Goal: Information Seeking & Learning: Learn about a topic

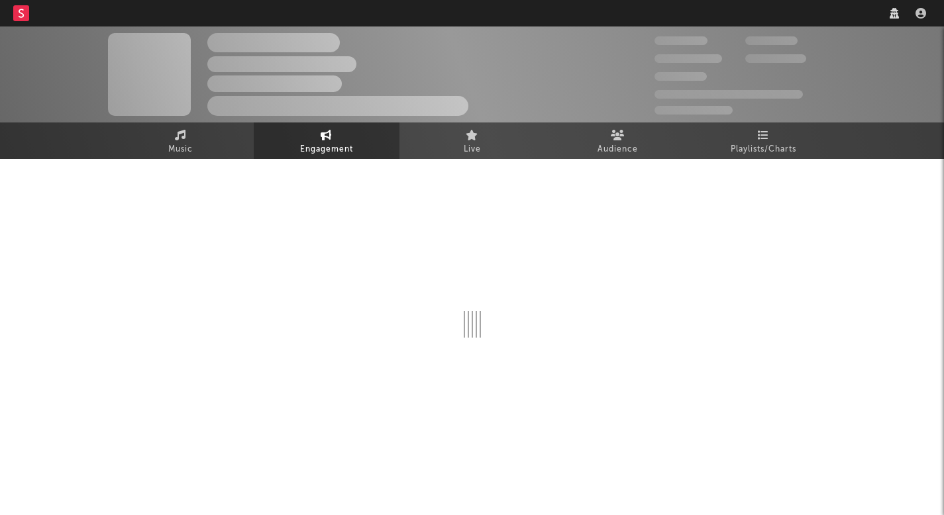
select select "1w"
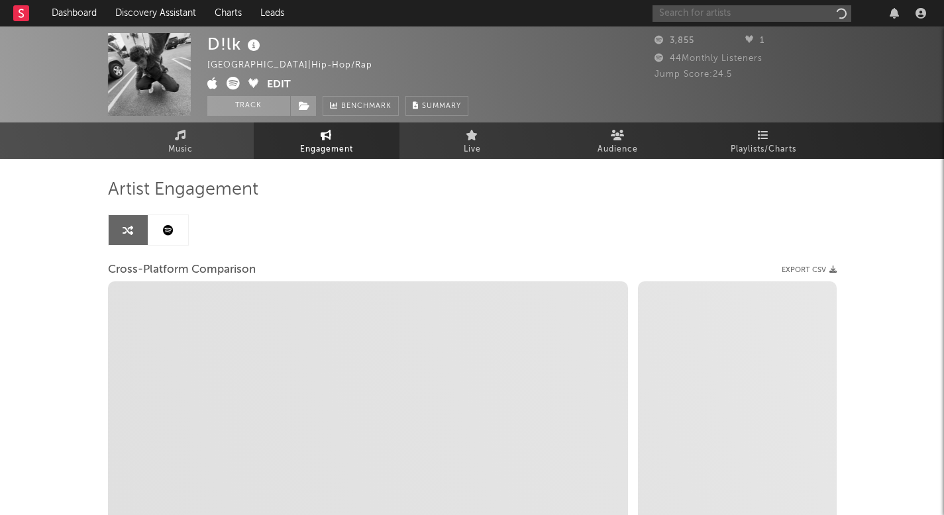
click at [761, 18] on input "text" at bounding box center [751, 13] width 199 height 17
paste input "Magnolia Hart"
type input "Magnolia Hart"
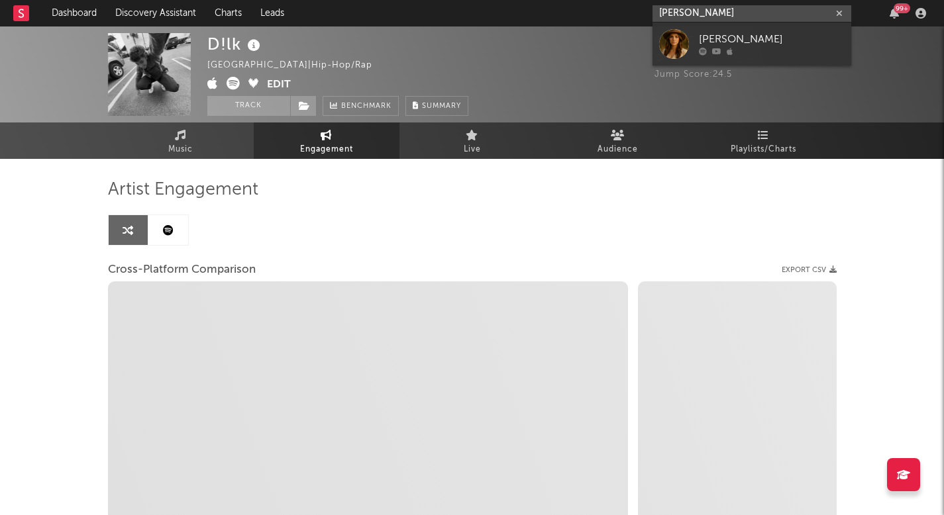
select select "1m"
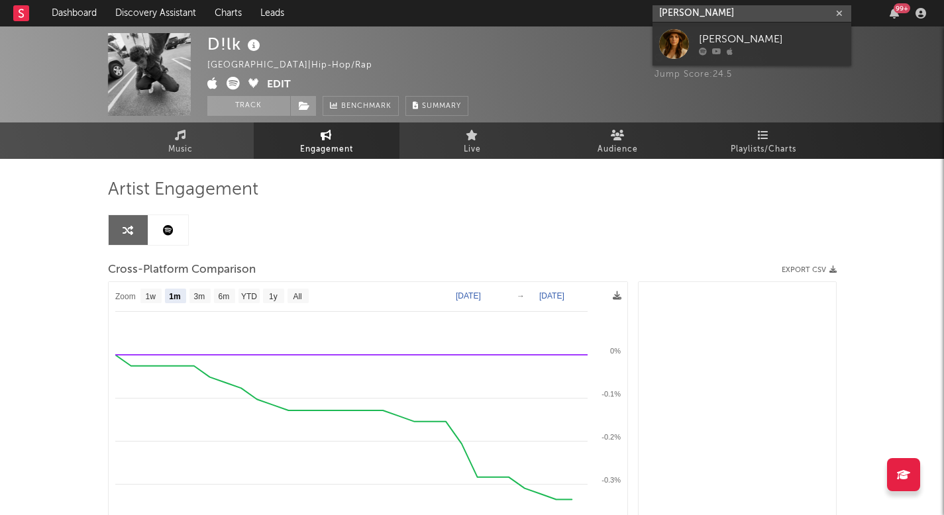
select select "1m"
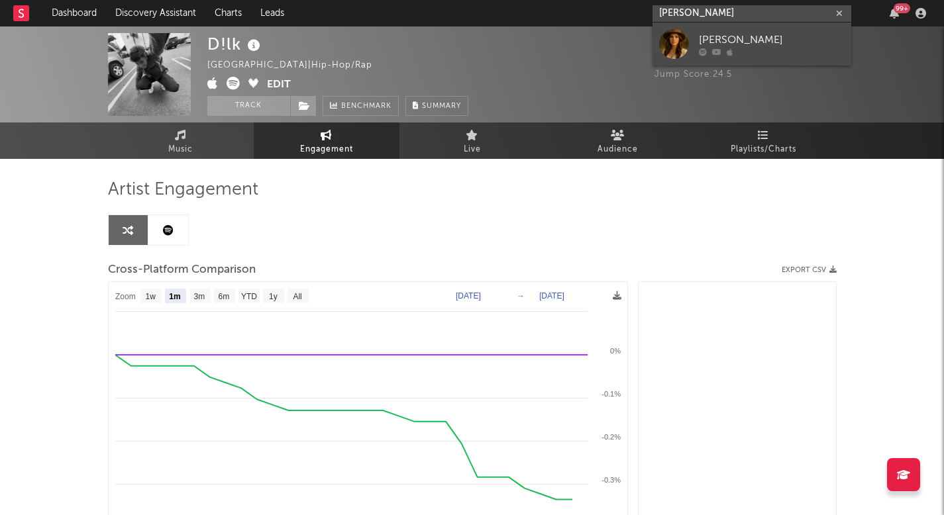
type input "Magnolia Hart"
click at [758, 32] on div "Magnolia Hart" at bounding box center [772, 40] width 146 height 16
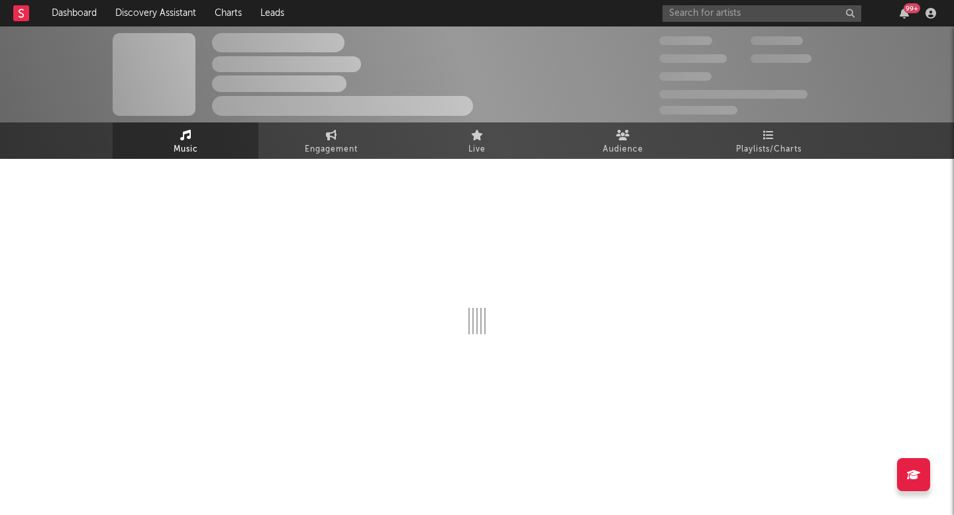
select select "1w"
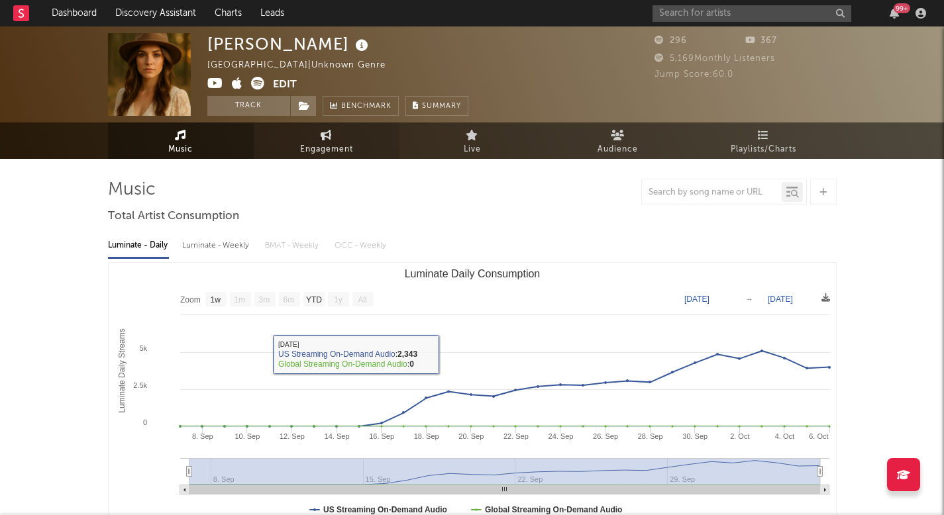
click at [331, 136] on icon at bounding box center [326, 135] width 11 height 11
select select "1w"
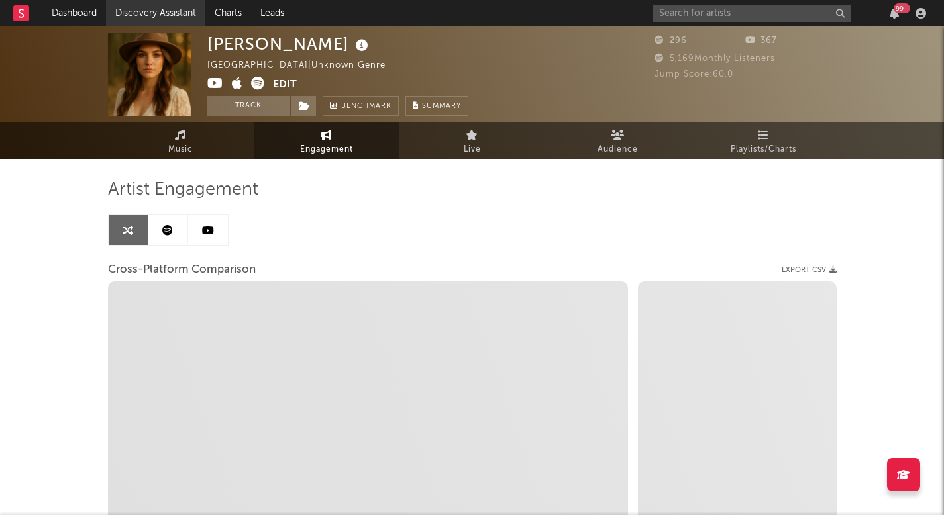
click at [187, 3] on link "Discovery Assistant" at bounding box center [155, 13] width 99 height 26
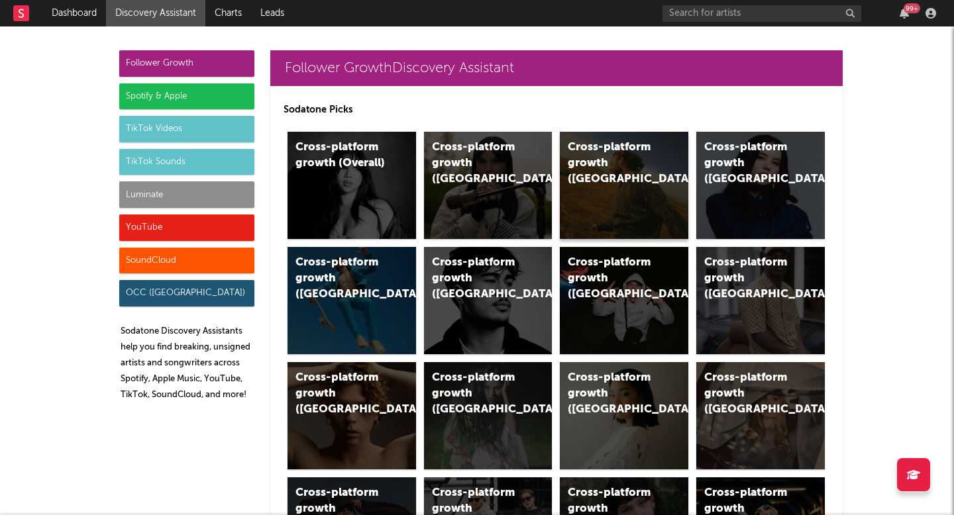
click at [607, 173] on div "Cross-platform growth (US)" at bounding box center [624, 185] width 128 height 107
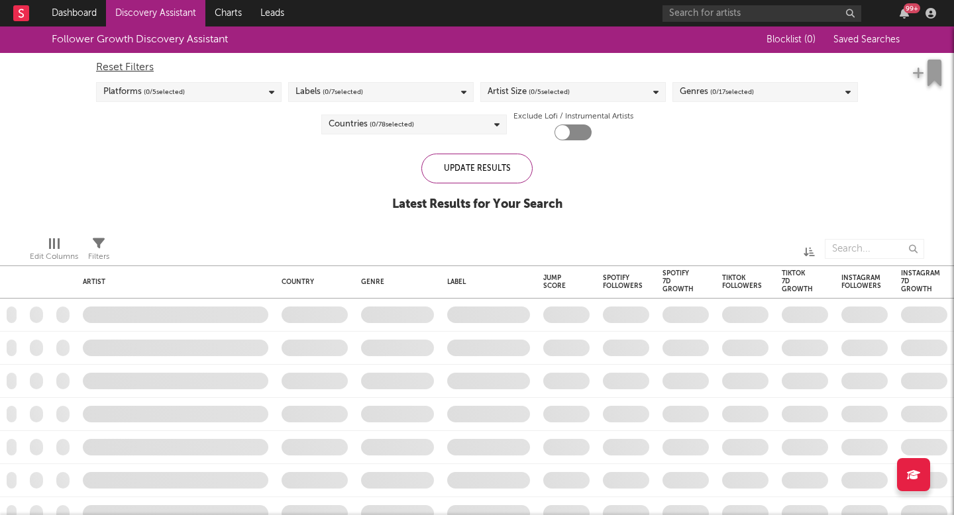
checkbox input "true"
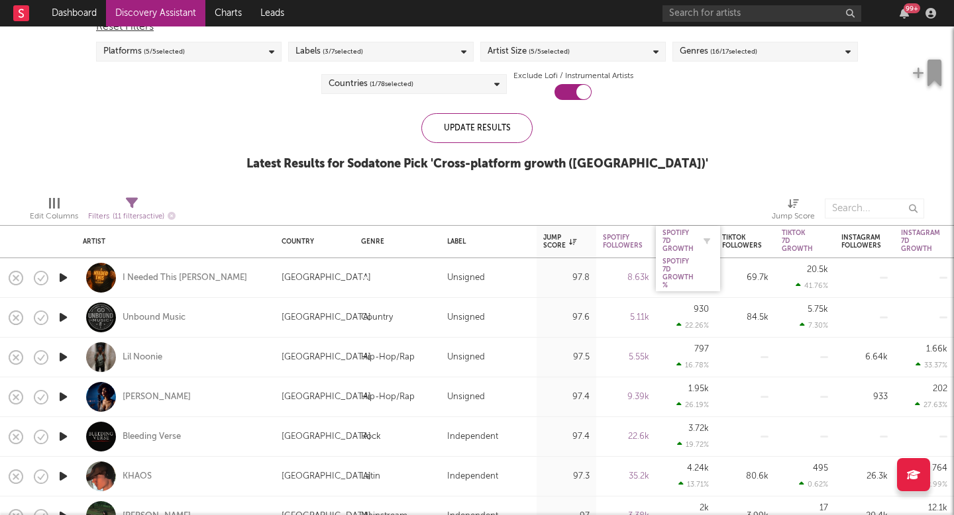
click at [681, 246] on div "Spotify 7D Growth" at bounding box center [677, 241] width 31 height 24
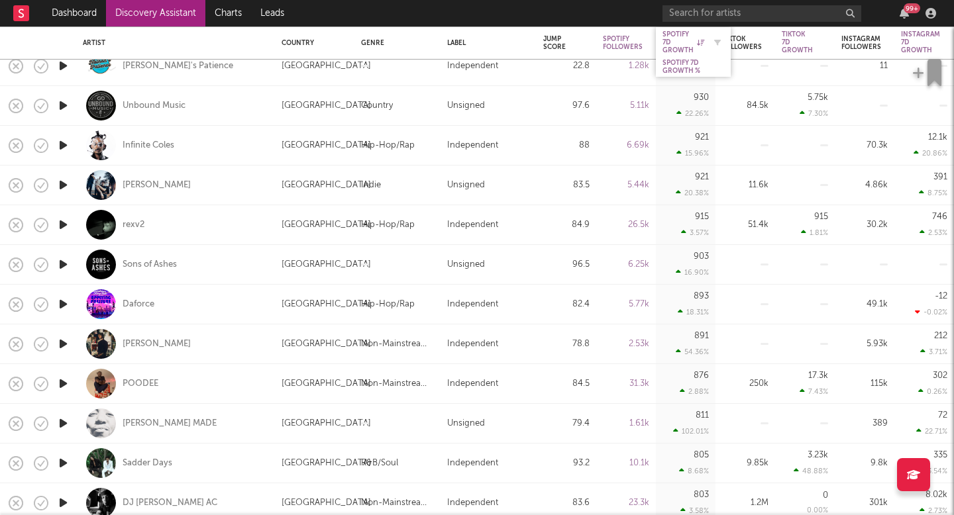
click at [689, 46] on div "Spotify 7D Growth" at bounding box center [683, 42] width 42 height 24
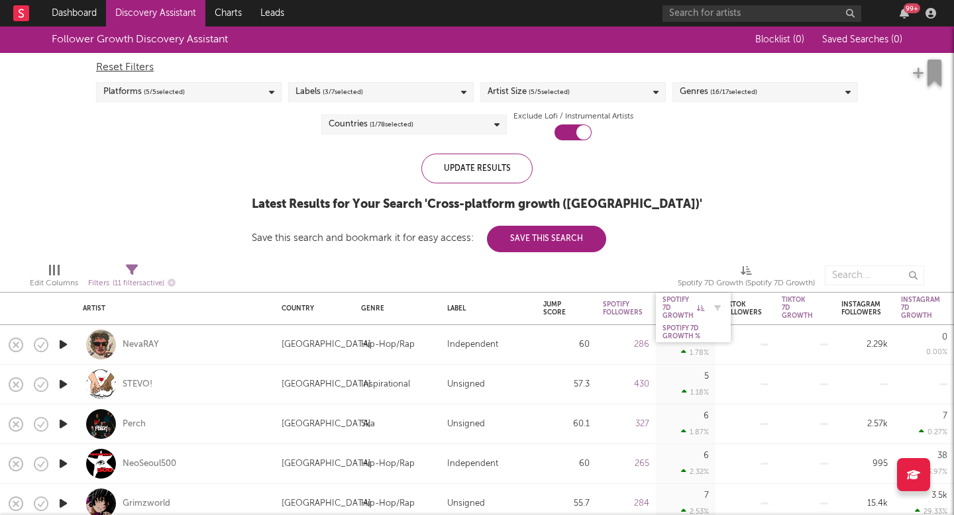
click at [695, 312] on div "Spotify 7D Growth" at bounding box center [683, 308] width 42 height 24
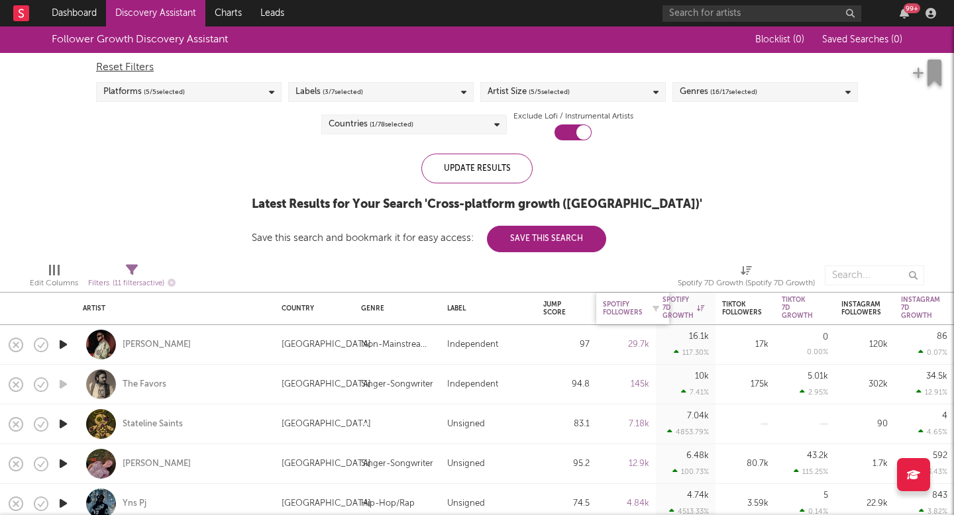
click at [627, 289] on div at bounding box center [551, 275] width 231 height 33
click at [624, 295] on div "Spotify Followers" at bounding box center [633, 309] width 60 height 28
click at [619, 308] on div "Spotify Followers" at bounding box center [623, 309] width 40 height 16
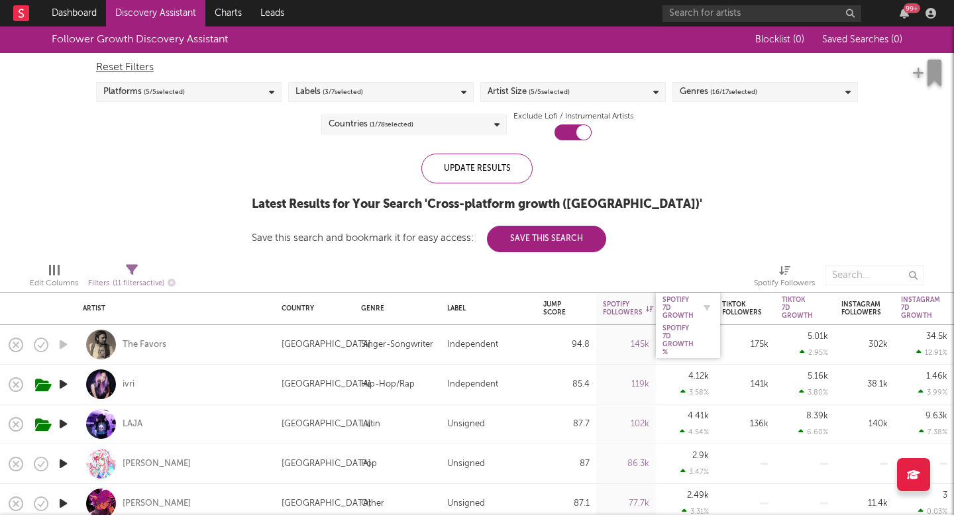
click at [684, 310] on div "Spotify 7D Growth" at bounding box center [677, 308] width 31 height 24
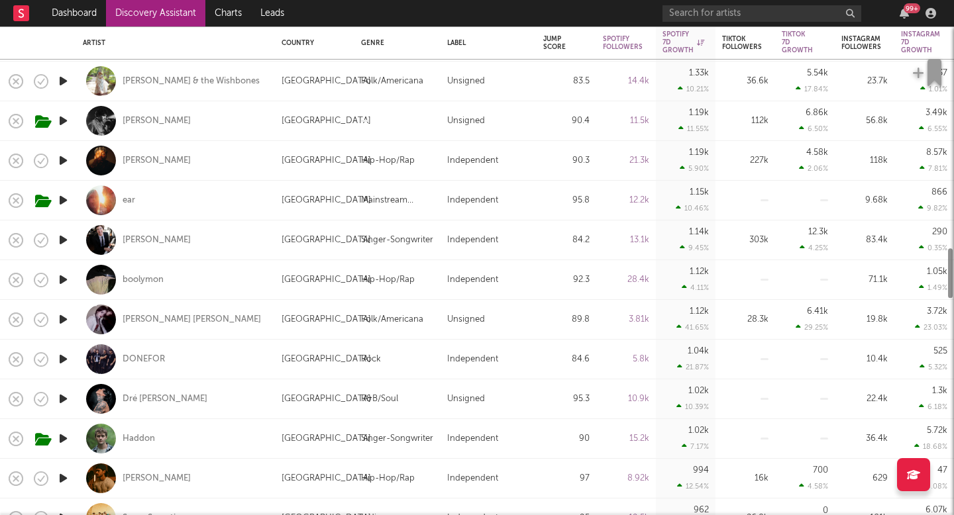
click at [330, 442] on div "[GEOGRAPHIC_DATA]" at bounding box center [325, 439] width 89 height 16
select select "1w"
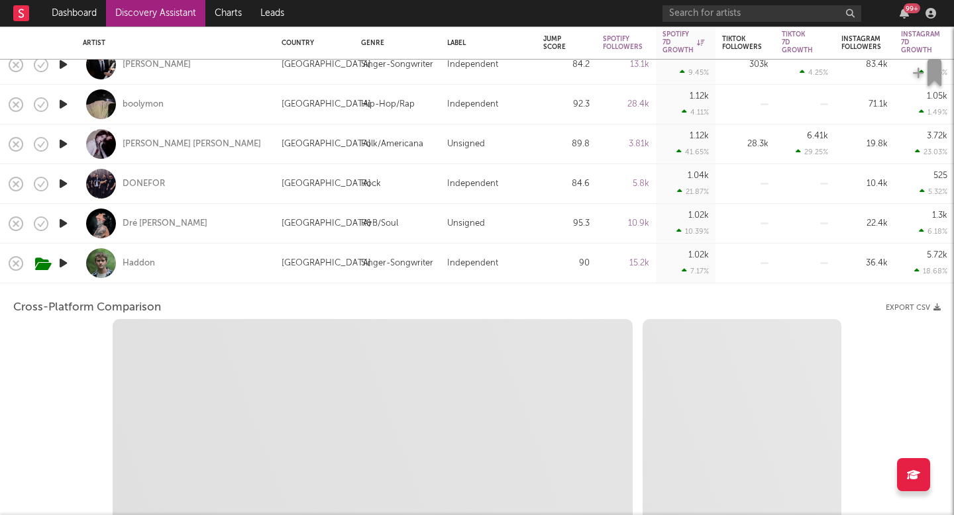
click at [346, 256] on div "[GEOGRAPHIC_DATA]" at bounding box center [314, 264] width 66 height 16
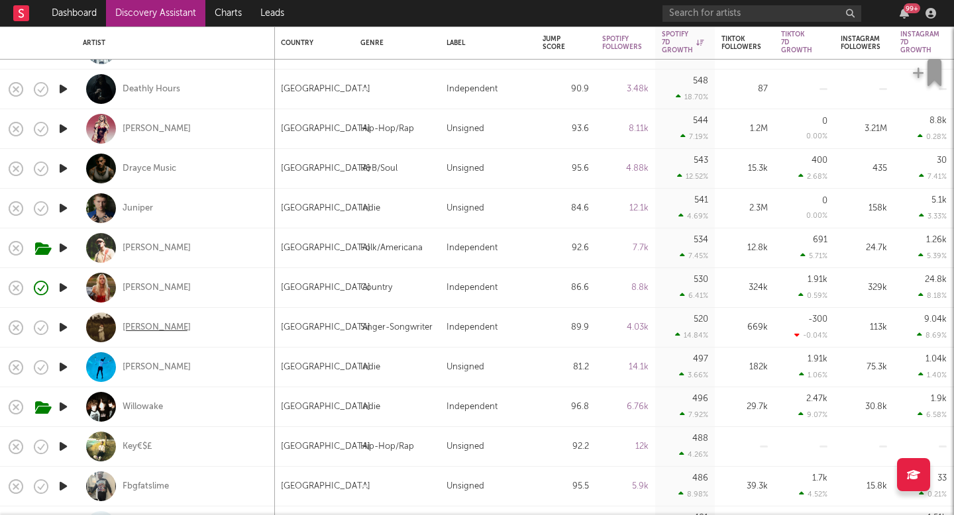
click at [170, 330] on div "Karsen Veazey" at bounding box center [157, 328] width 68 height 12
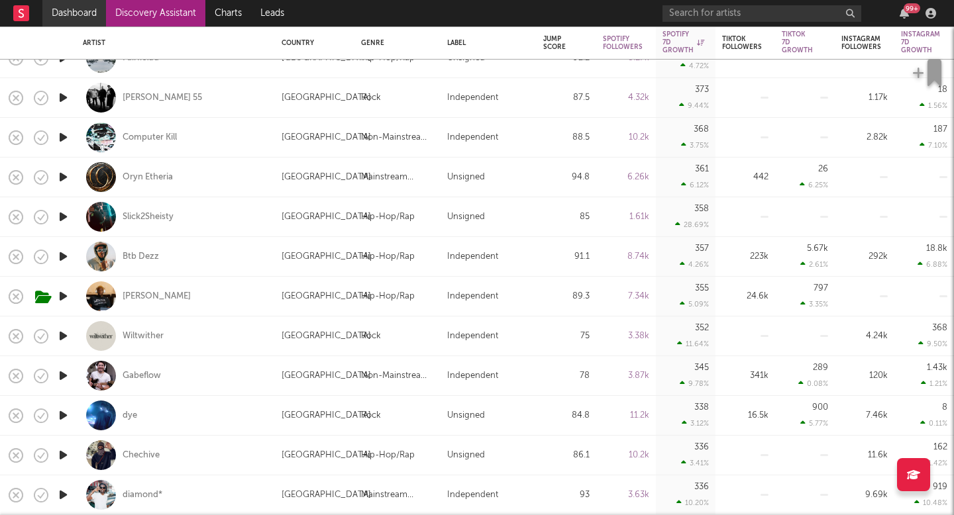
click at [88, 5] on link "Dashboard" at bounding box center [74, 13] width 64 height 26
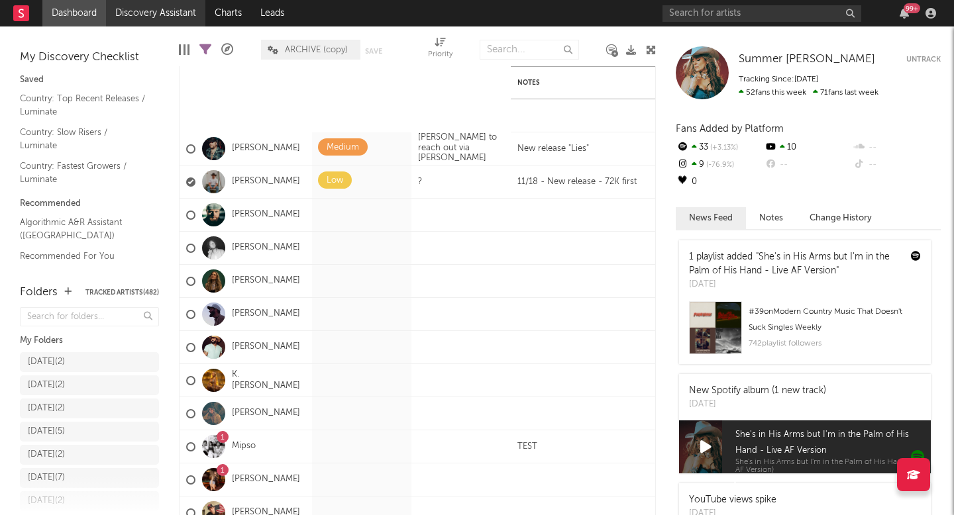
click at [197, 14] on link "Discovery Assistant" at bounding box center [155, 13] width 99 height 26
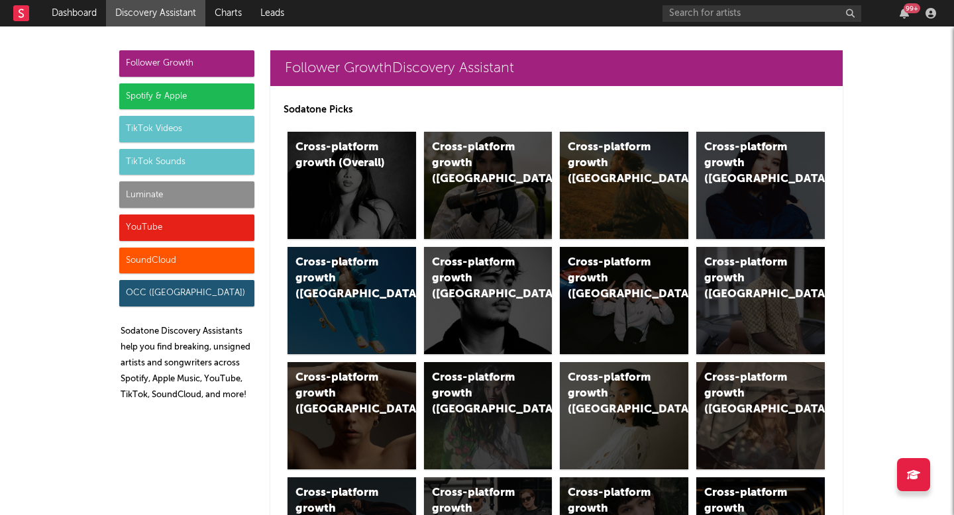
click at [150, 189] on div "Luminate" at bounding box center [186, 194] width 135 height 26
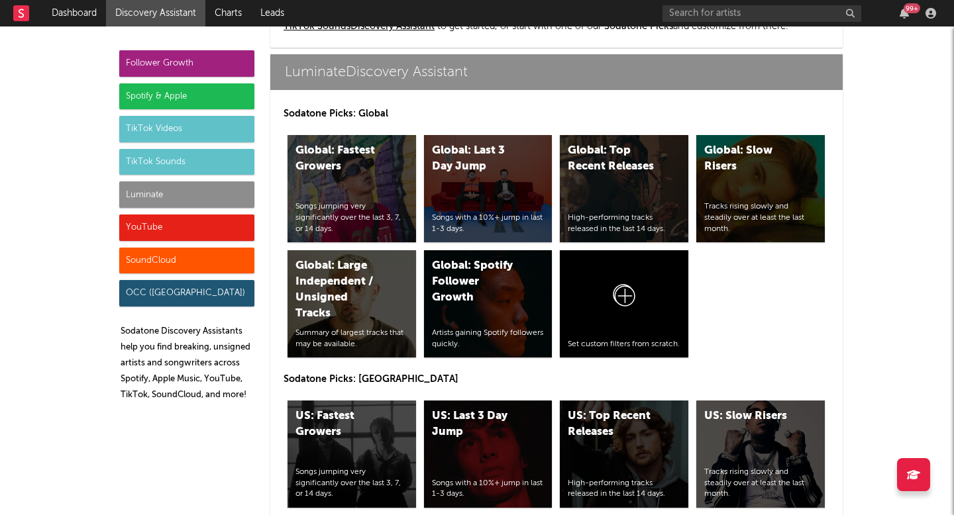
scroll to position [6535, 0]
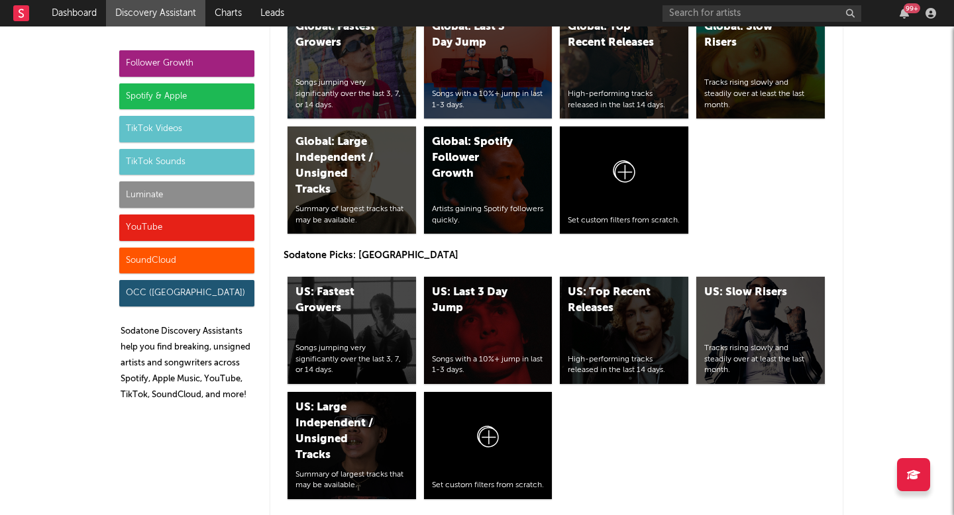
click at [202, 193] on div "Luminate" at bounding box center [186, 194] width 135 height 26
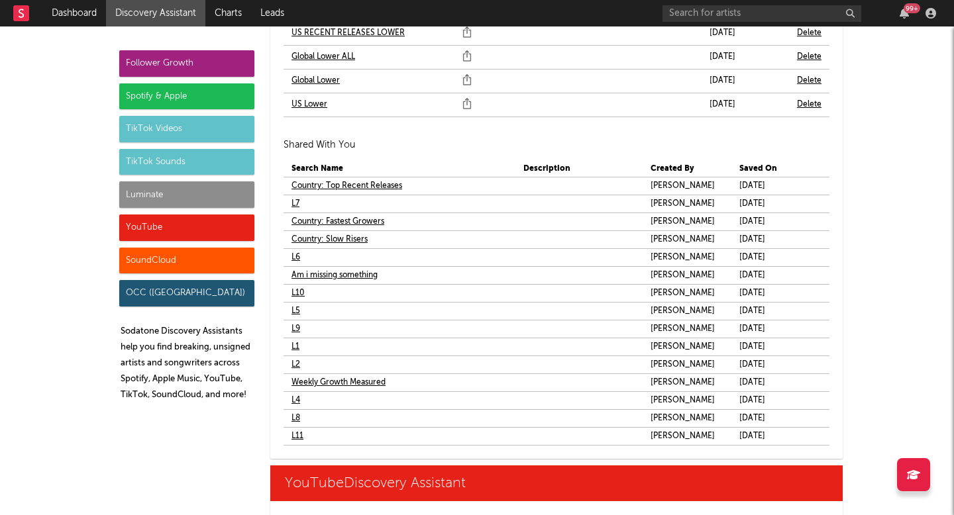
scroll to position [8123, 0]
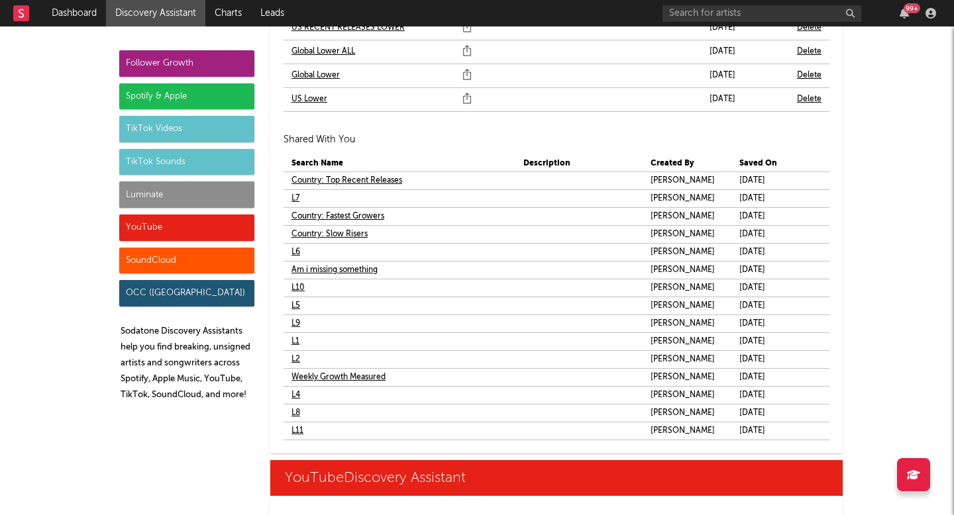
click at [291, 340] on link "L1" at bounding box center [295, 342] width 8 height 16
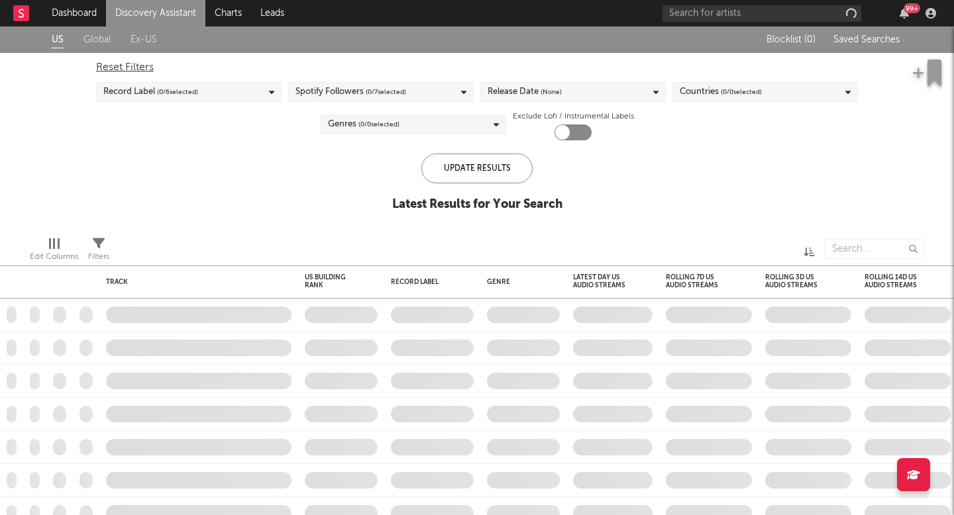
checkbox input "true"
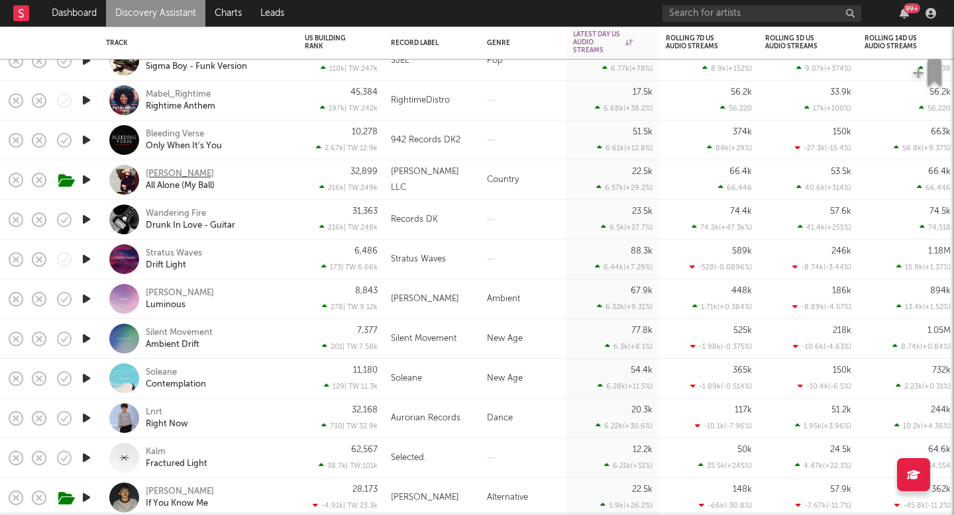
click at [189, 172] on div "Austin Martin" at bounding box center [180, 174] width 68 height 12
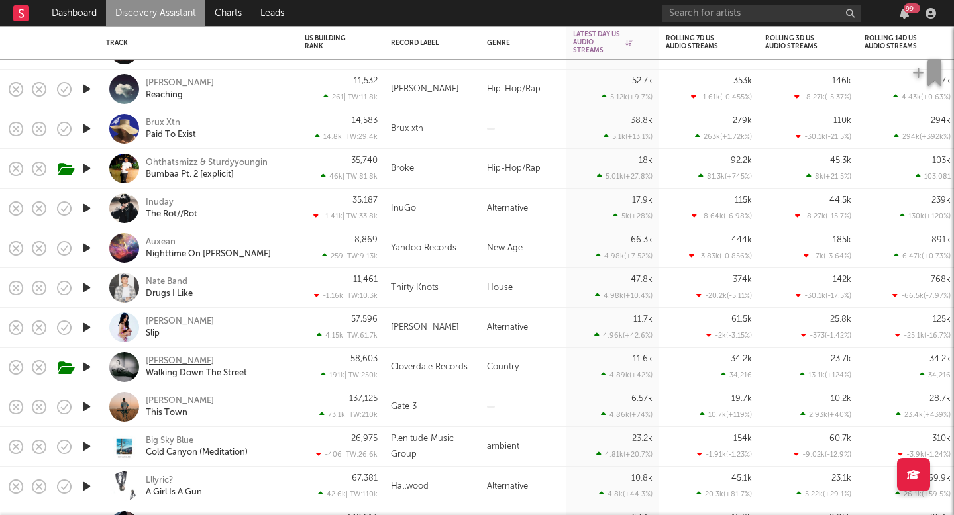
click at [167, 358] on div "Leon Majcen" at bounding box center [180, 362] width 68 height 12
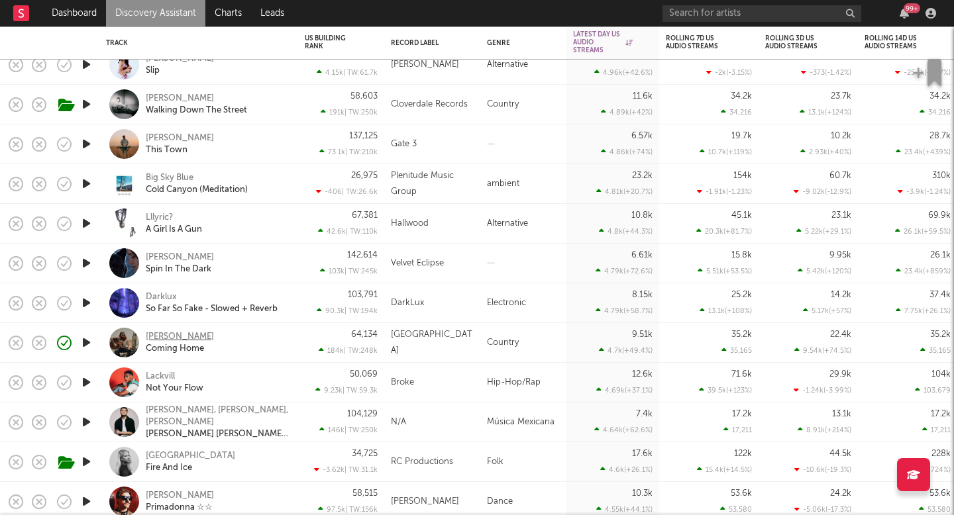
click at [169, 334] on div "Travis Bolt" at bounding box center [180, 337] width 68 height 12
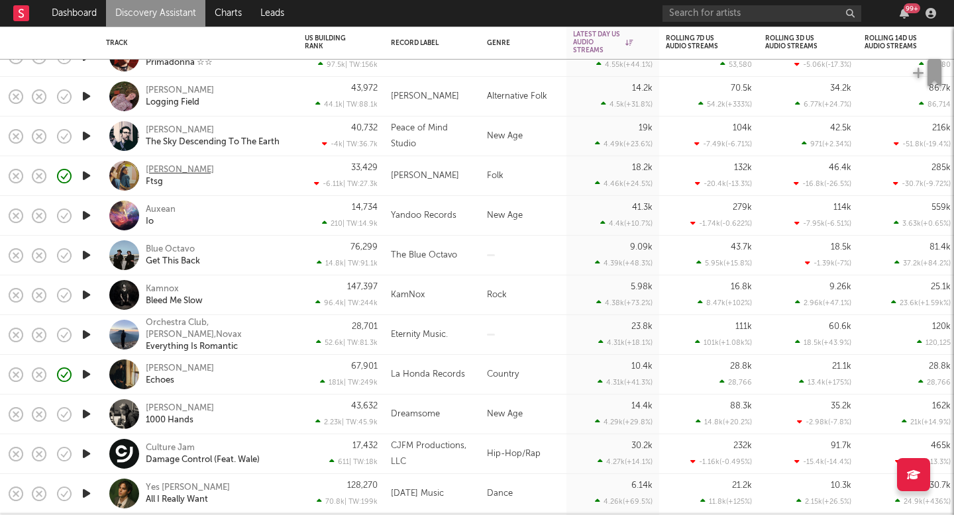
click at [201, 166] on div "Emma Andersen" at bounding box center [180, 170] width 68 height 12
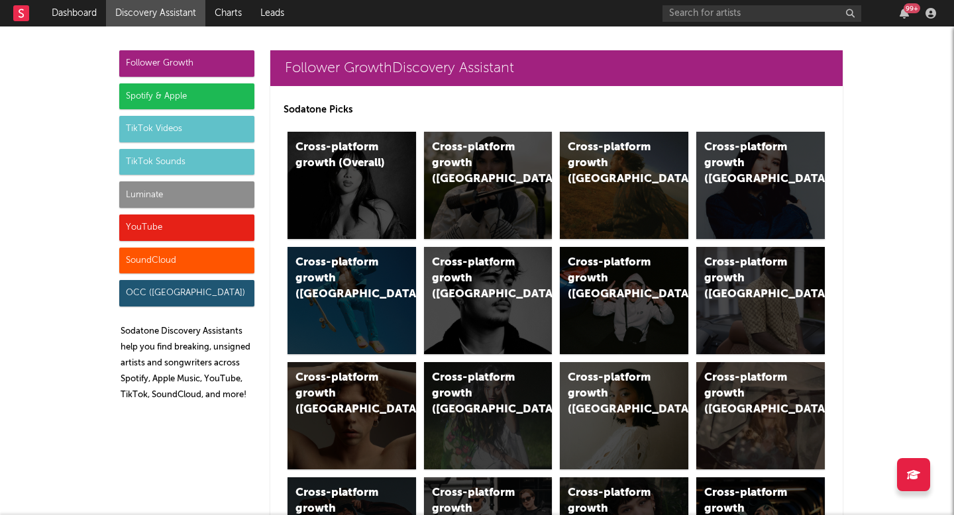
click at [208, 191] on div "Luminate" at bounding box center [186, 194] width 135 height 26
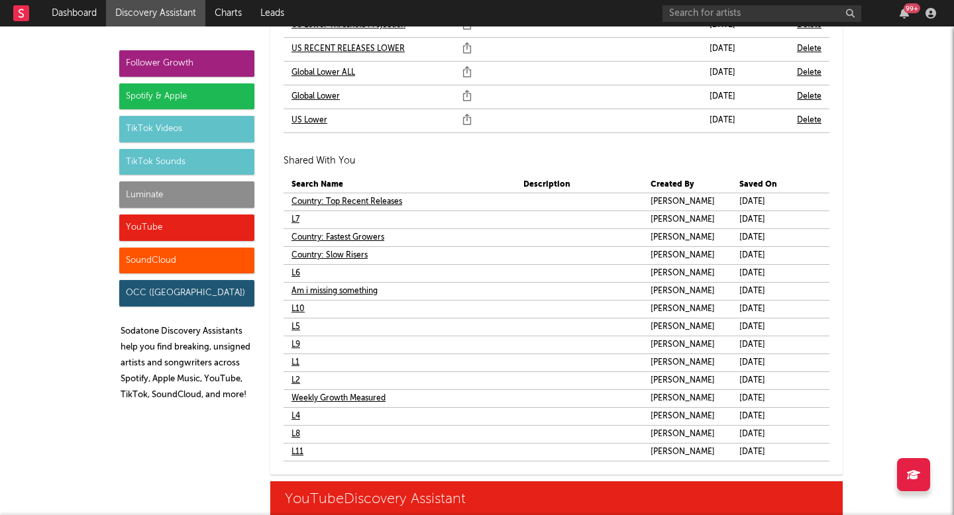
scroll to position [8128, 0]
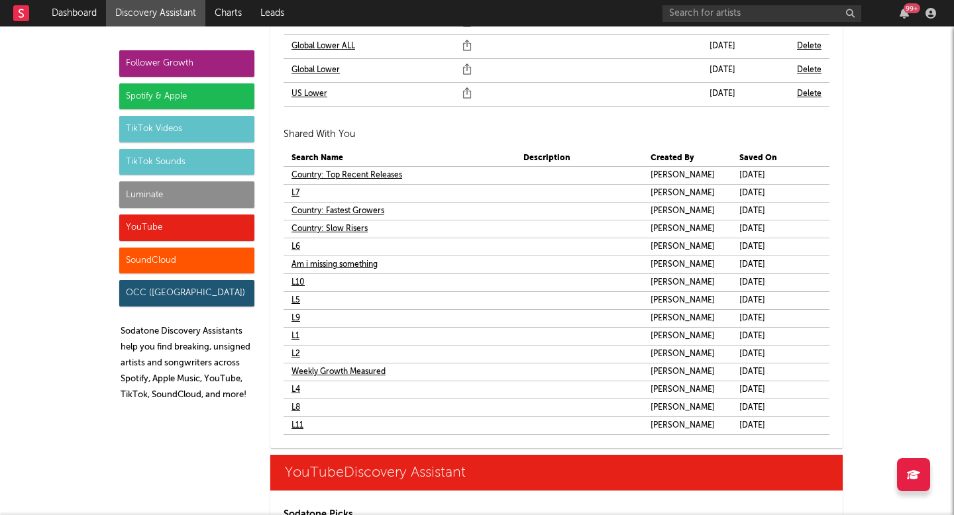
click at [291, 359] on link "L2" at bounding box center [295, 354] width 9 height 16
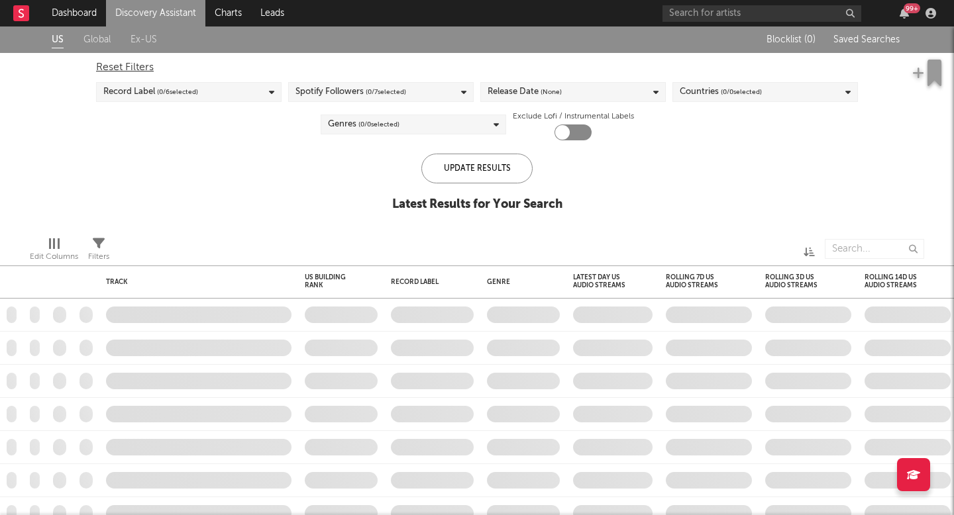
checkbox input "true"
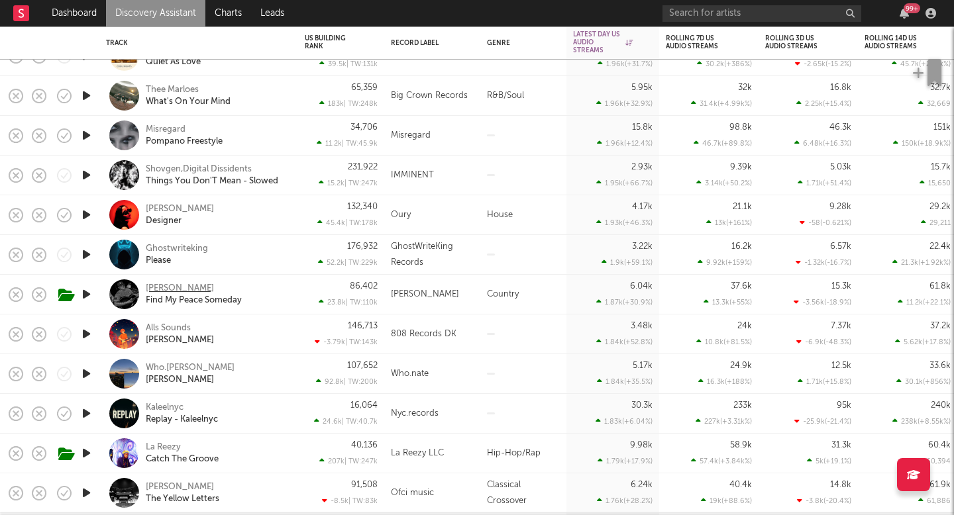
click at [164, 285] on div "Ozzy Higley" at bounding box center [180, 289] width 68 height 12
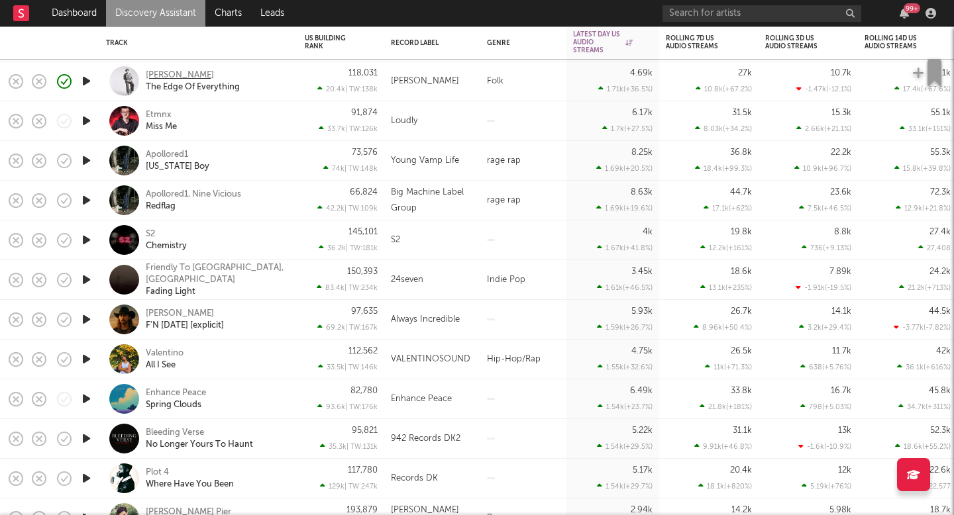
click at [180, 76] on div "Ryman Leon" at bounding box center [180, 76] width 68 height 12
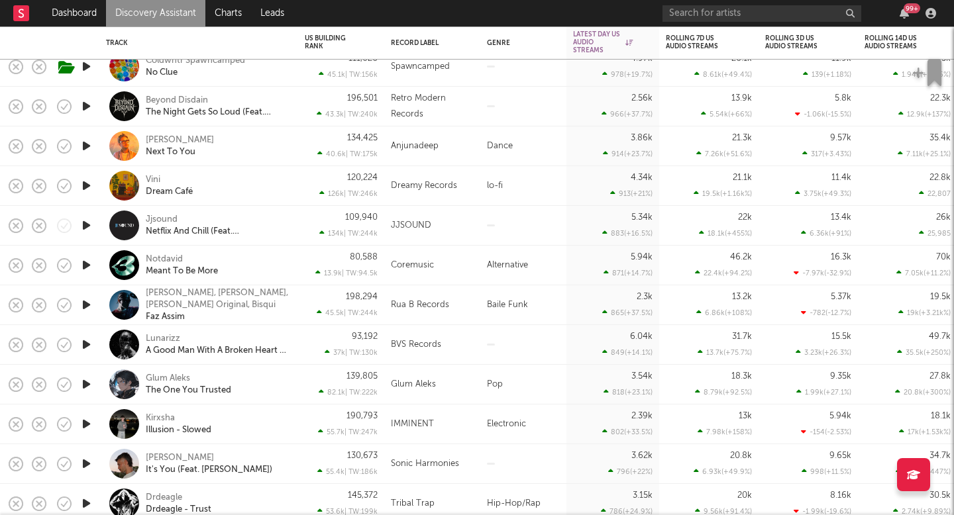
click at [140, 21] on link "Discovery Assistant" at bounding box center [155, 13] width 99 height 26
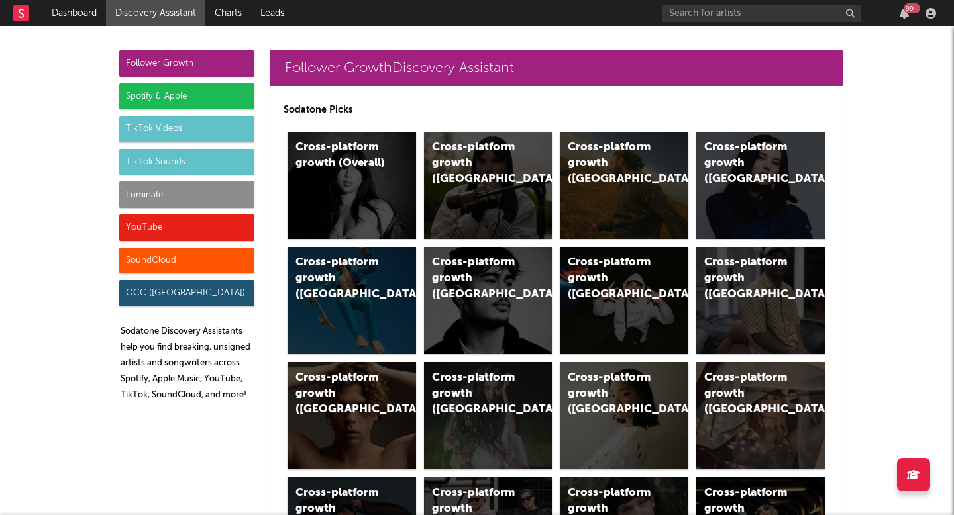
click at [143, 182] on div "Luminate" at bounding box center [186, 194] width 135 height 26
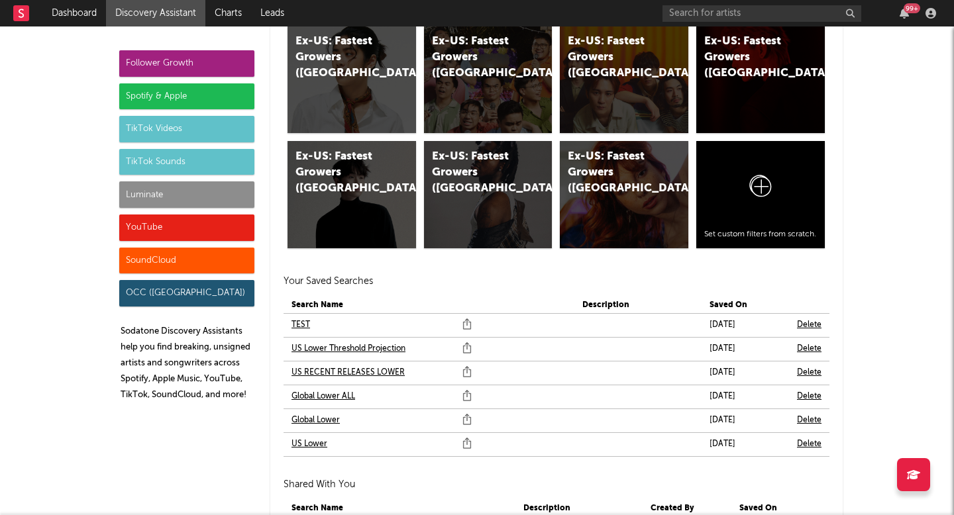
scroll to position [8105, 0]
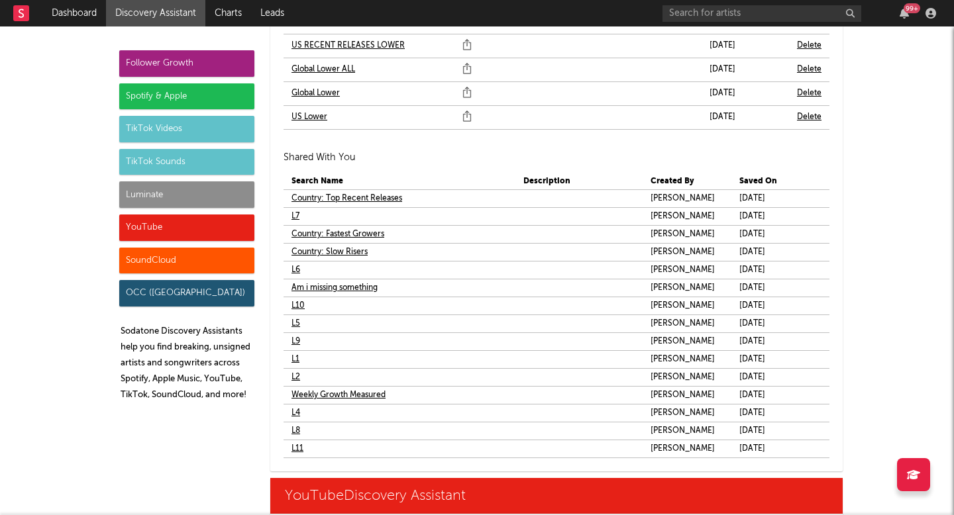
click at [291, 376] on link "L2" at bounding box center [295, 378] width 9 height 16
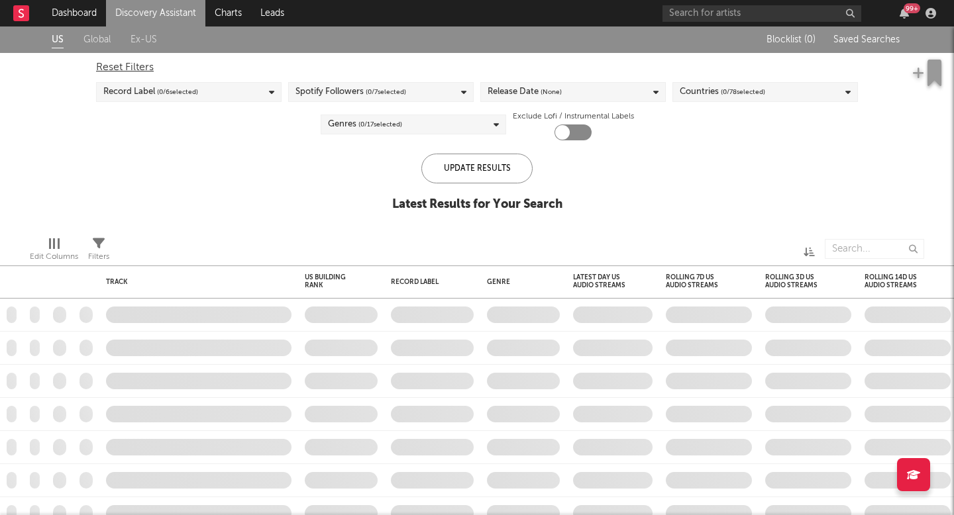
checkbox input "true"
click at [160, 33] on div "US Global Ex-US" at bounding box center [394, 39] width 685 height 26
click at [165, 7] on link "Discovery Assistant" at bounding box center [155, 13] width 99 height 26
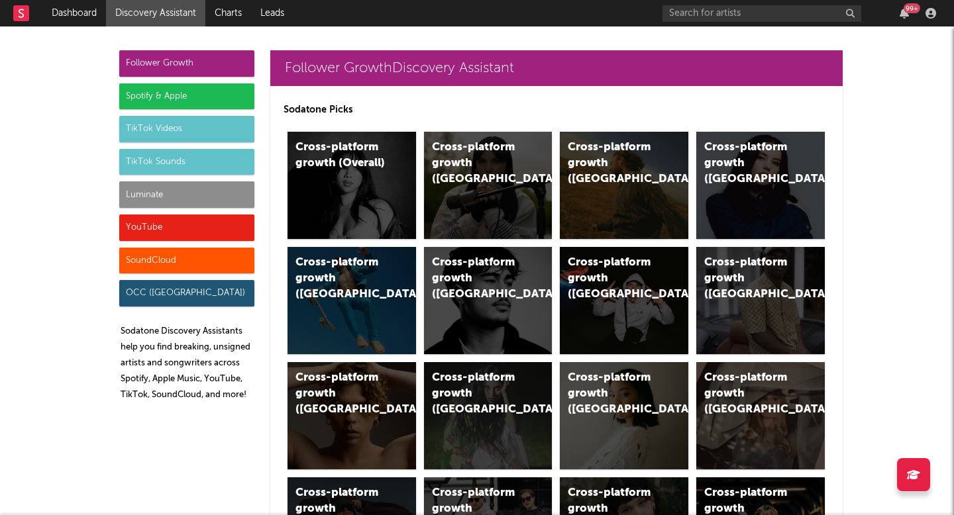
click at [162, 188] on div "Luminate" at bounding box center [186, 194] width 135 height 26
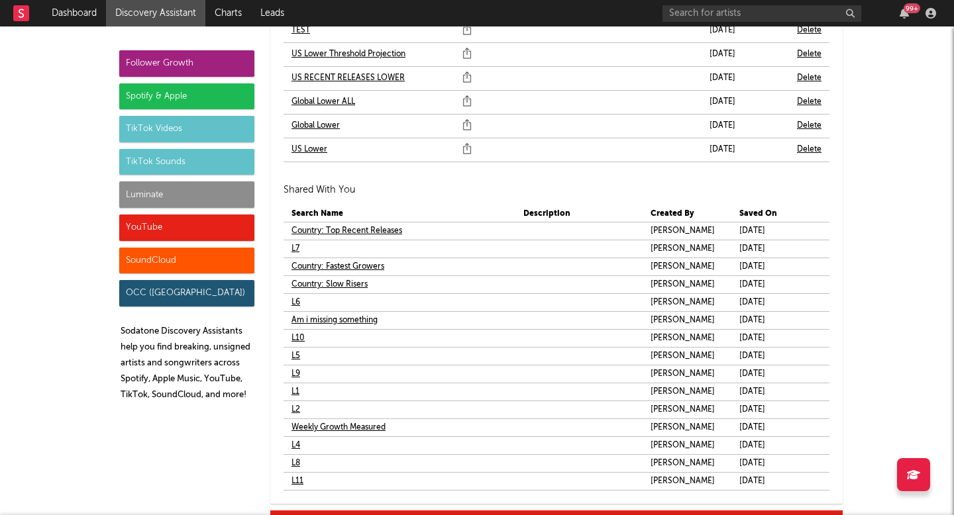
scroll to position [8069, 0]
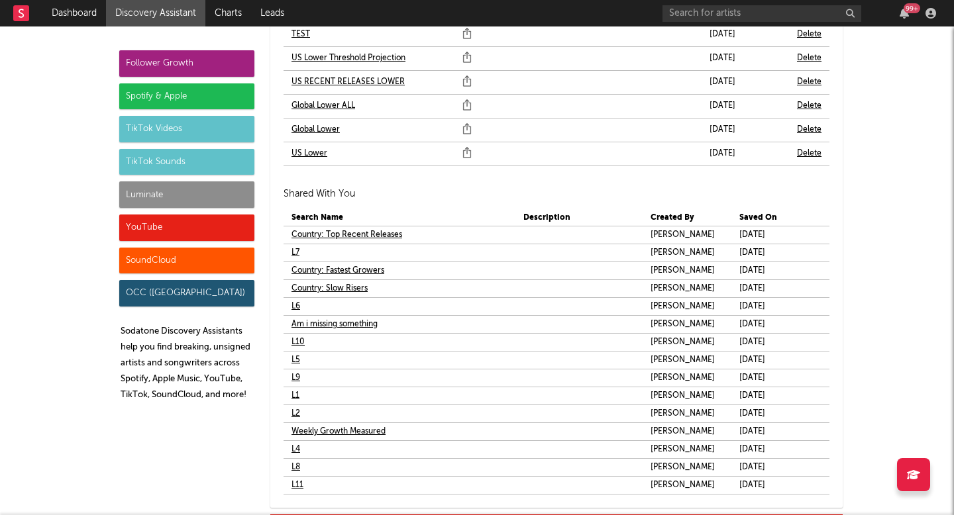
click at [291, 445] on link "L4" at bounding box center [295, 450] width 9 height 16
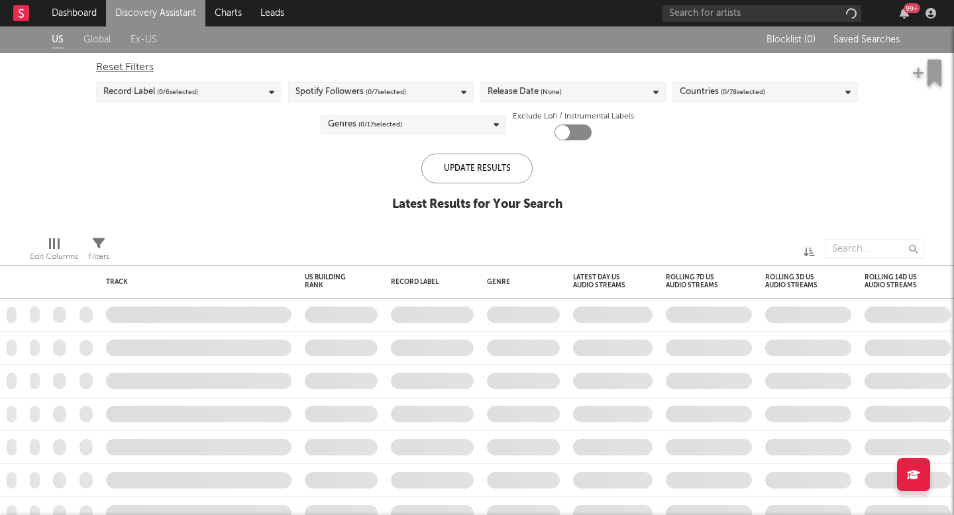
checkbox input "true"
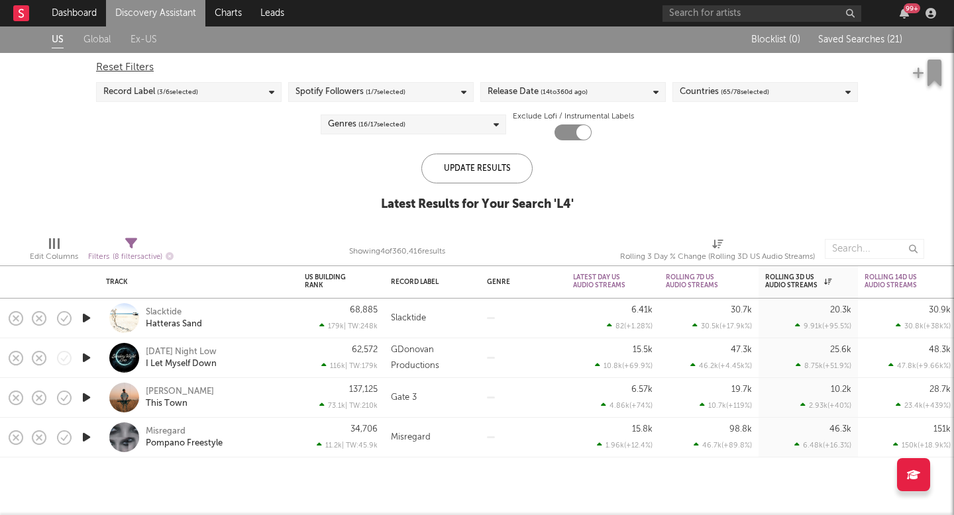
click at [188, 15] on link "Discovery Assistant" at bounding box center [155, 13] width 99 height 26
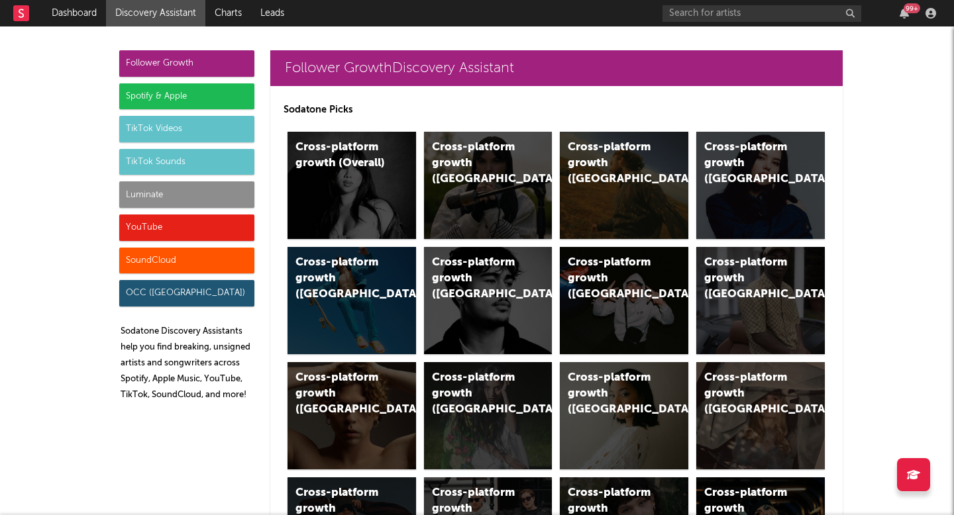
click at [223, 191] on div "Luminate" at bounding box center [186, 194] width 135 height 26
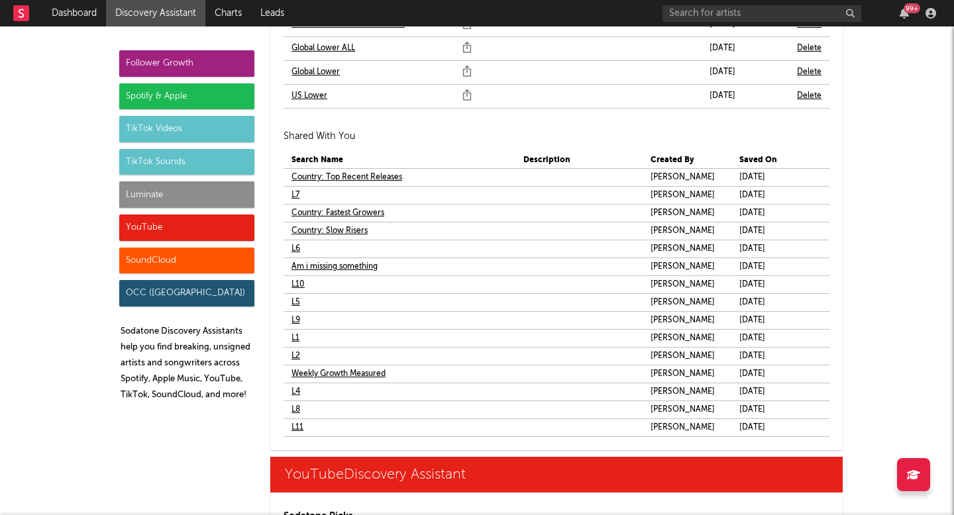
scroll to position [8136, 0]
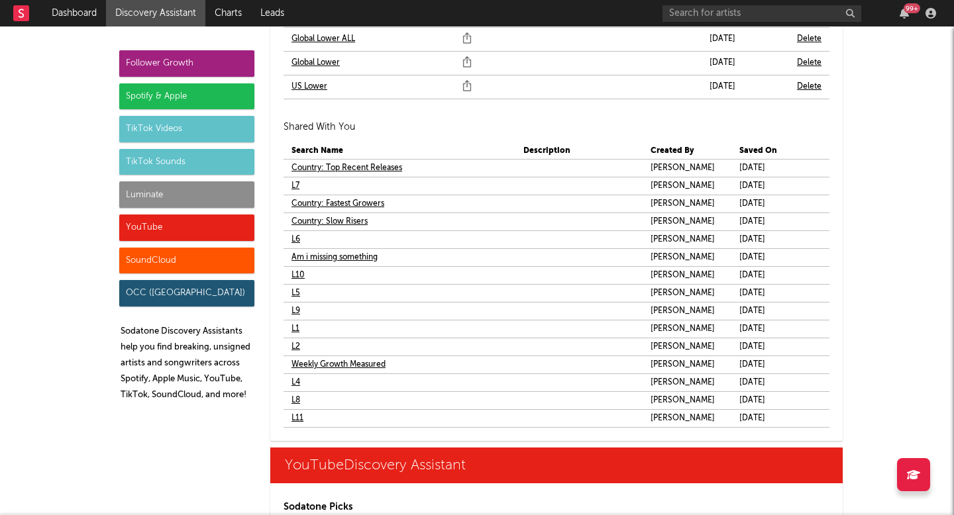
click at [291, 293] on link "L5" at bounding box center [295, 293] width 9 height 16
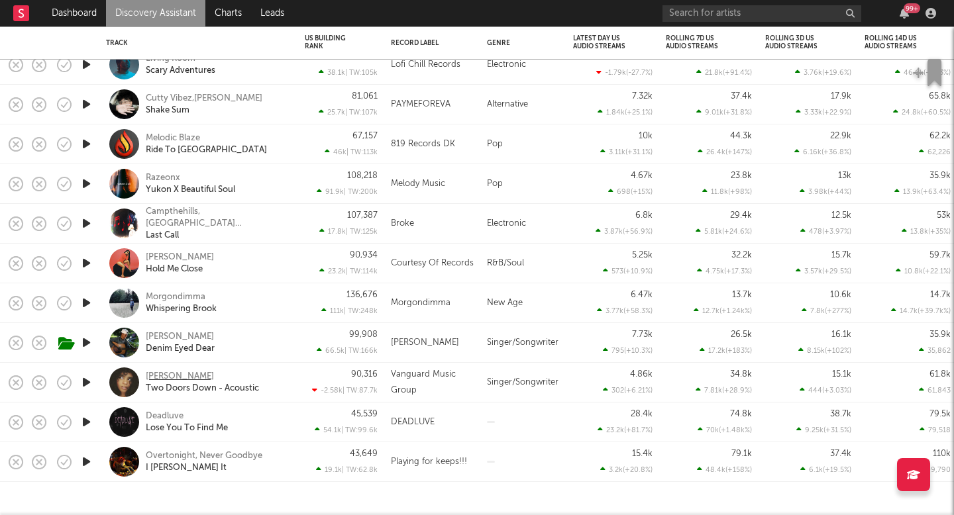
click at [172, 377] on div "Alanna Iman" at bounding box center [180, 377] width 68 height 12
click at [175, 12] on link "Discovery Assistant" at bounding box center [155, 13] width 99 height 26
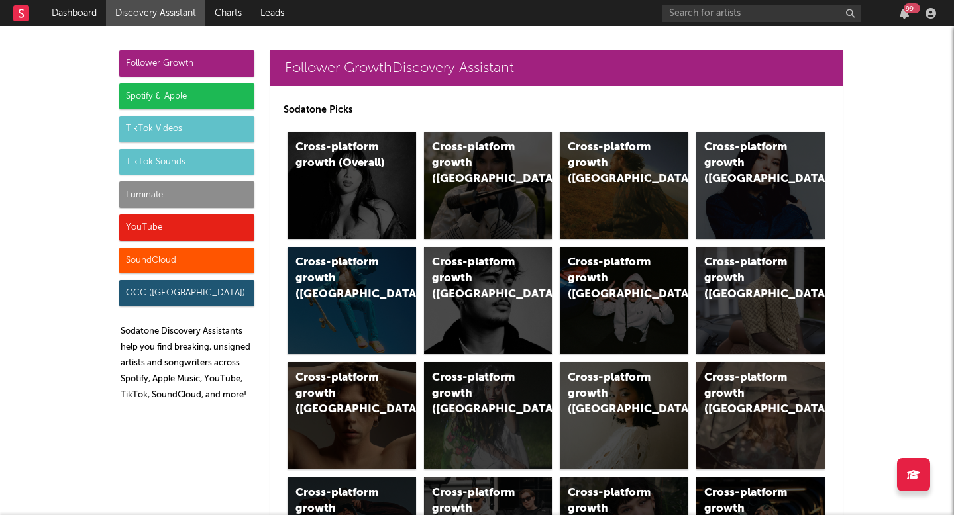
click at [158, 200] on div "Luminate" at bounding box center [186, 194] width 135 height 26
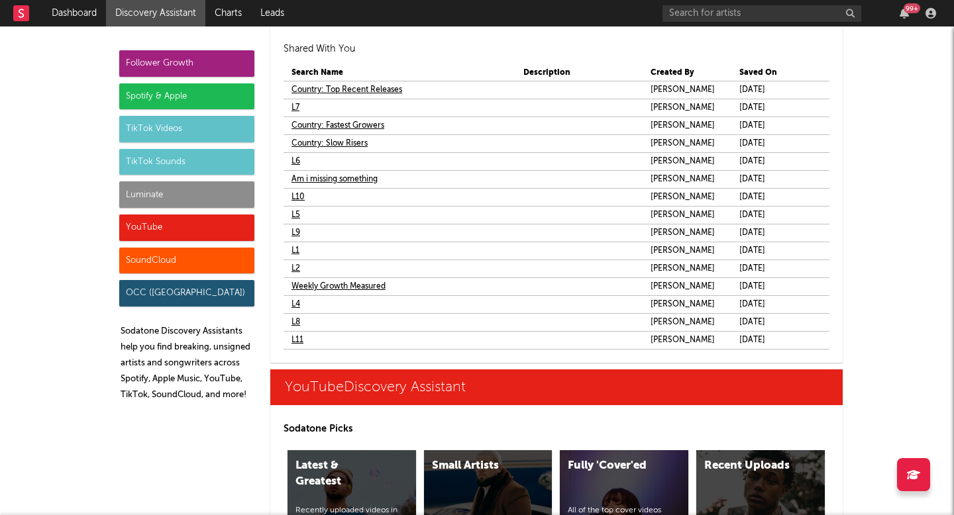
scroll to position [8217, 0]
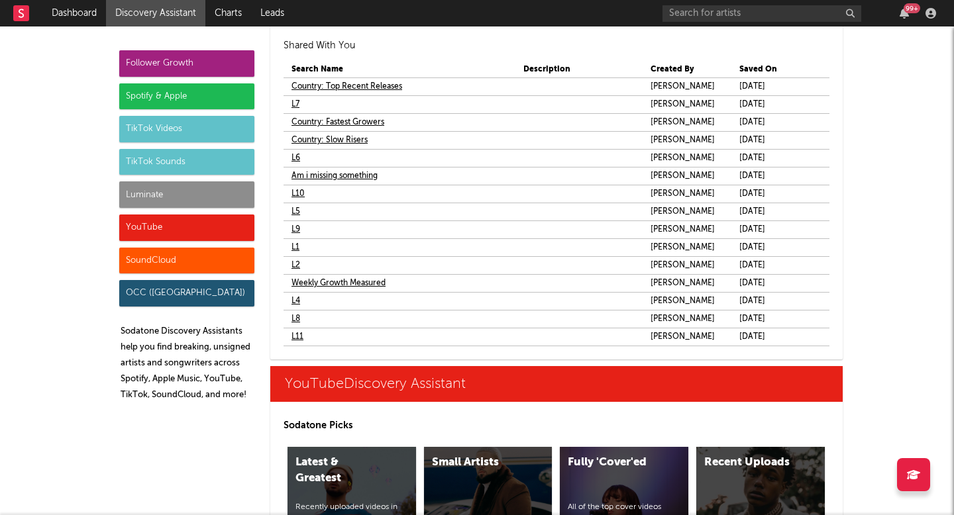
click at [291, 159] on link "L6" at bounding box center [295, 158] width 9 height 16
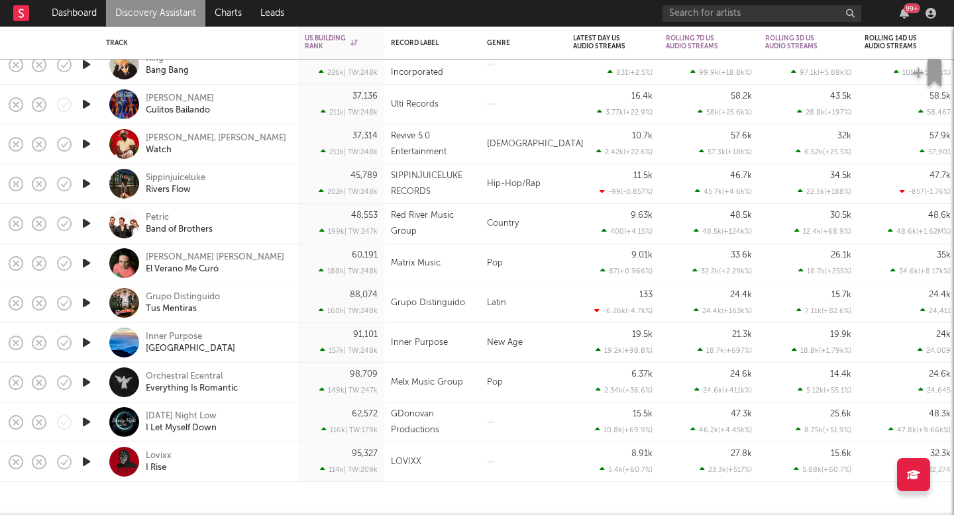
click at [172, 21] on link "Discovery Assistant" at bounding box center [155, 13] width 99 height 26
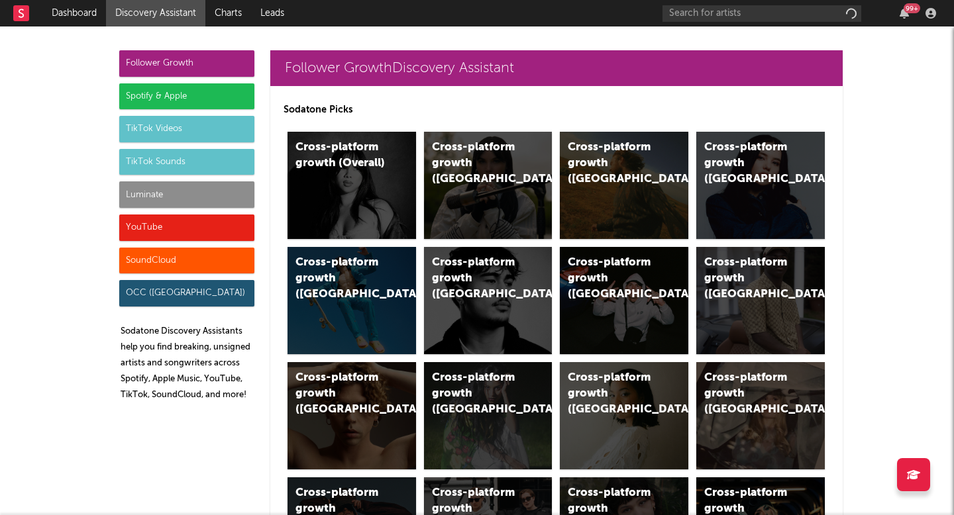
click at [186, 202] on div "Luminate" at bounding box center [186, 194] width 135 height 26
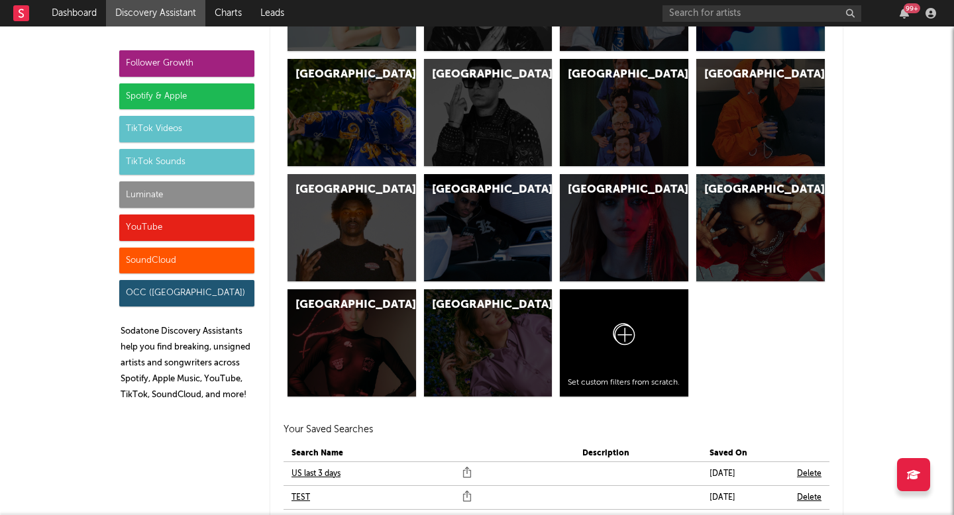
click at [186, 202] on div "Luminate" at bounding box center [186, 194] width 135 height 26
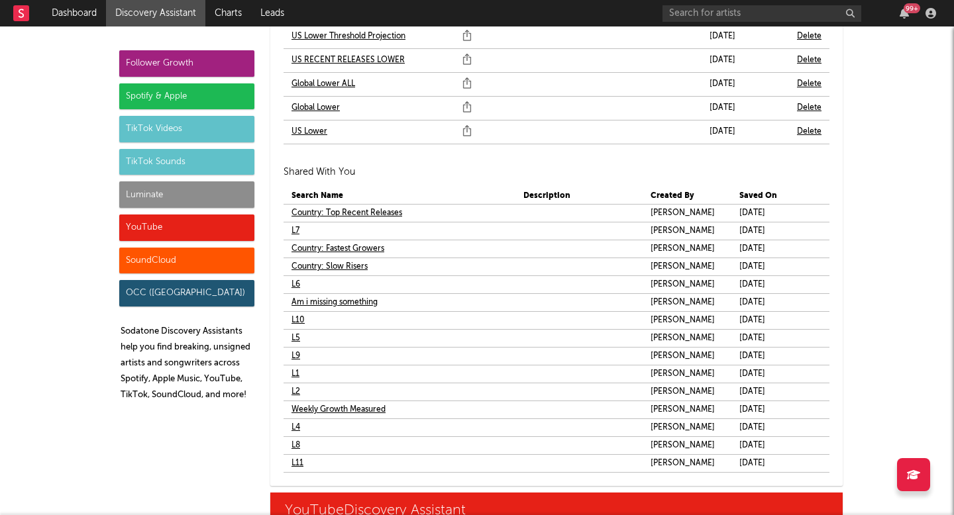
scroll to position [8132, 0]
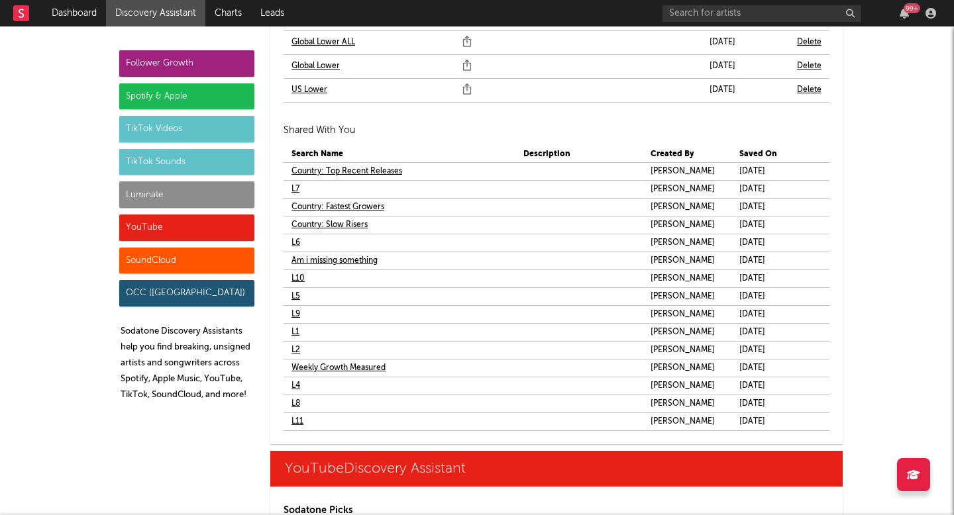
click at [291, 186] on link "L7" at bounding box center [295, 189] width 8 height 16
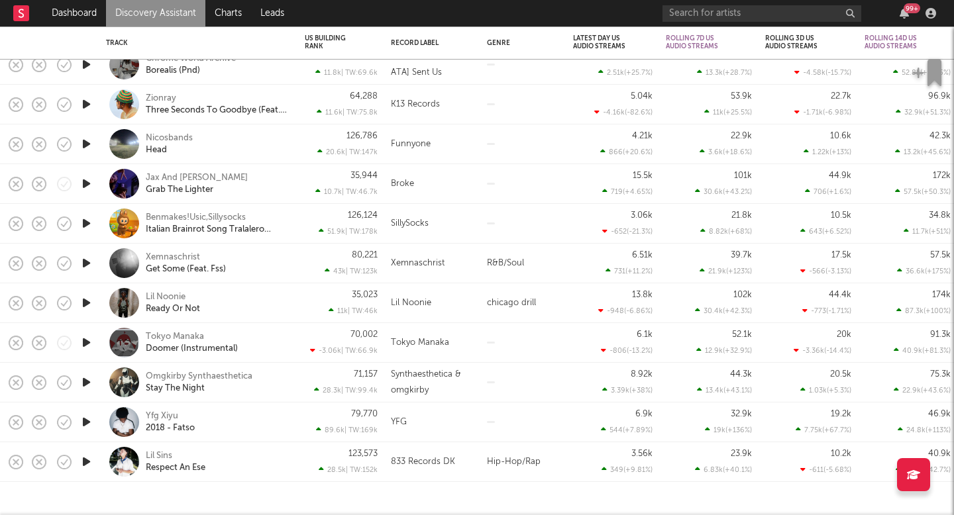
click at [190, 15] on link "Discovery Assistant" at bounding box center [155, 13] width 99 height 26
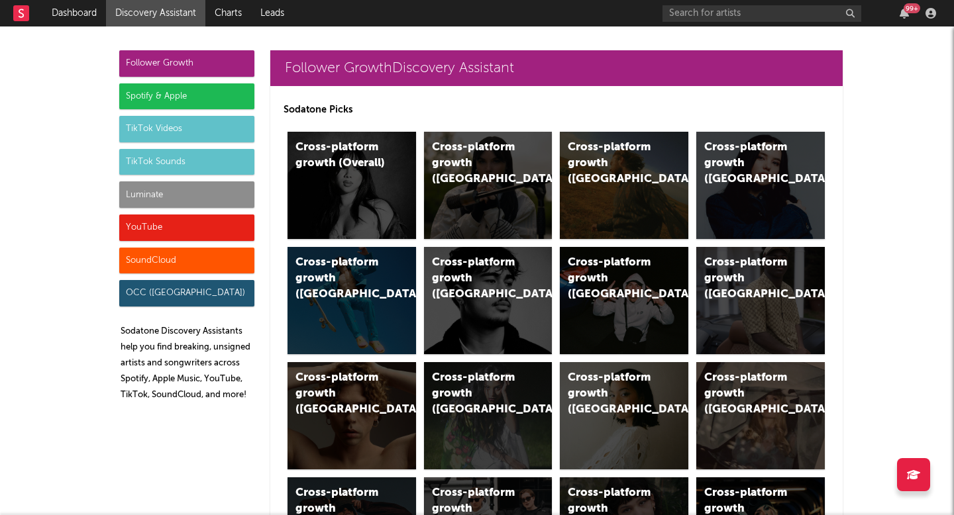
click at [182, 211] on div "Follower Growth Spotify & Apple TikTok Videos TikTok Sounds Luminate YouTube So…" at bounding box center [186, 231] width 135 height 362
click at [186, 192] on div "Luminate" at bounding box center [186, 194] width 135 height 26
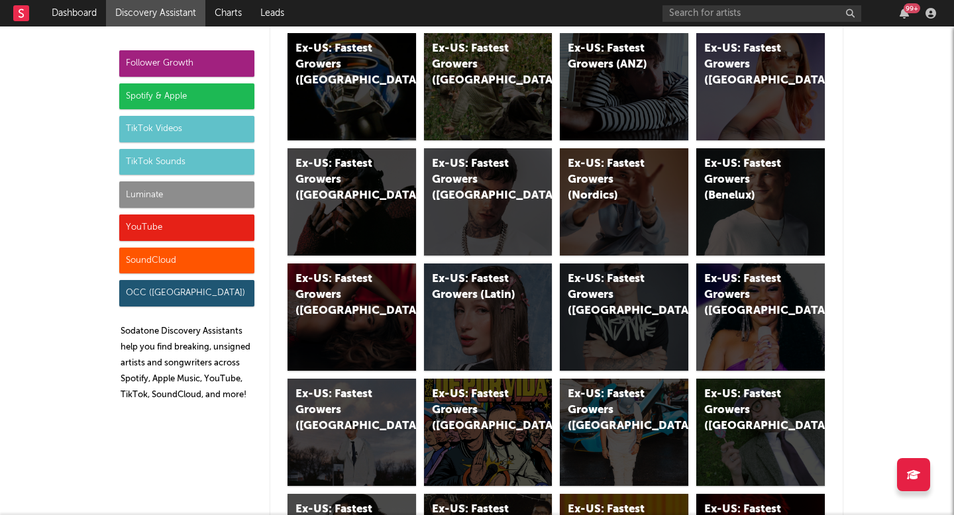
scroll to position [7312, 0]
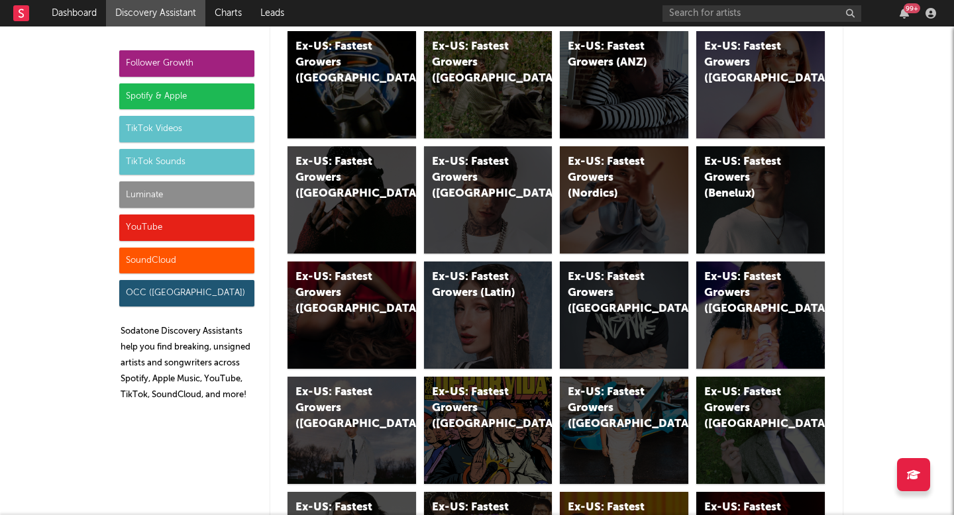
click at [207, 185] on div "Luminate" at bounding box center [186, 194] width 135 height 26
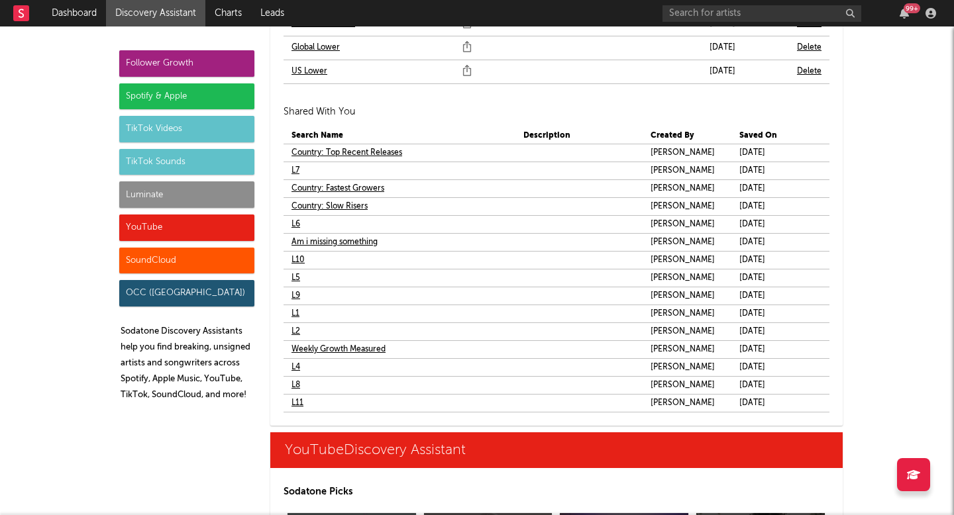
scroll to position [8175, 0]
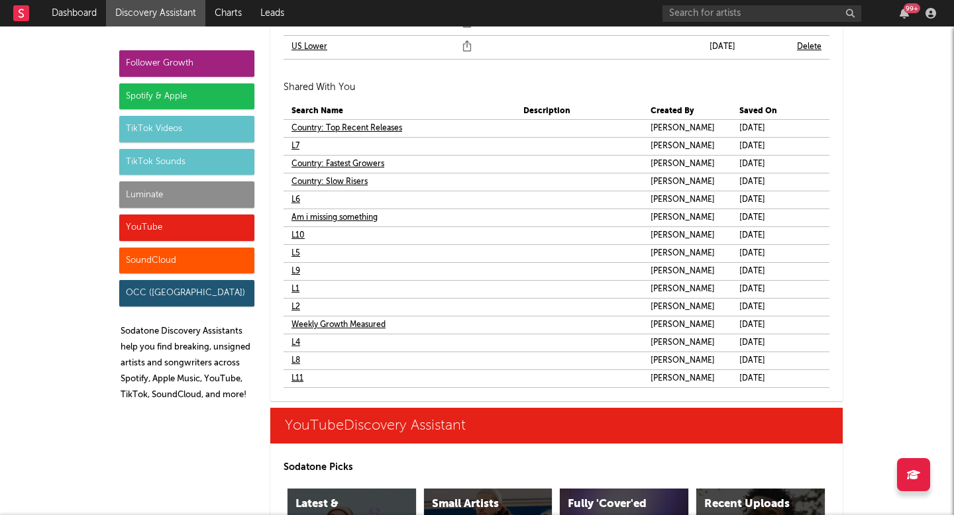
click at [291, 360] on link "L8" at bounding box center [295, 361] width 9 height 16
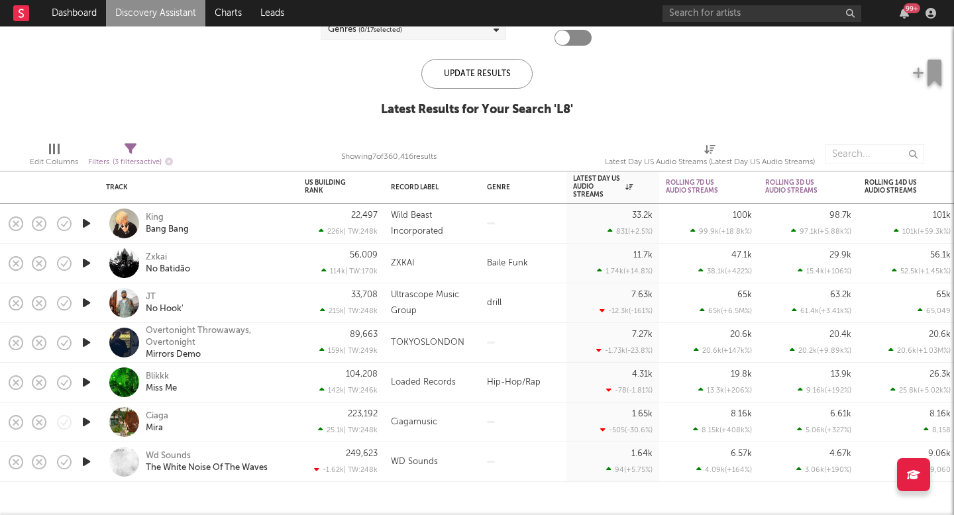
click at [183, 17] on link "Discovery Assistant" at bounding box center [155, 13] width 99 height 26
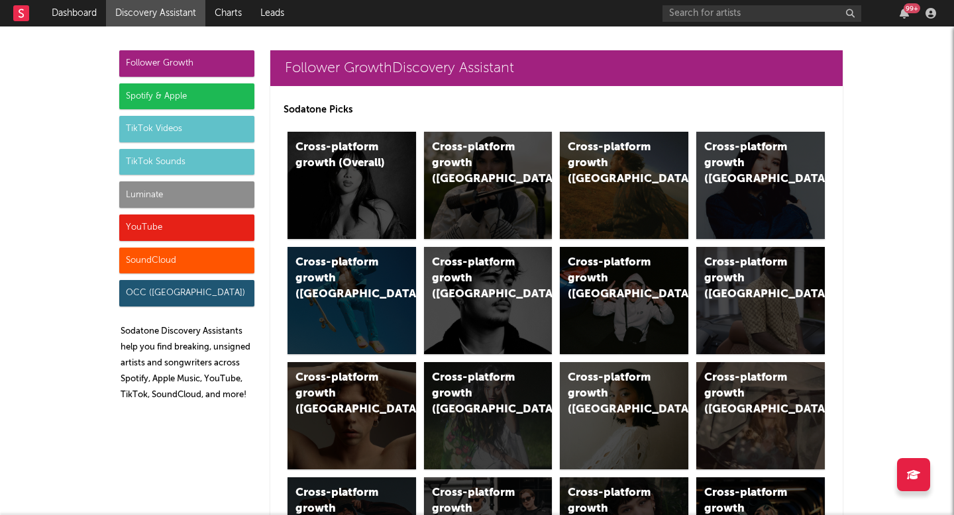
click at [215, 200] on div "Luminate" at bounding box center [186, 194] width 135 height 26
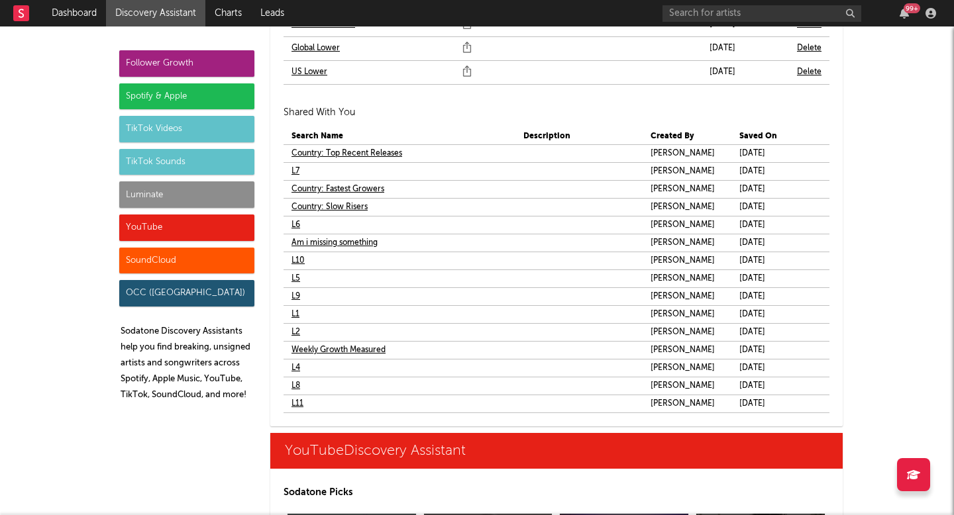
scroll to position [8151, 0]
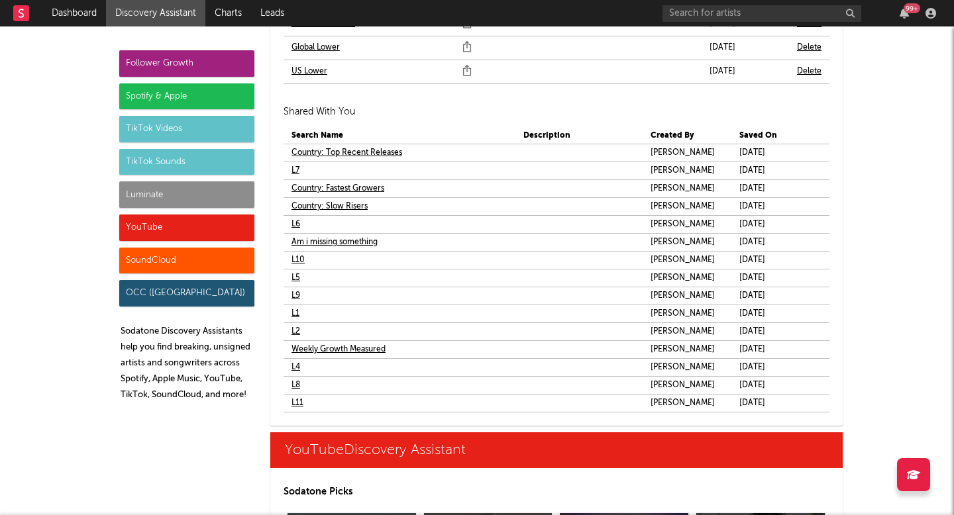
click at [291, 380] on link "L8" at bounding box center [295, 386] width 9 height 16
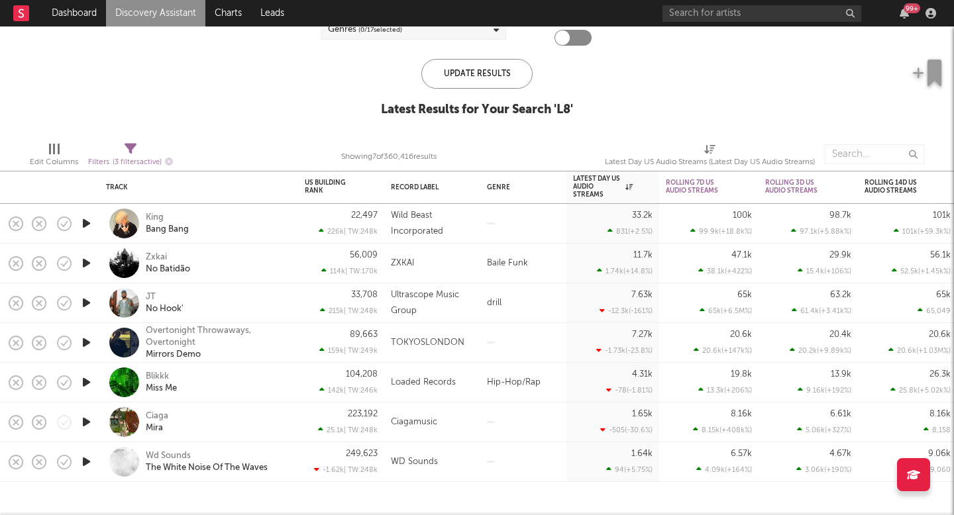
click at [185, 15] on link "Discovery Assistant" at bounding box center [155, 13] width 99 height 26
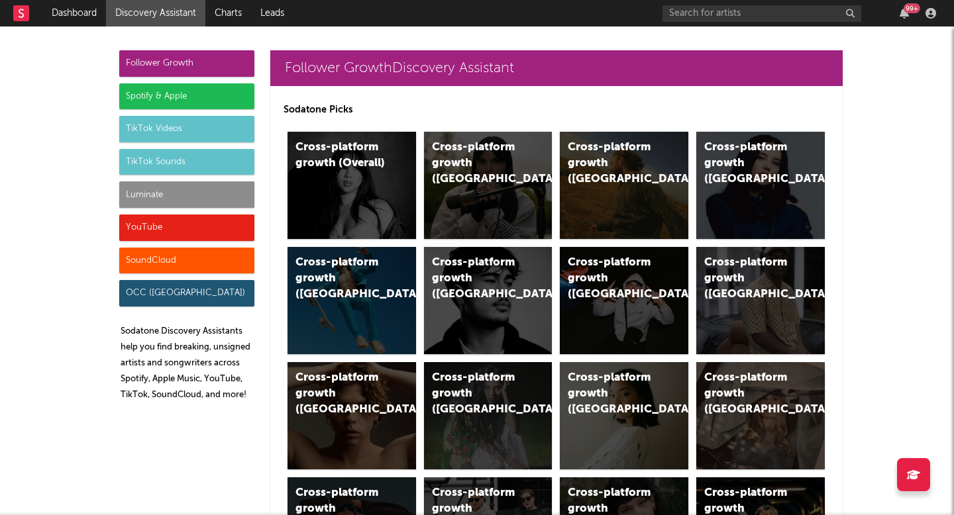
click at [163, 188] on div "Luminate" at bounding box center [186, 194] width 135 height 26
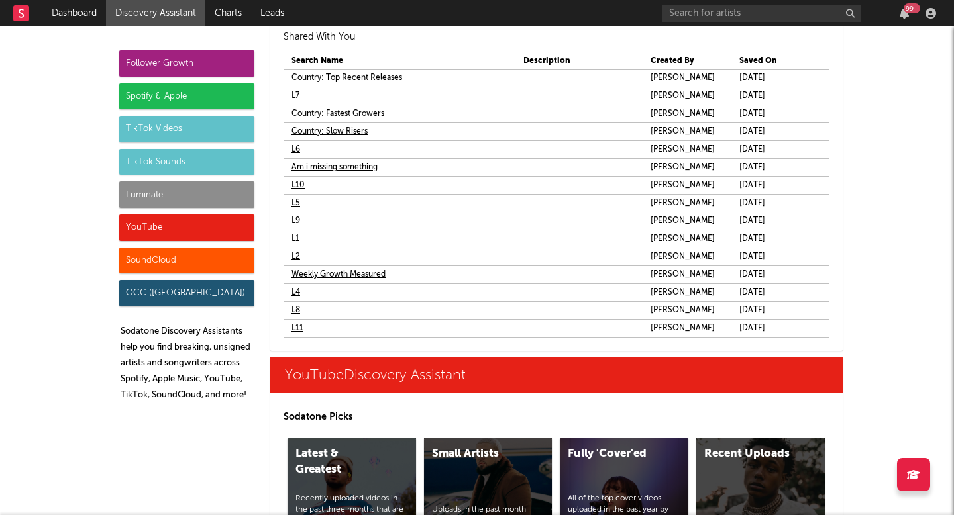
scroll to position [8244, 0]
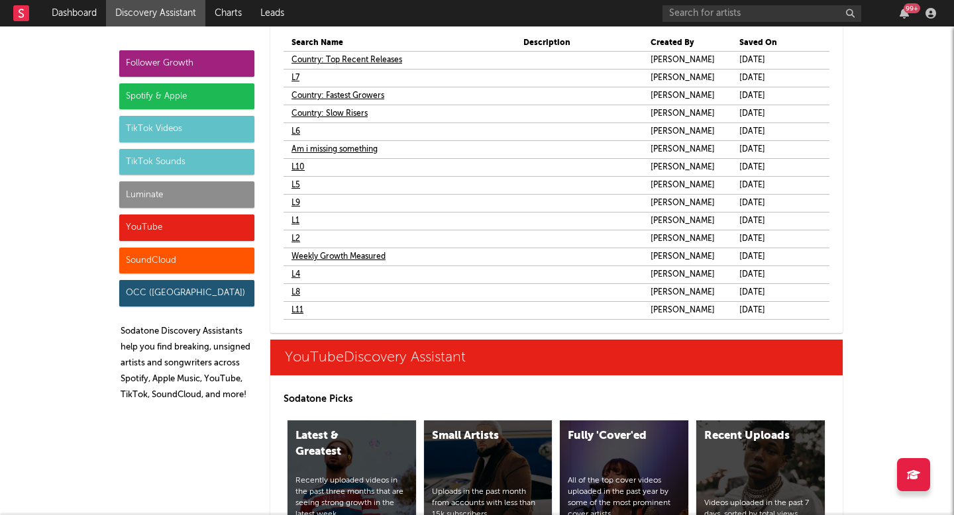
click at [293, 199] on link "L9" at bounding box center [295, 203] width 9 height 16
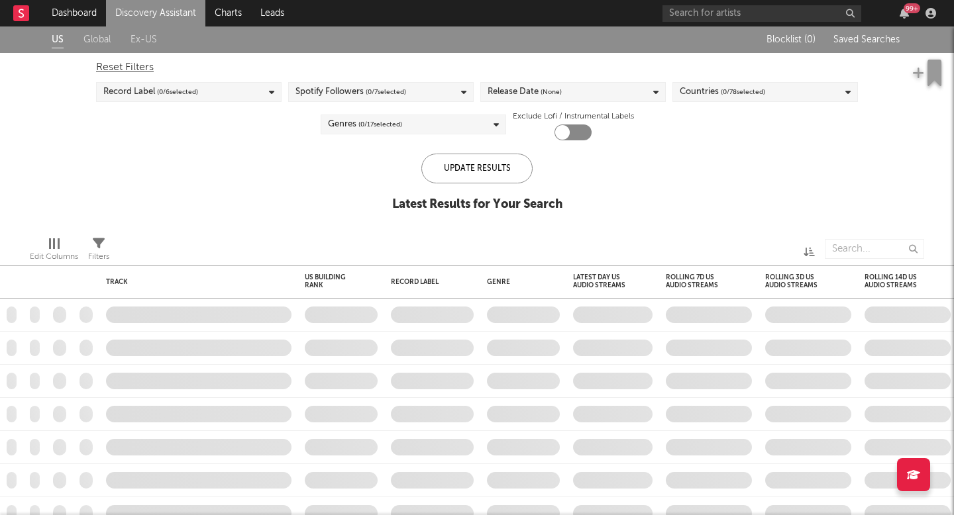
checkbox input "true"
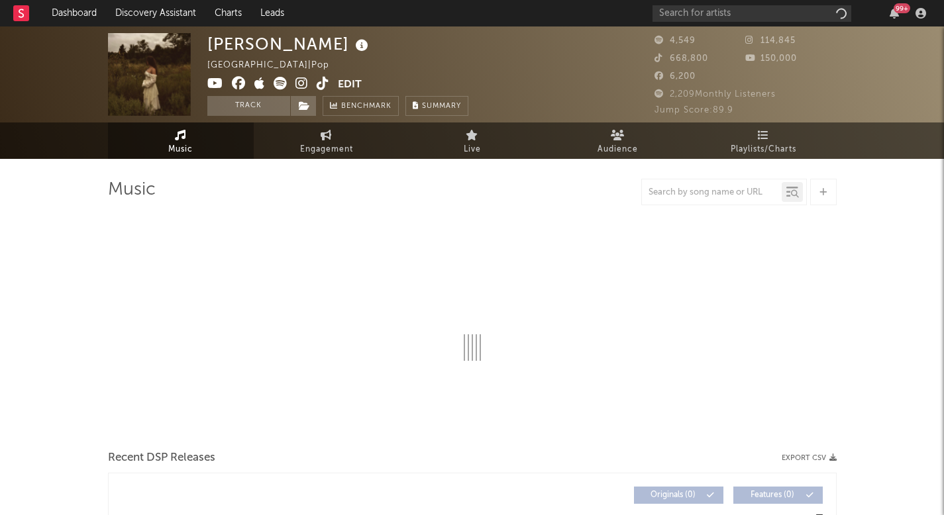
select select "1w"
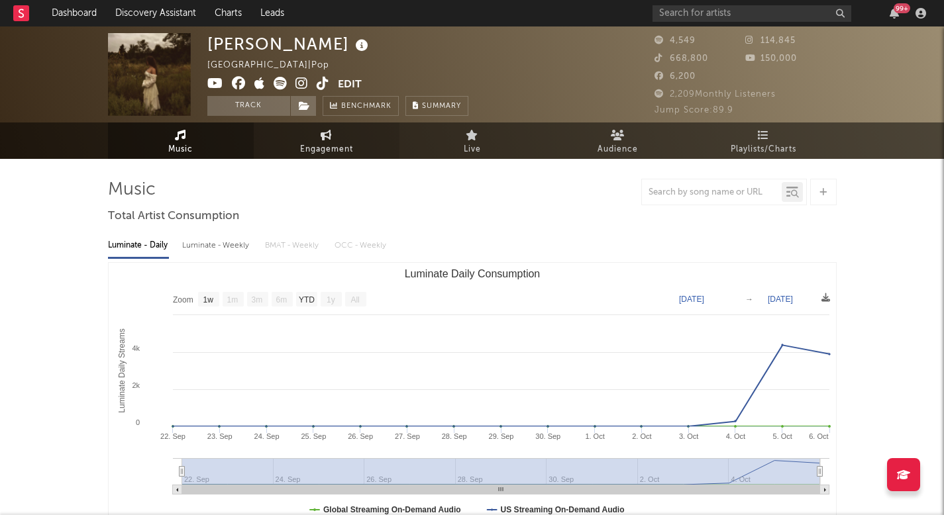
click at [308, 128] on link "Engagement" at bounding box center [327, 141] width 146 height 36
select select "1w"
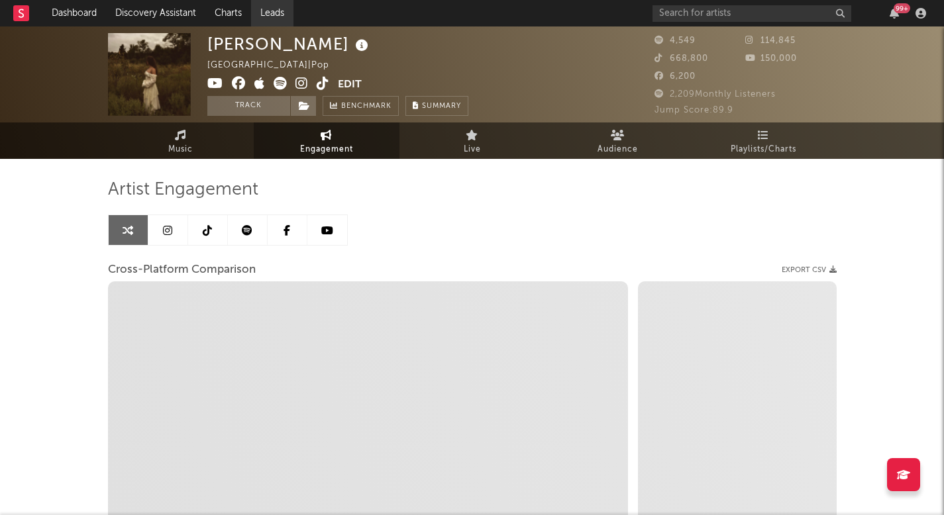
select select "1m"
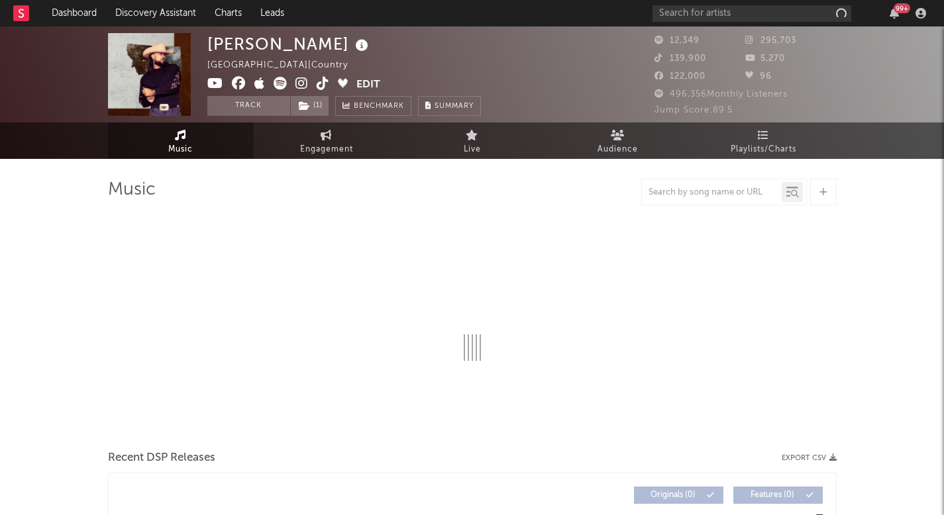
select select "6m"
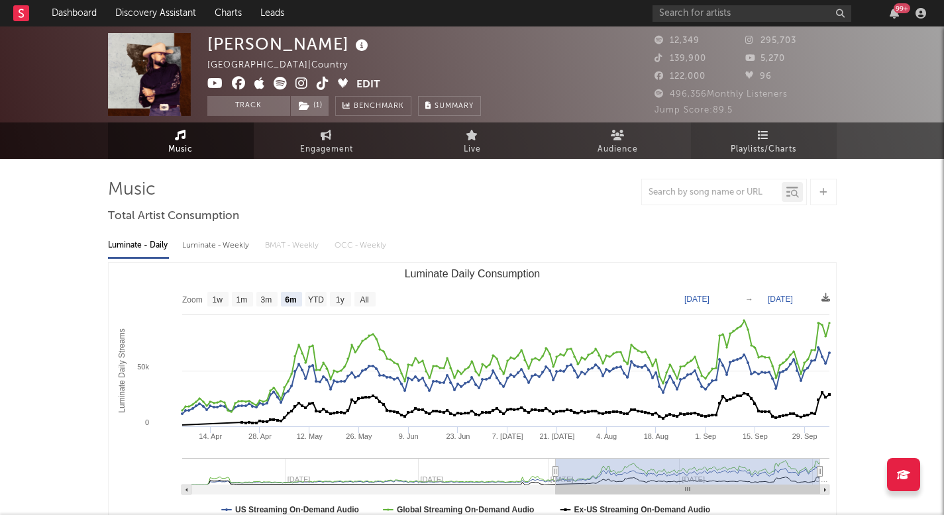
click at [765, 138] on icon at bounding box center [763, 135] width 11 height 11
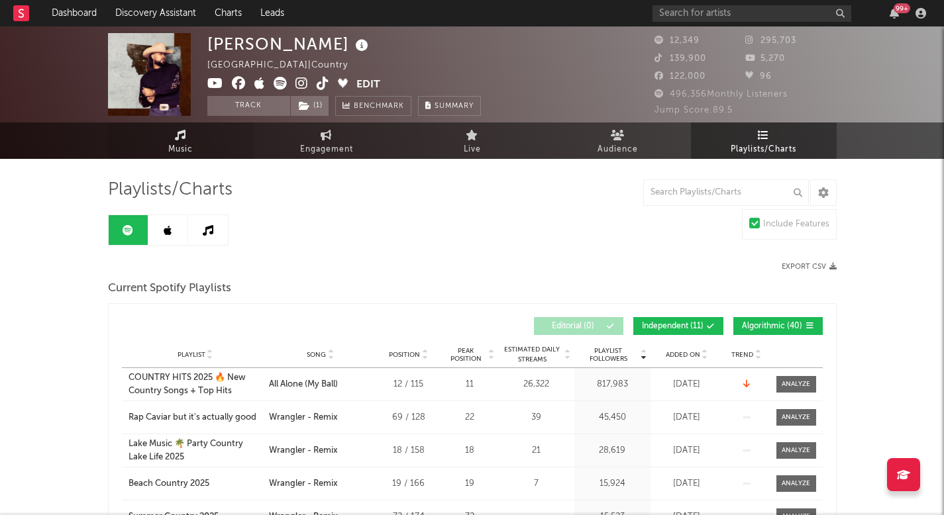
click at [187, 150] on span "Music" at bounding box center [180, 150] width 25 height 16
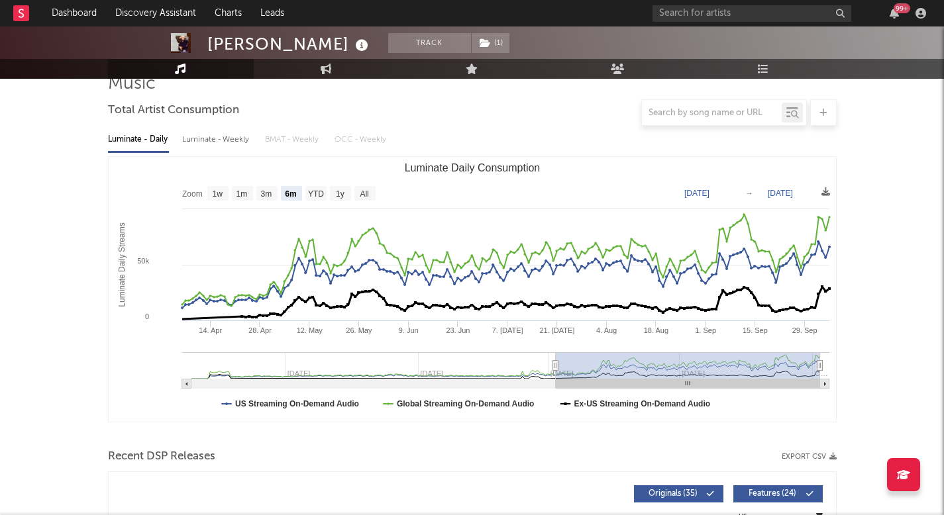
scroll to position [124, 0]
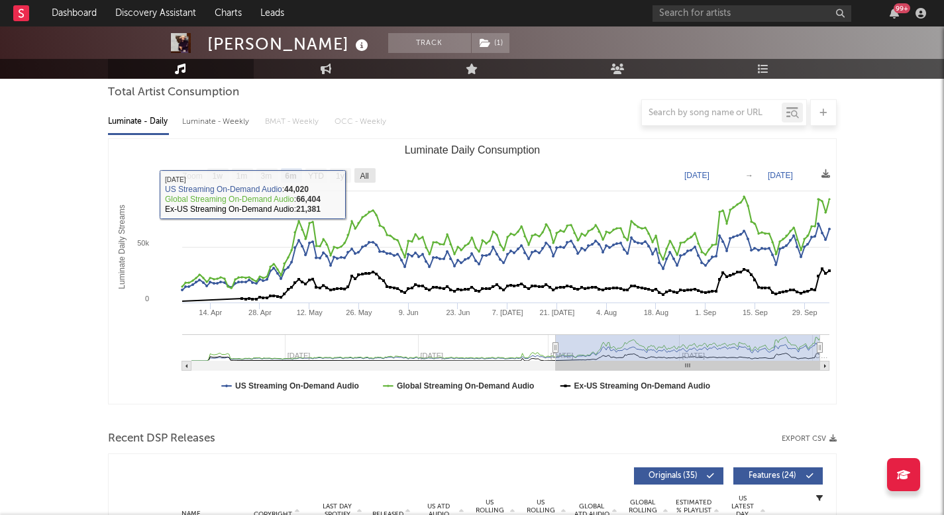
click at [364, 176] on text "All" at bounding box center [364, 176] width 9 height 9
select select "All"
type input "2024-07-28"
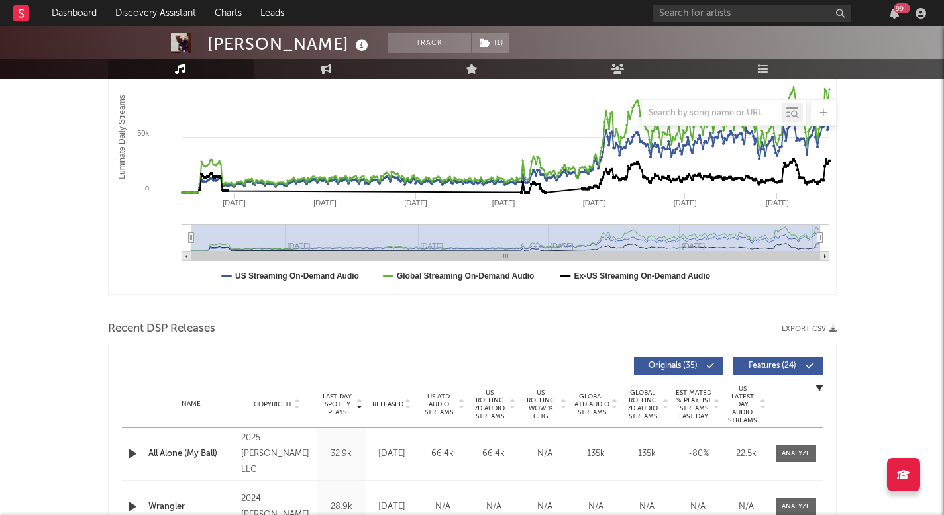
scroll to position [521, 0]
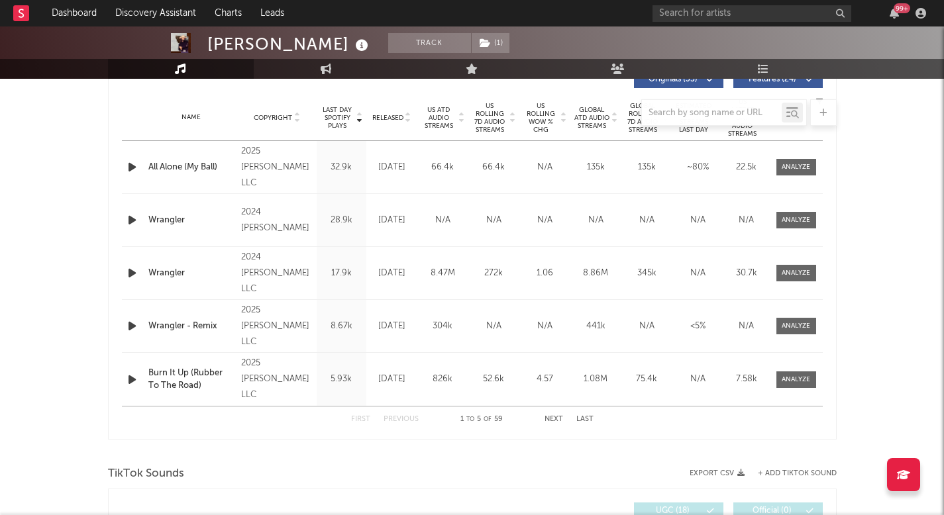
click at [555, 125] on div at bounding box center [472, 112] width 729 height 26
click at [546, 122] on div at bounding box center [472, 112] width 729 height 26
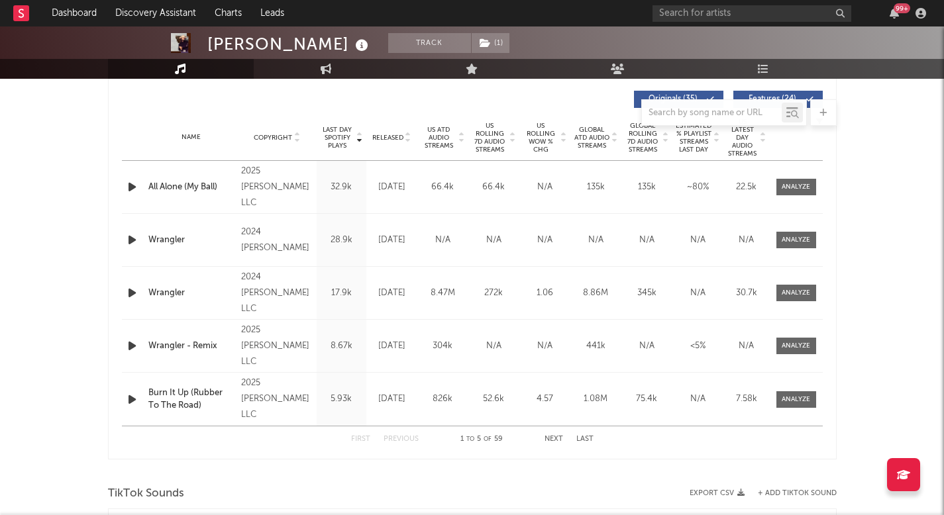
scroll to position [499, 0]
click at [778, 64] on link "Playlists/Charts" at bounding box center [764, 69] width 146 height 20
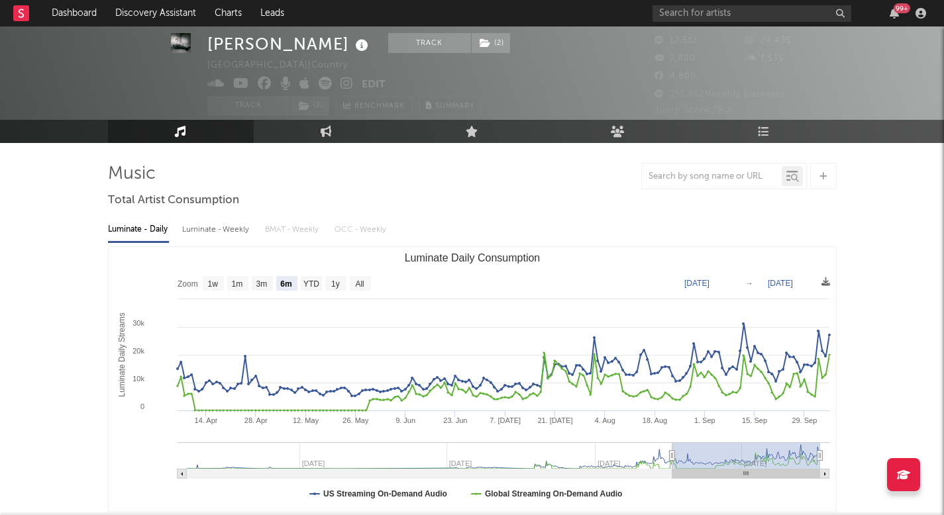
scroll to position [31, 0]
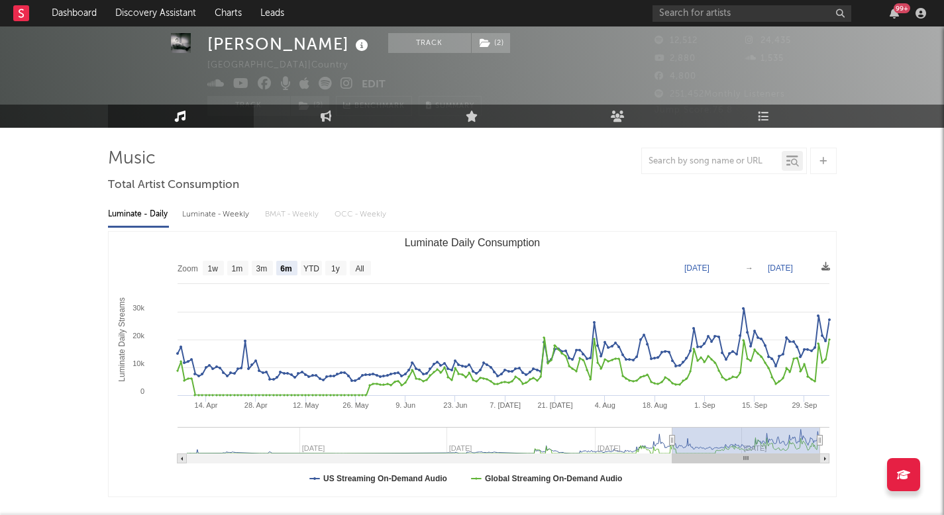
click at [357, 278] on rect "Luminate Daily Consumption" at bounding box center [472, 364] width 727 height 265
click at [363, 256] on rect "Luminate Daily Consumption" at bounding box center [472, 364] width 727 height 265
click at [363, 264] on text "All" at bounding box center [359, 268] width 9 height 9
select select "All"
type input "2023-08-14"
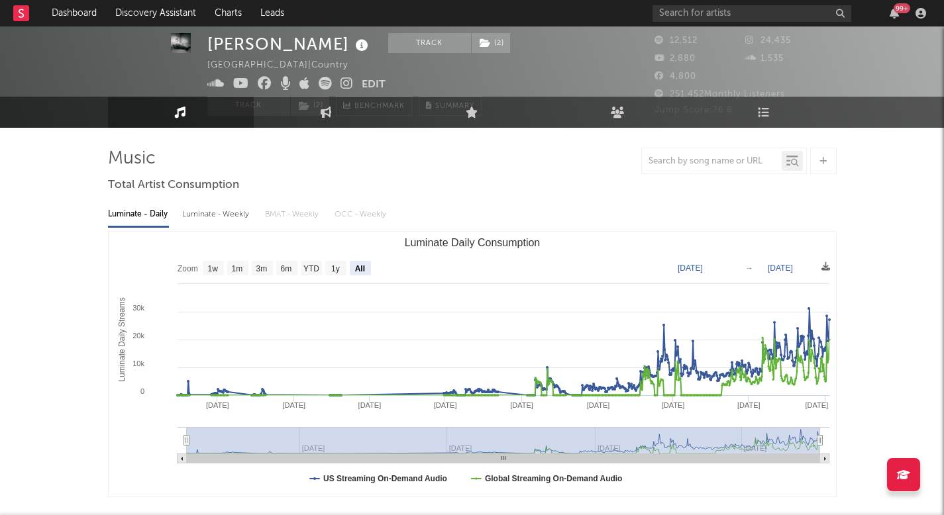
scroll to position [0, 0]
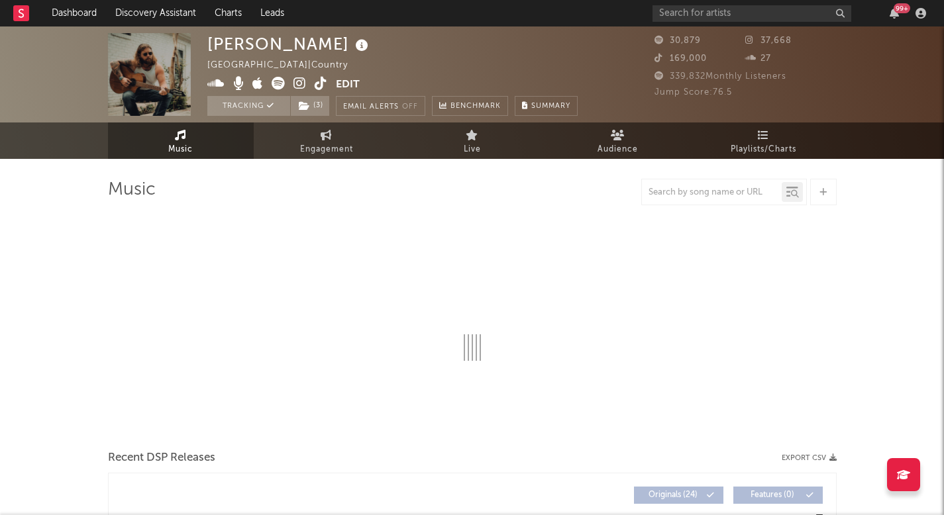
select select "6m"
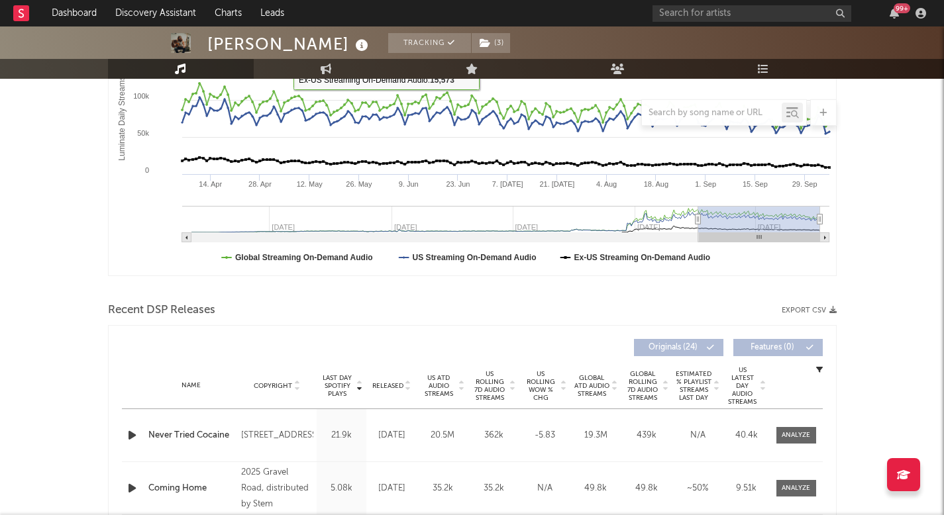
scroll to position [279, 0]
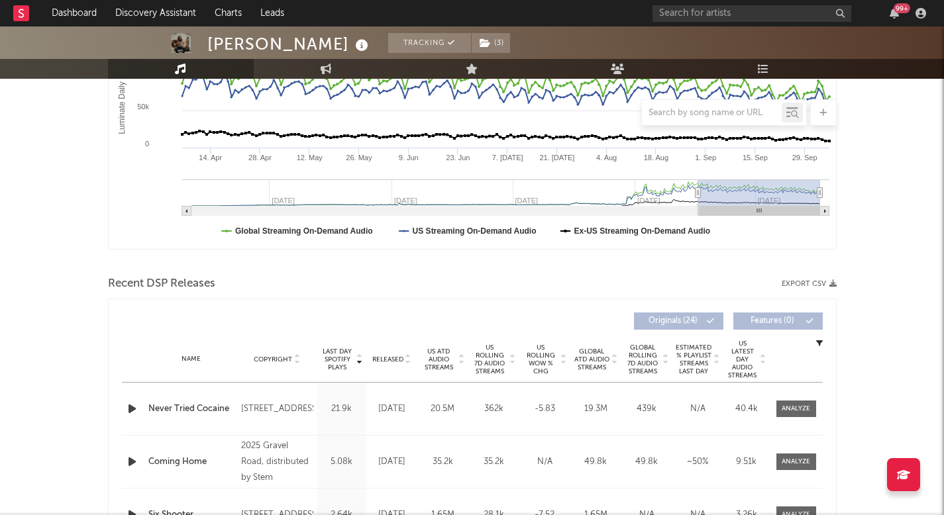
click at [536, 365] on span "US Rolling WoW % Chg" at bounding box center [541, 360] width 36 height 32
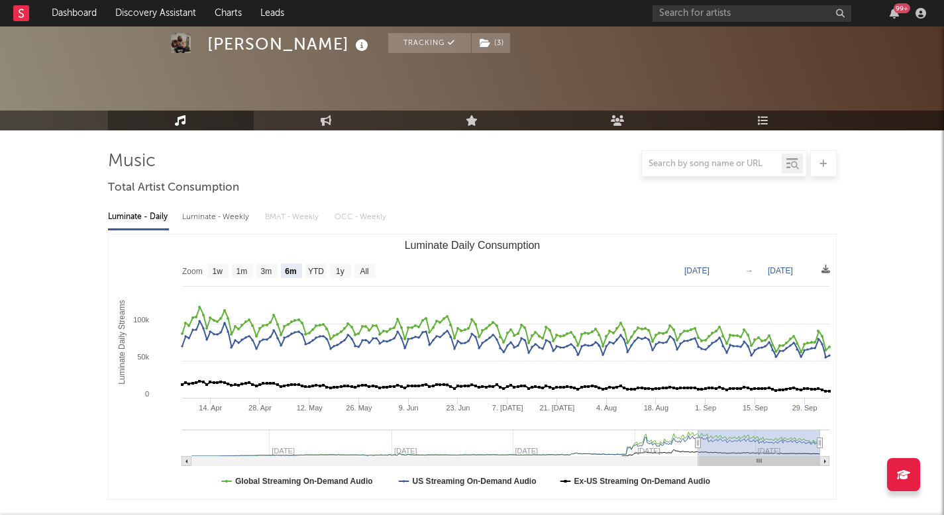
scroll to position [0, 0]
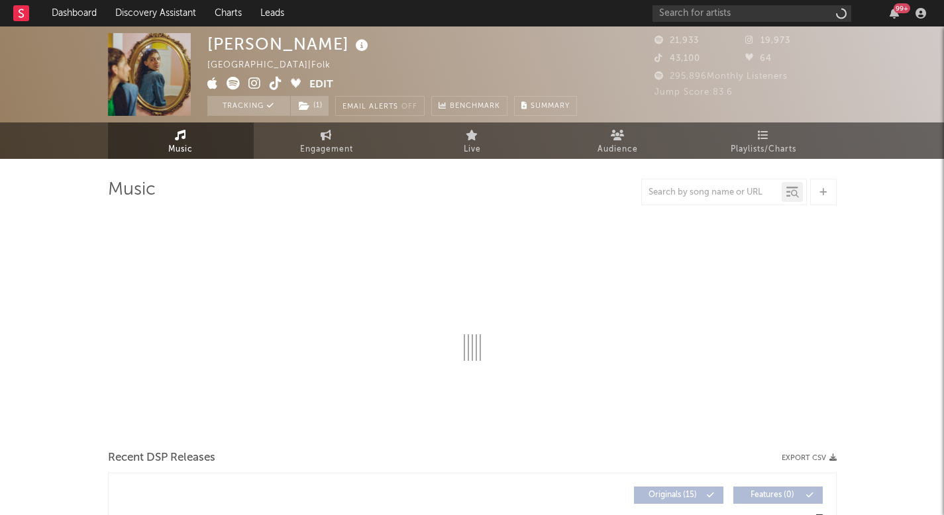
select select "6m"
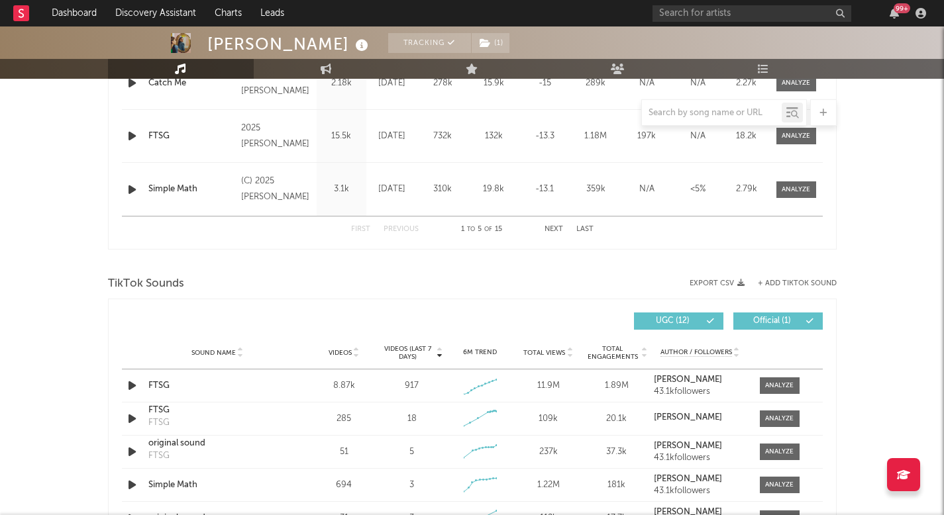
scroll to position [703, 0]
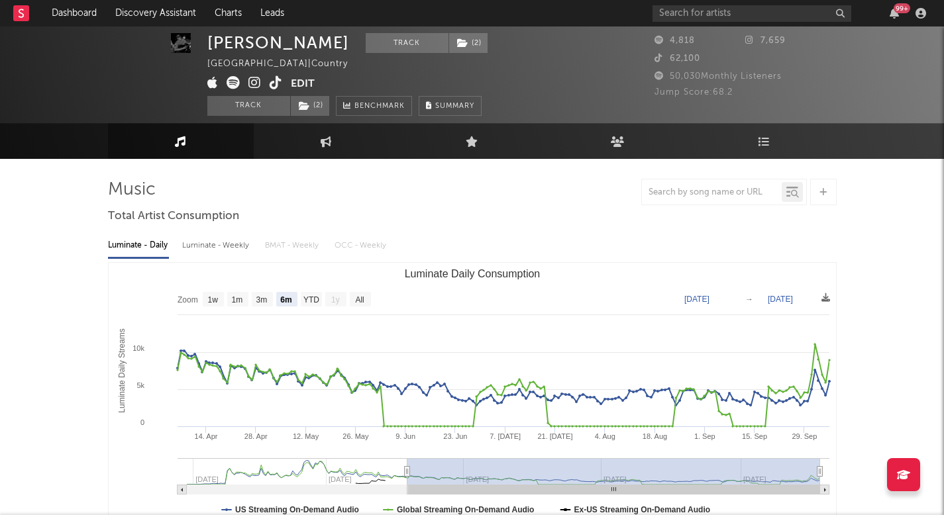
scroll to position [14, 0]
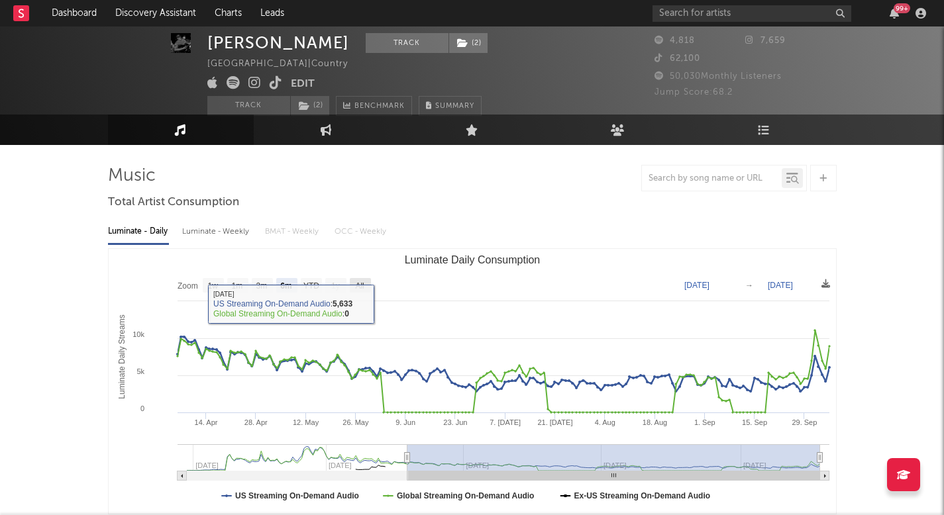
click at [369, 291] on rect "Luminate Daily Consumption" at bounding box center [360, 285] width 21 height 15
select select "All"
type input "[DATE]"
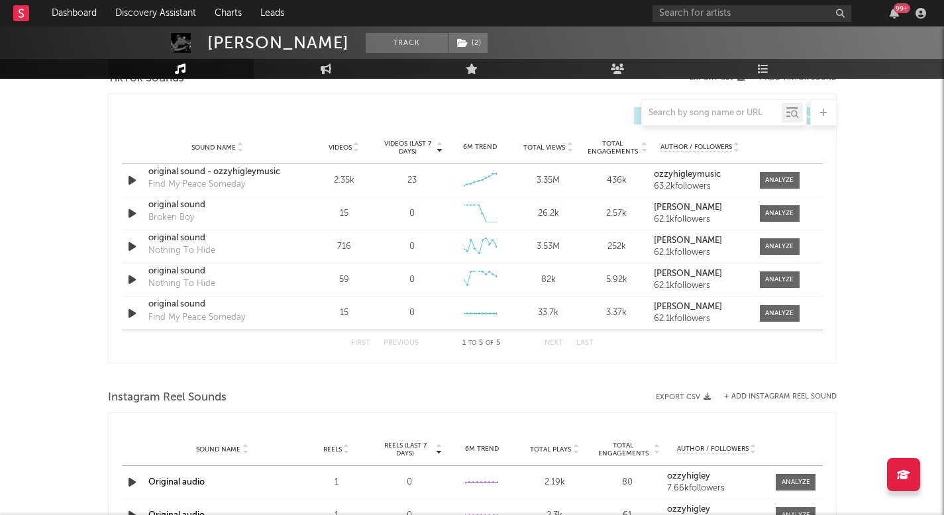
scroll to position [876, 0]
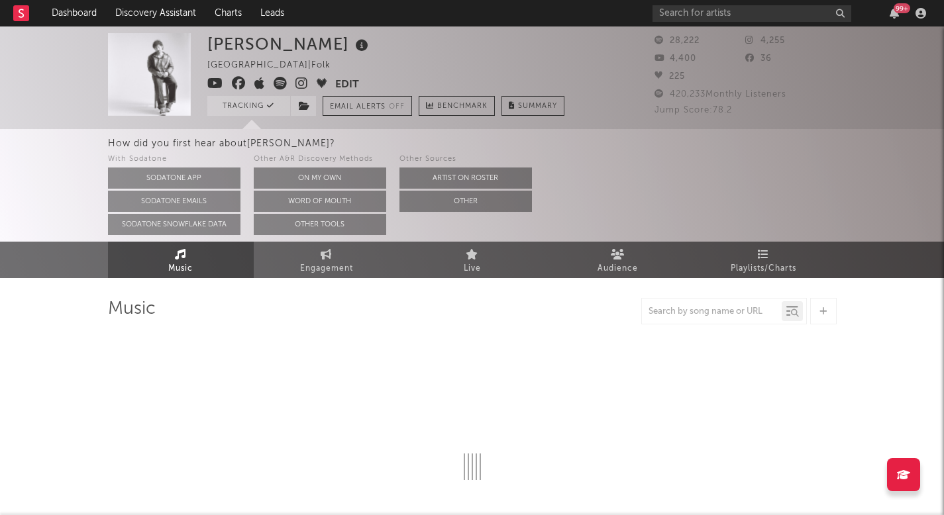
select select "6m"
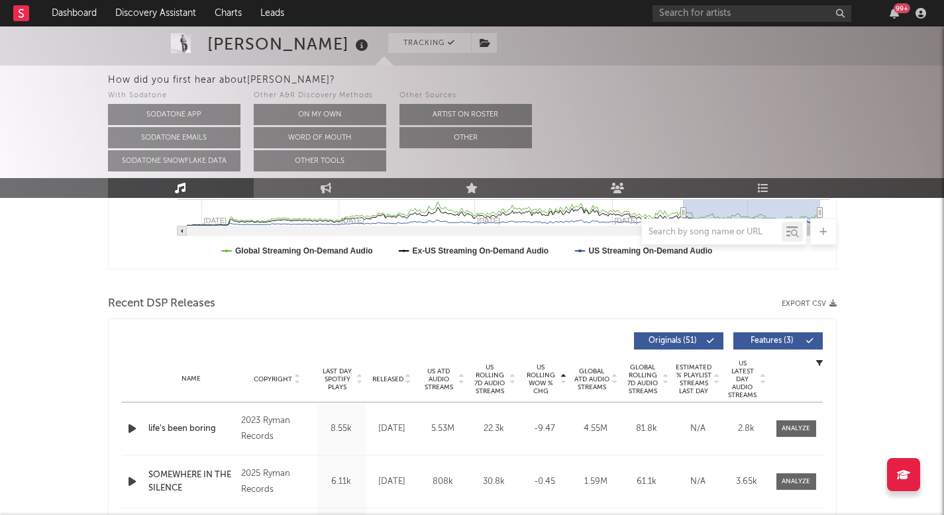
scroll to position [385, 0]
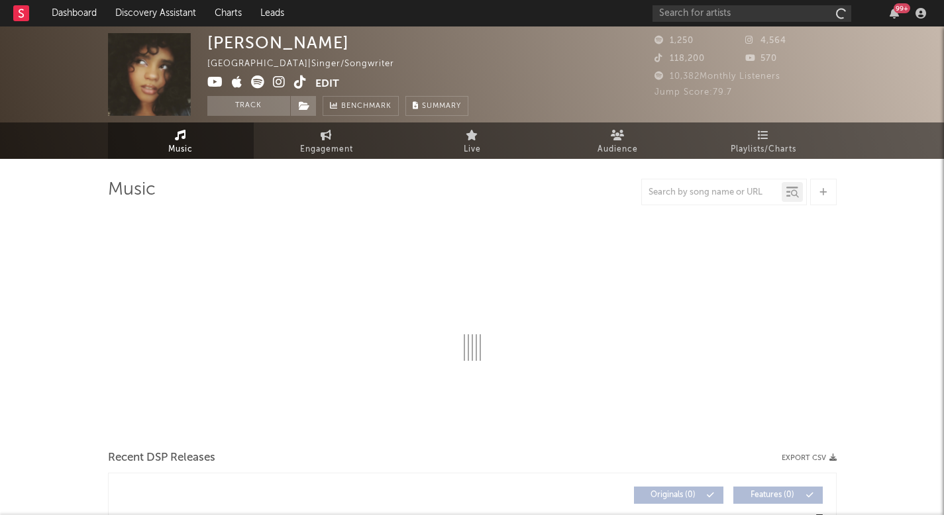
select select "1w"
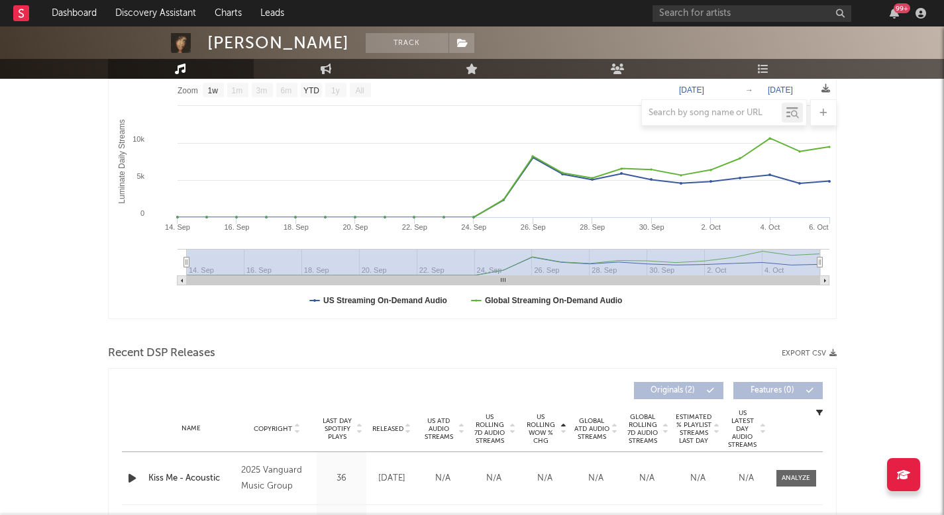
scroll to position [227, 0]
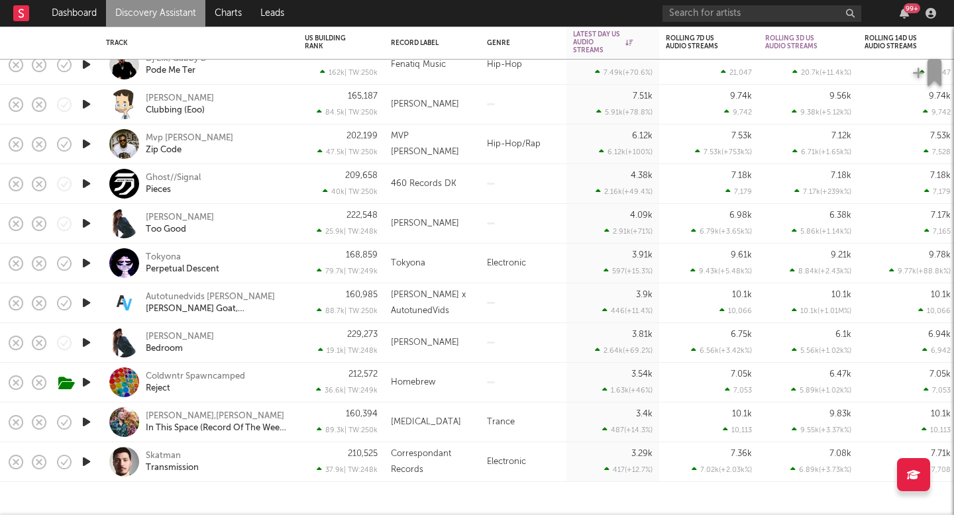
click at [156, 11] on link "Discovery Assistant" at bounding box center [155, 13] width 99 height 26
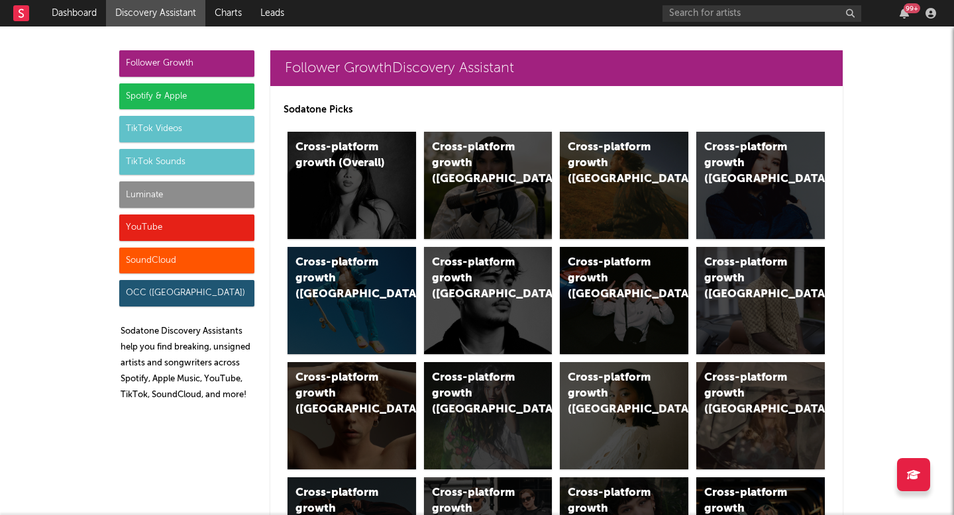
click at [208, 201] on div "Luminate" at bounding box center [186, 194] width 135 height 26
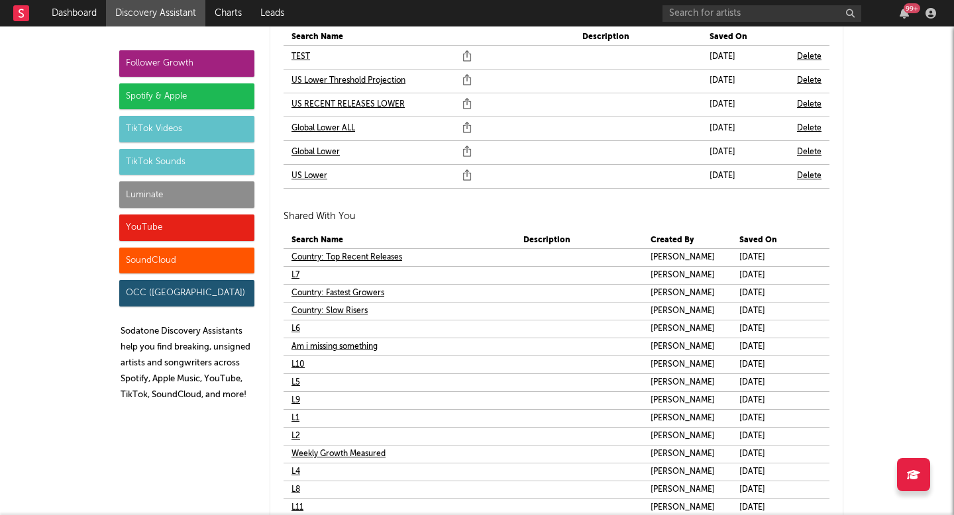
scroll to position [8080, 0]
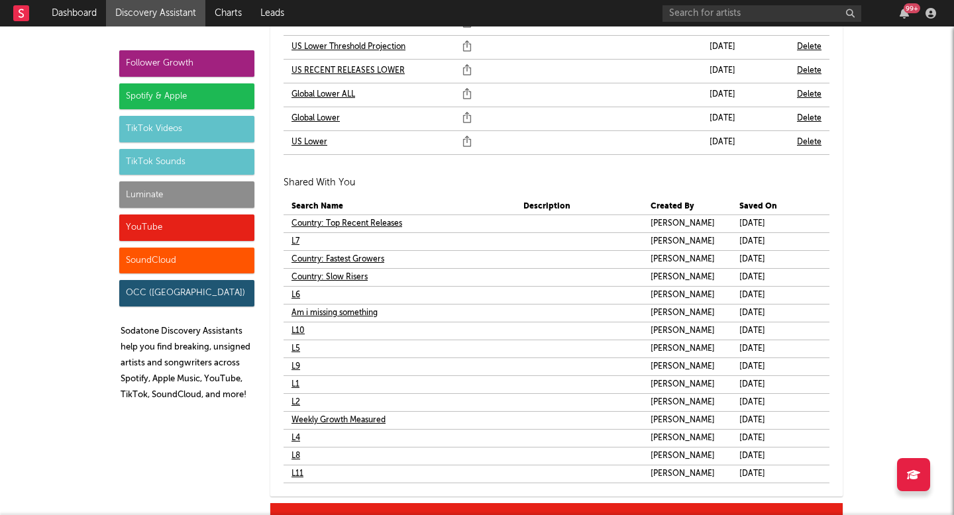
click at [292, 331] on link "L10" at bounding box center [297, 331] width 13 height 16
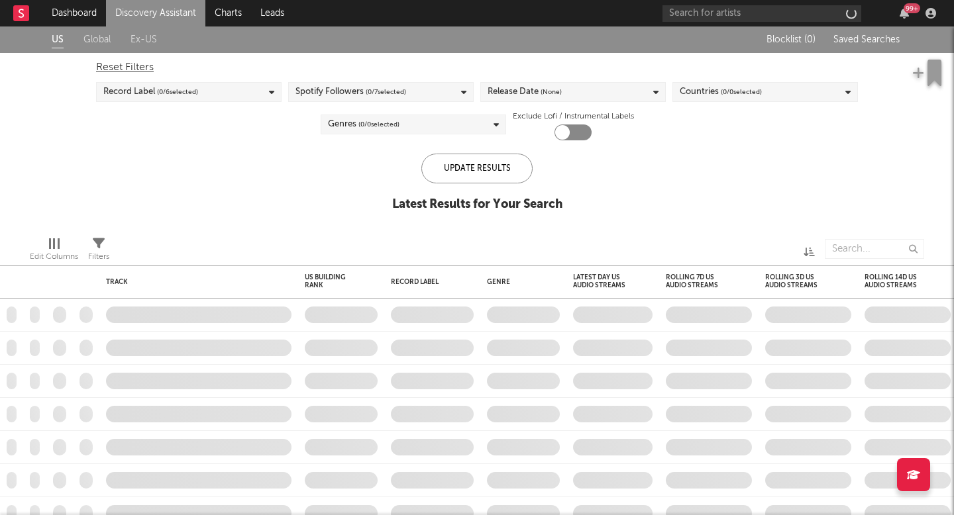
checkbox input "true"
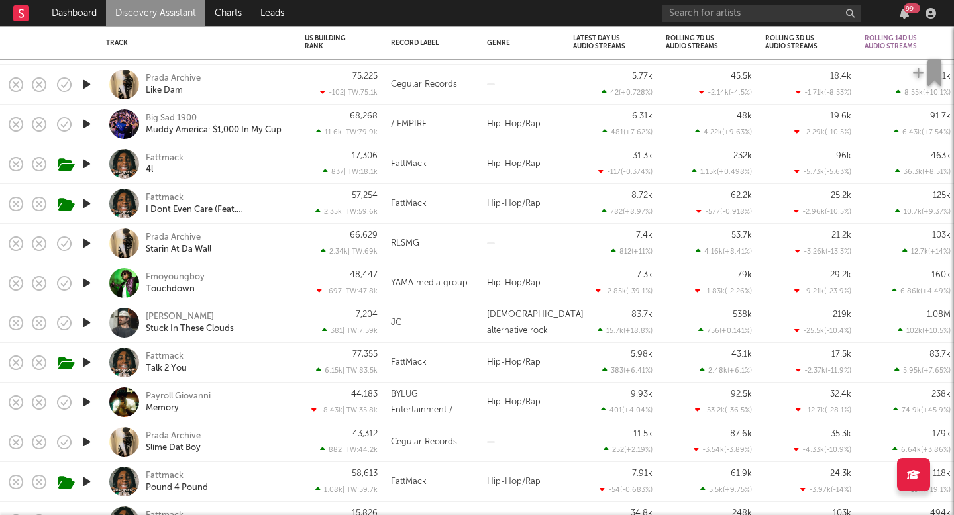
click at [167, 19] on link "Discovery Assistant" at bounding box center [155, 13] width 99 height 26
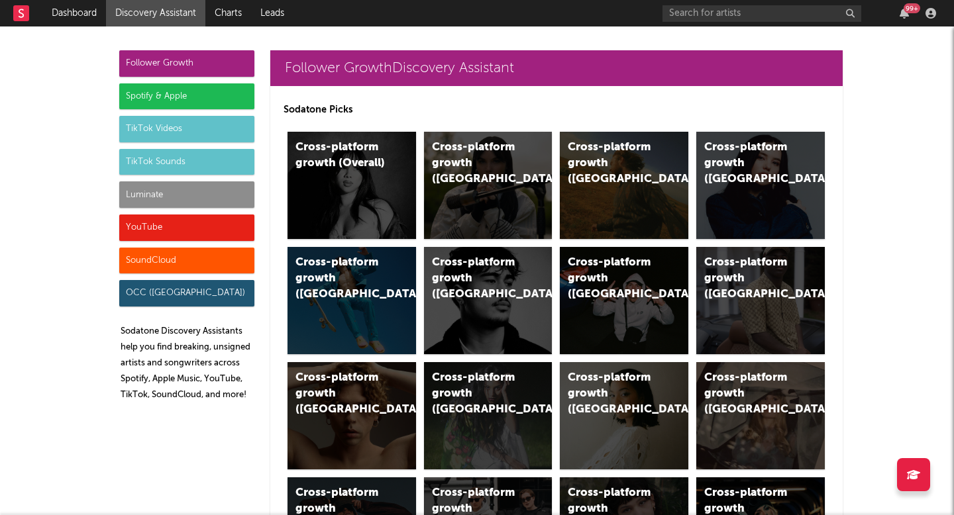
click at [221, 205] on div "Luminate" at bounding box center [186, 194] width 135 height 26
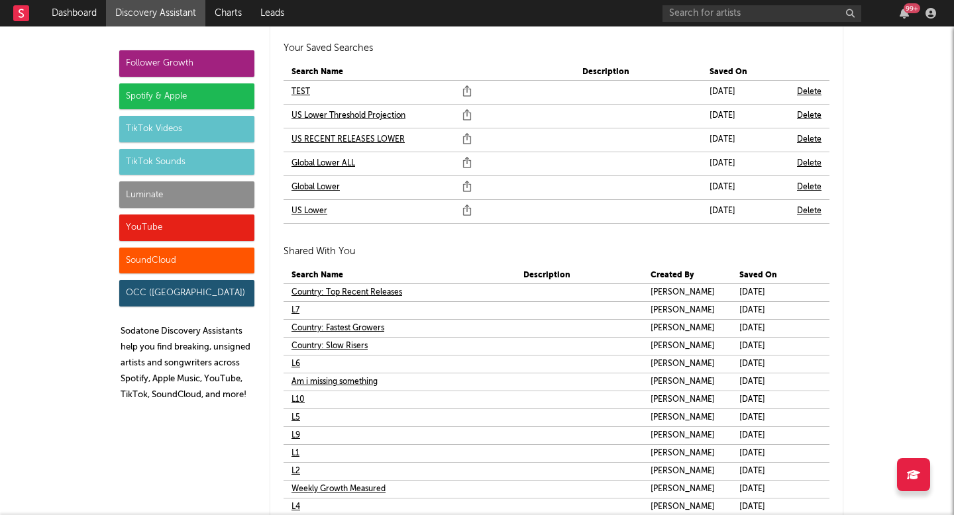
scroll to position [8065, 0]
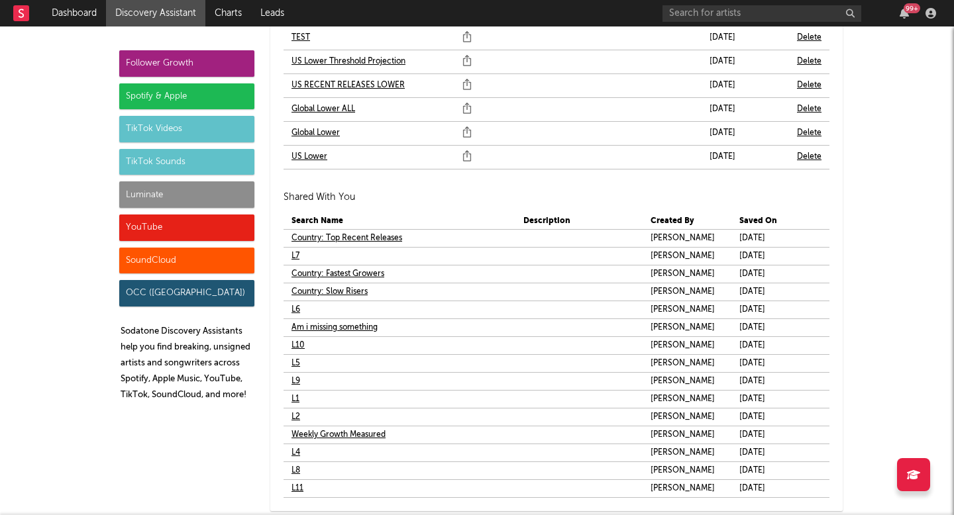
click at [354, 325] on link "Am i missing something" at bounding box center [334, 328] width 86 height 16
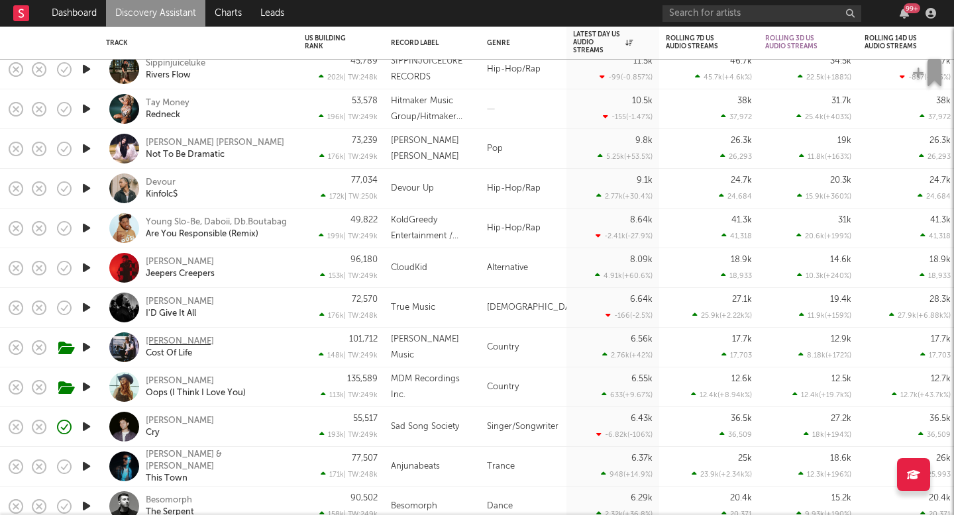
click at [179, 340] on div "[PERSON_NAME]" at bounding box center [180, 342] width 68 height 12
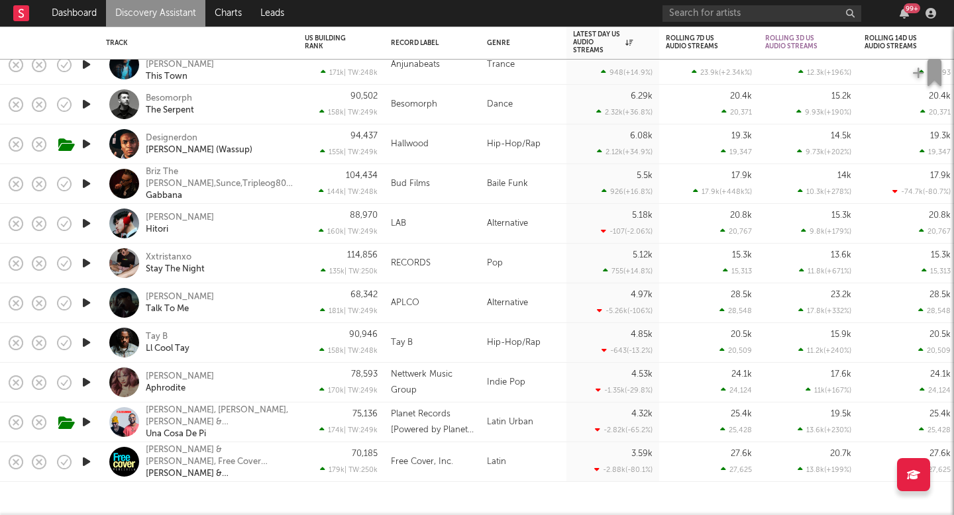
click at [160, 16] on link "Discovery Assistant" at bounding box center [155, 13] width 99 height 26
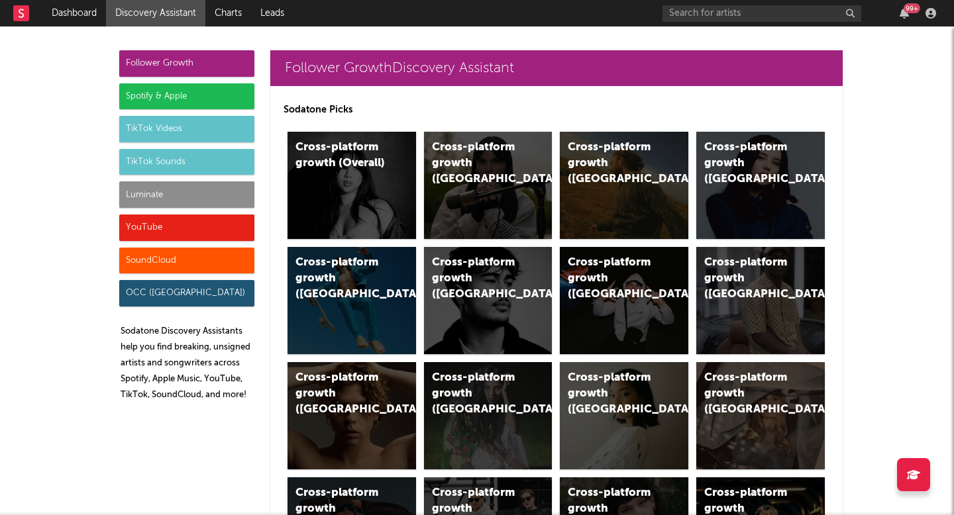
click at [154, 203] on div "Luminate" at bounding box center [186, 194] width 135 height 26
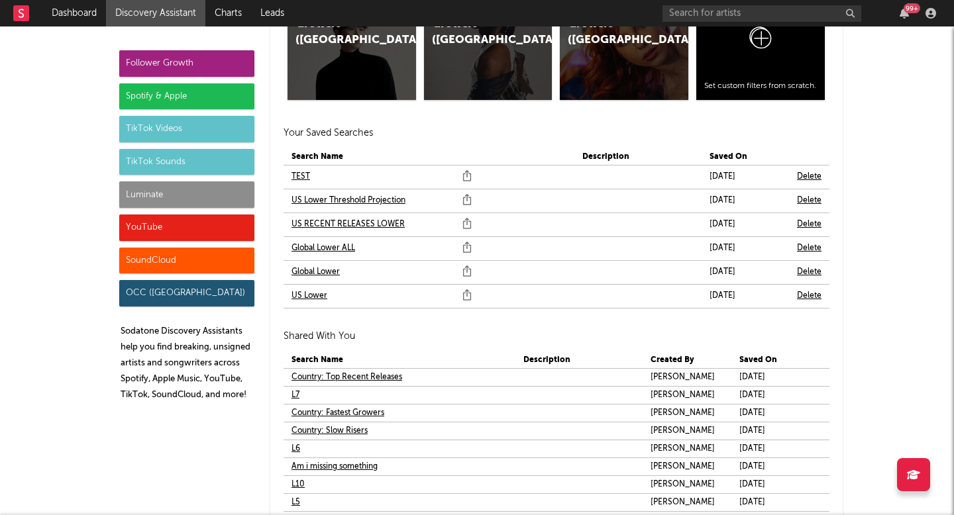
scroll to position [8064, 0]
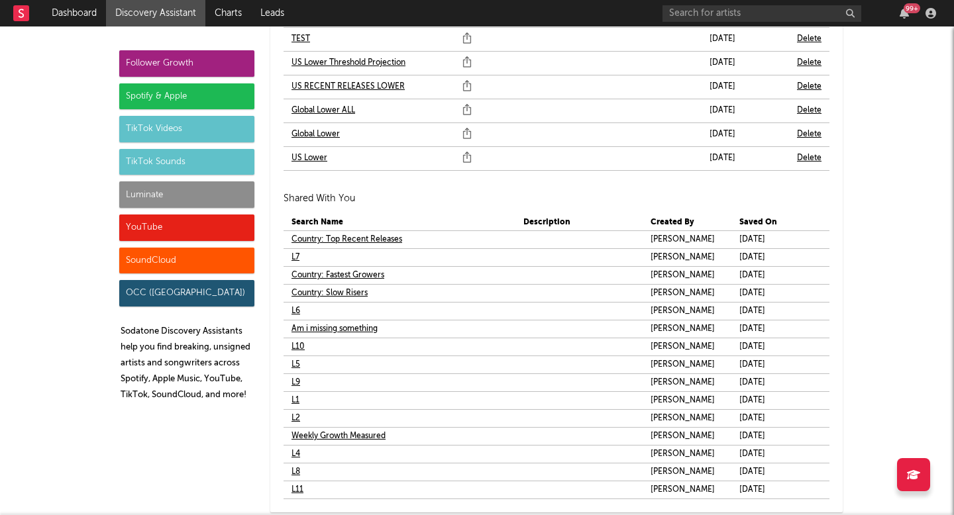
click at [311, 434] on link "Weekly Growth Measured" at bounding box center [338, 437] width 94 height 16
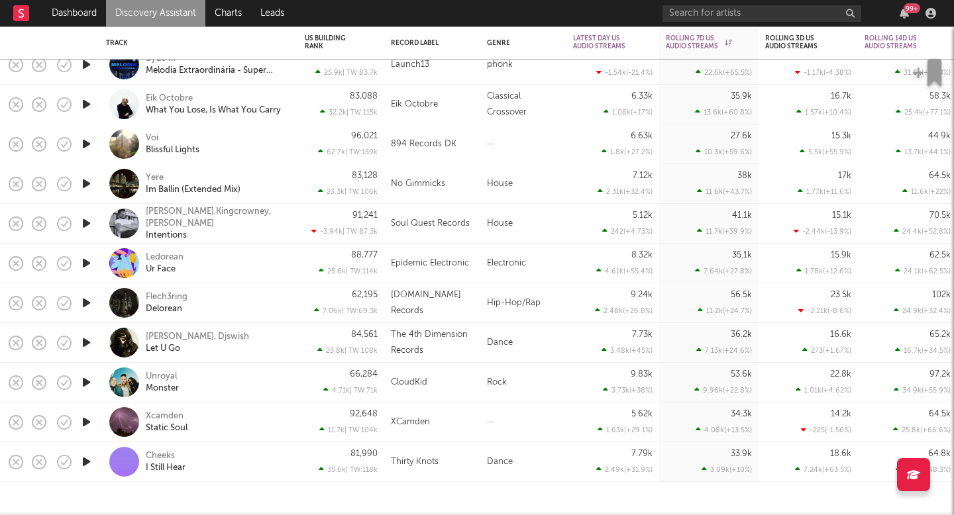
click at [180, 19] on link "Discovery Assistant" at bounding box center [155, 13] width 99 height 26
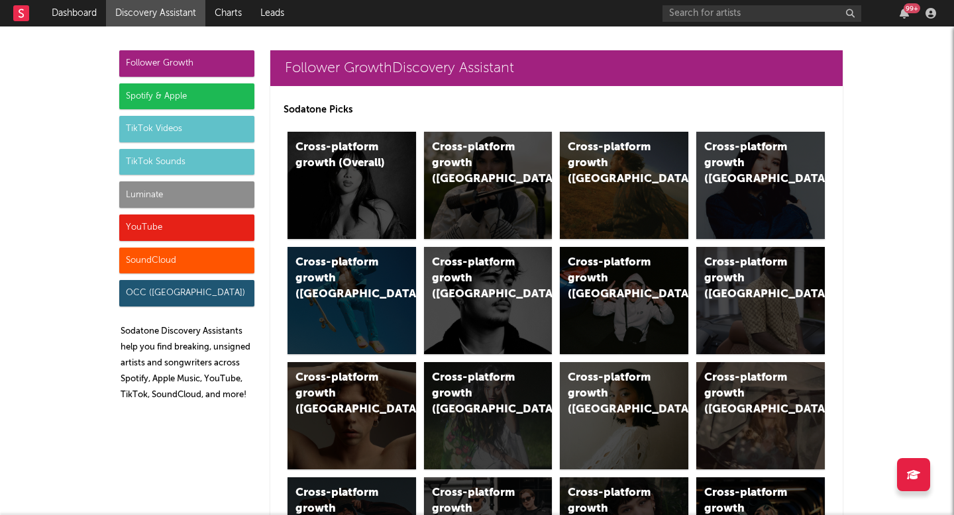
click at [172, 103] on div "Spotify & Apple" at bounding box center [186, 96] width 135 height 26
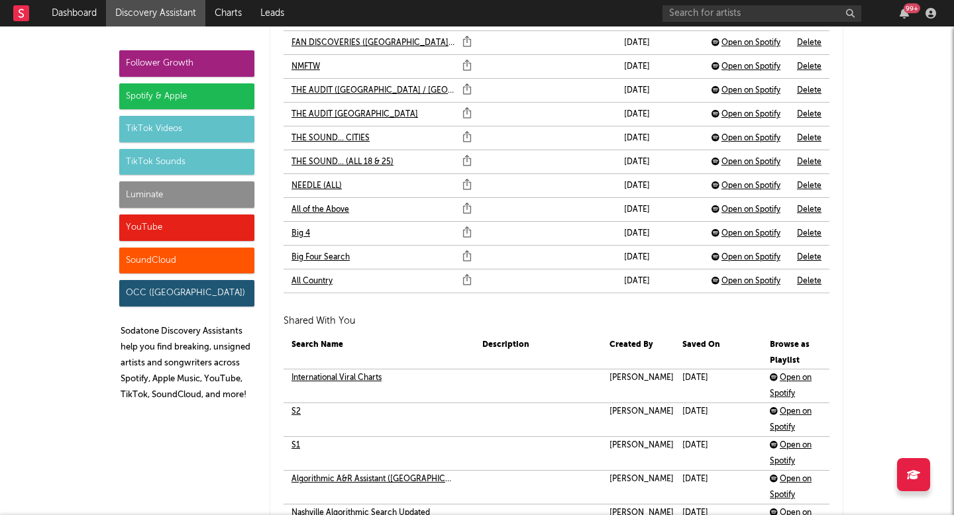
scroll to position [3223, 0]
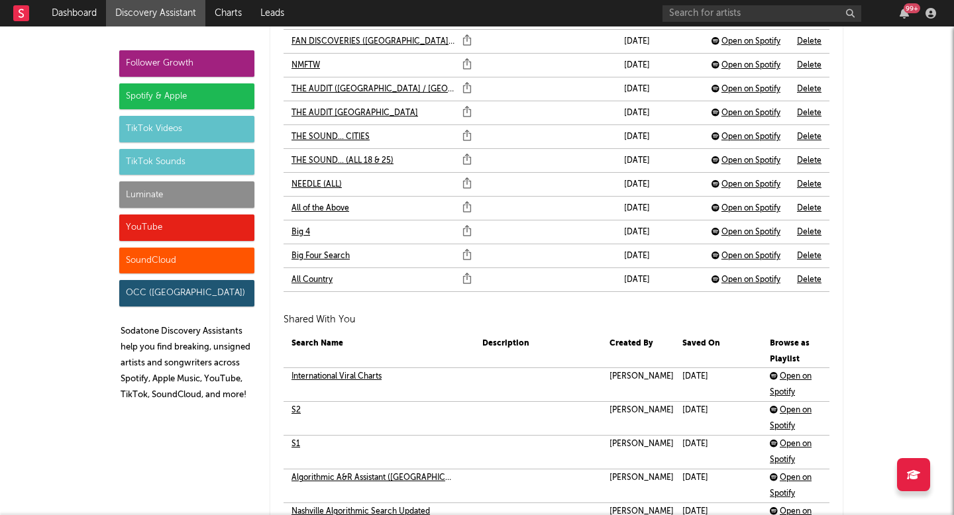
click at [291, 446] on link "S1" at bounding box center [295, 444] width 9 height 16
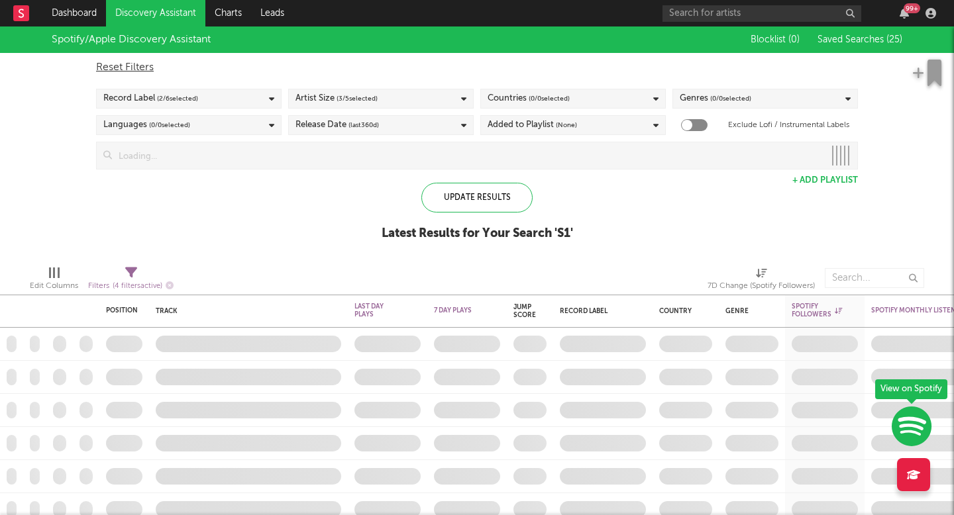
click at [390, 125] on div "Release Date (last 360 d)" at bounding box center [380, 125] width 185 height 20
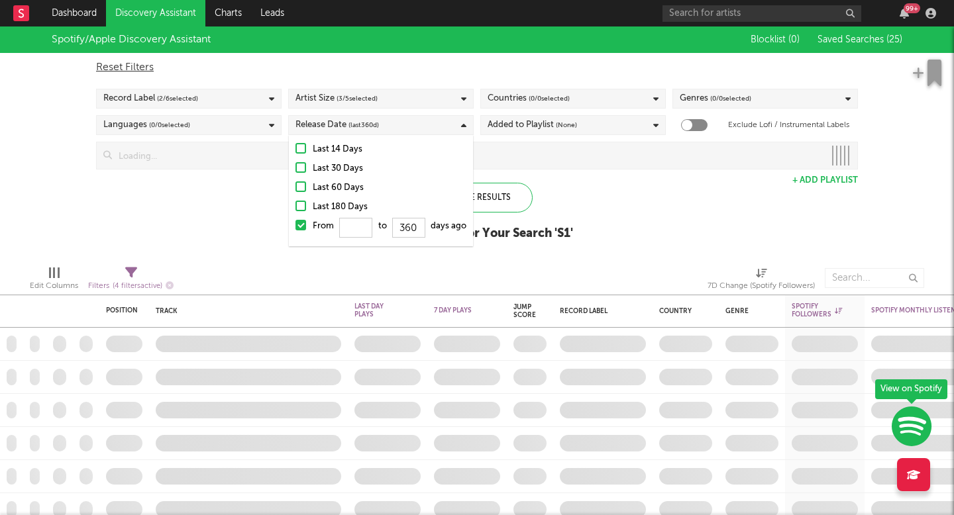
click at [578, 231] on div "Spotify/Apple Discovery Assistant Blocklist ( 0 ) Saved Searches ( 25 ) Reset F…" at bounding box center [477, 140] width 954 height 228
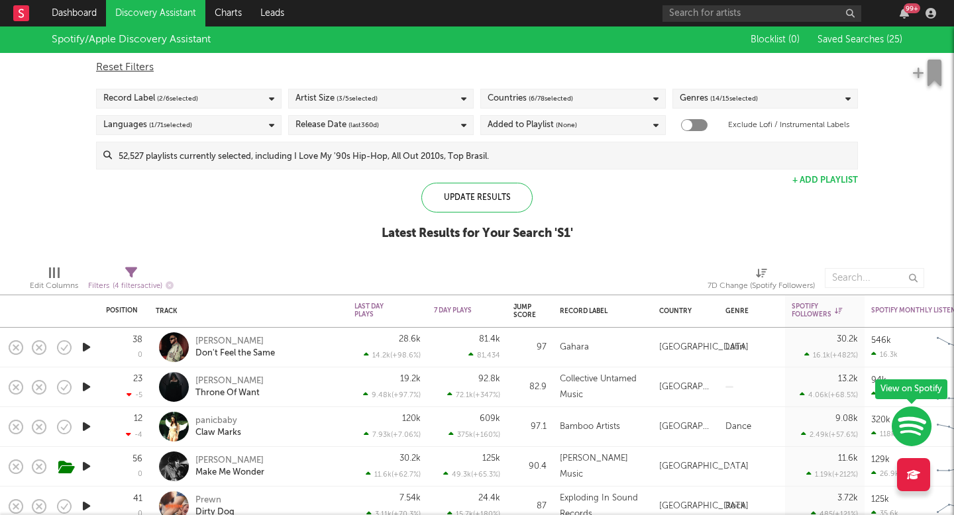
click at [193, 14] on link "Discovery Assistant" at bounding box center [155, 13] width 99 height 26
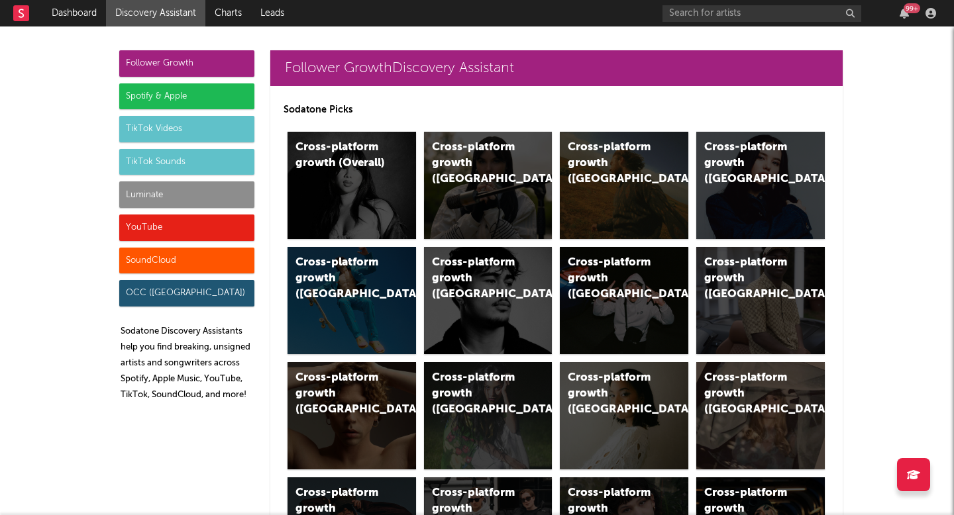
click at [166, 97] on div "Spotify & Apple" at bounding box center [186, 96] width 135 height 26
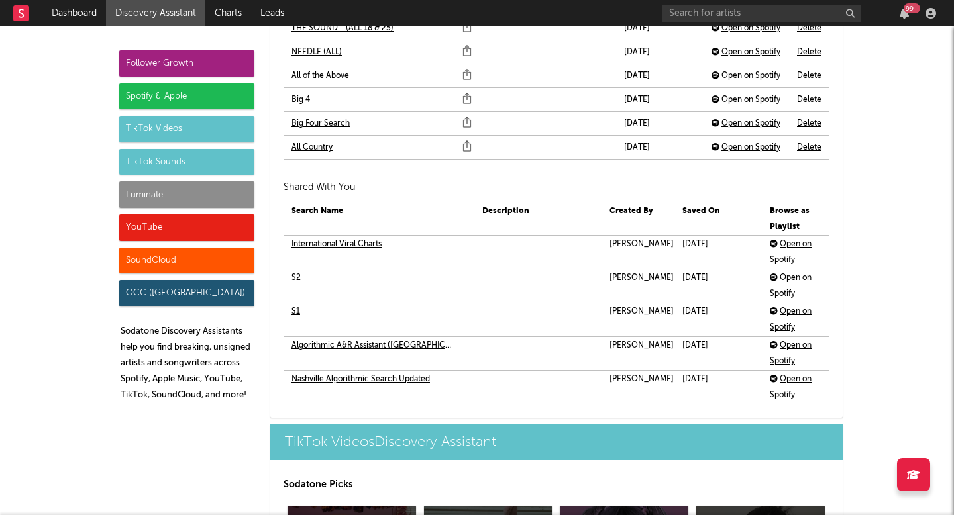
scroll to position [3368, 0]
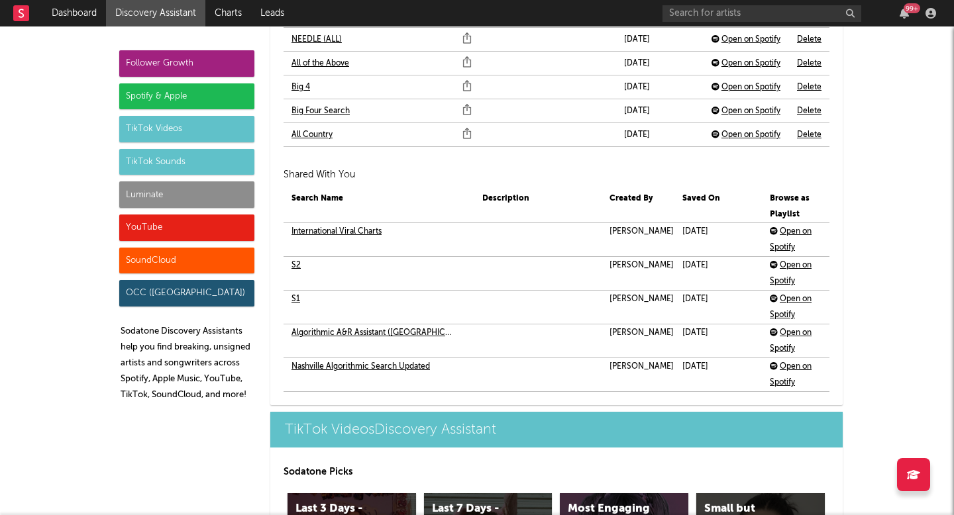
click at [285, 262] on td "S2" at bounding box center [378, 265] width 191 height 17
click at [293, 264] on link "S2" at bounding box center [295, 266] width 9 height 16
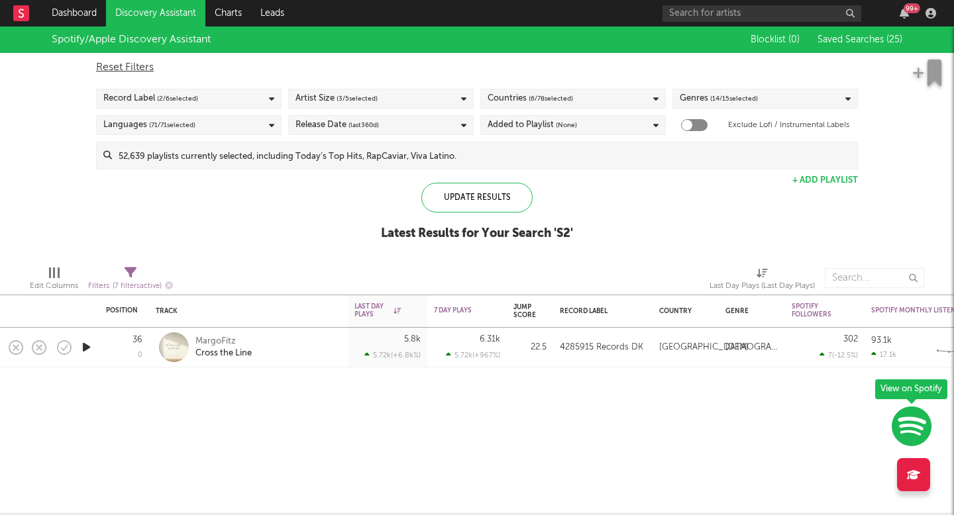
click at [195, 10] on link "Discovery Assistant" at bounding box center [155, 13] width 99 height 26
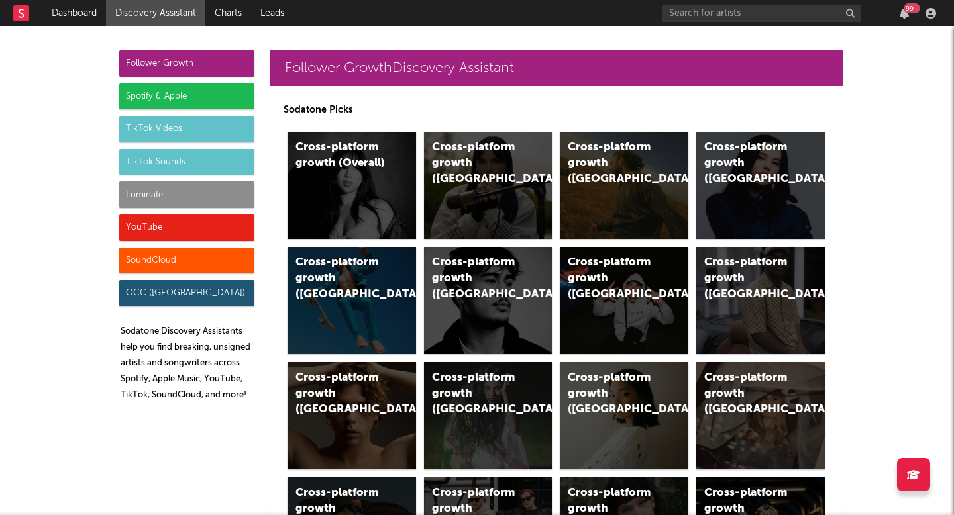
click at [157, 93] on div "Spotify & Apple" at bounding box center [186, 96] width 135 height 26
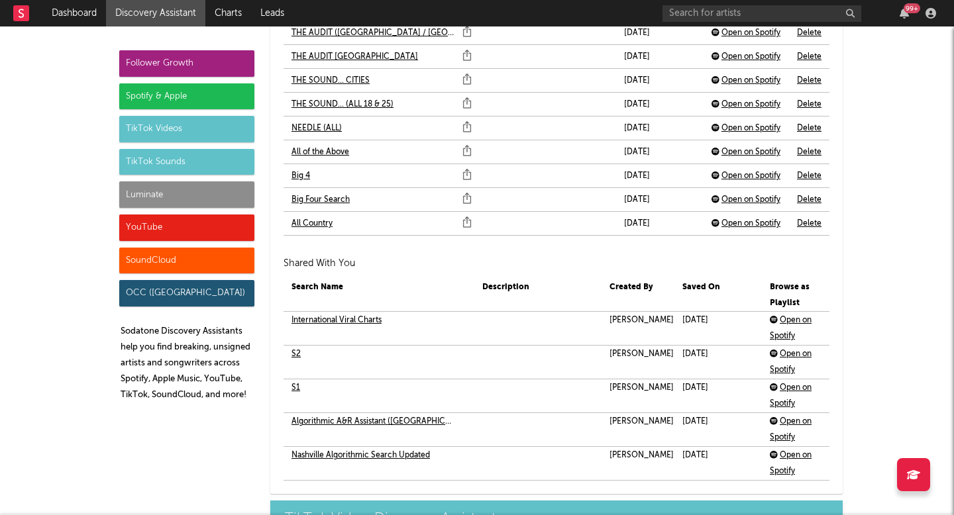
scroll to position [3348, 0]
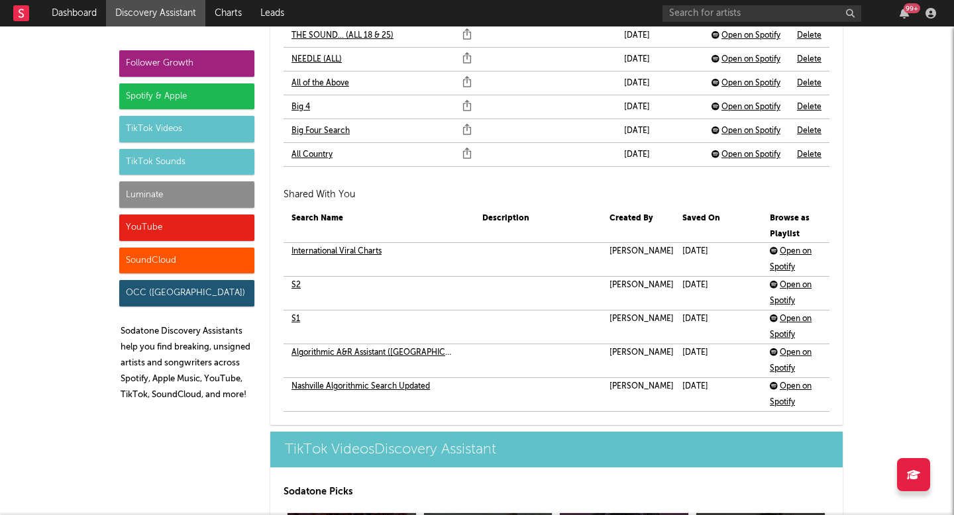
click at [328, 249] on link "International Viral Charts" at bounding box center [336, 252] width 90 height 16
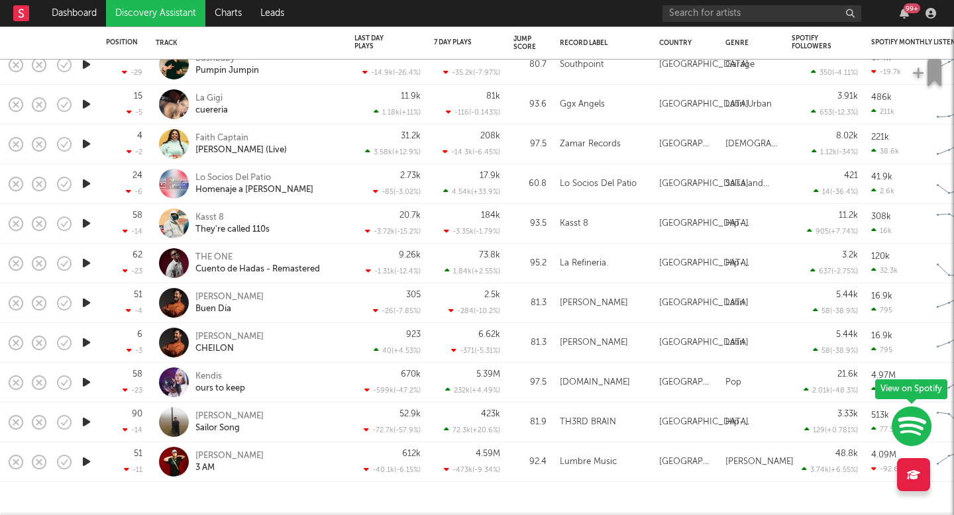
click at [191, 18] on link "Discovery Assistant" at bounding box center [155, 13] width 99 height 26
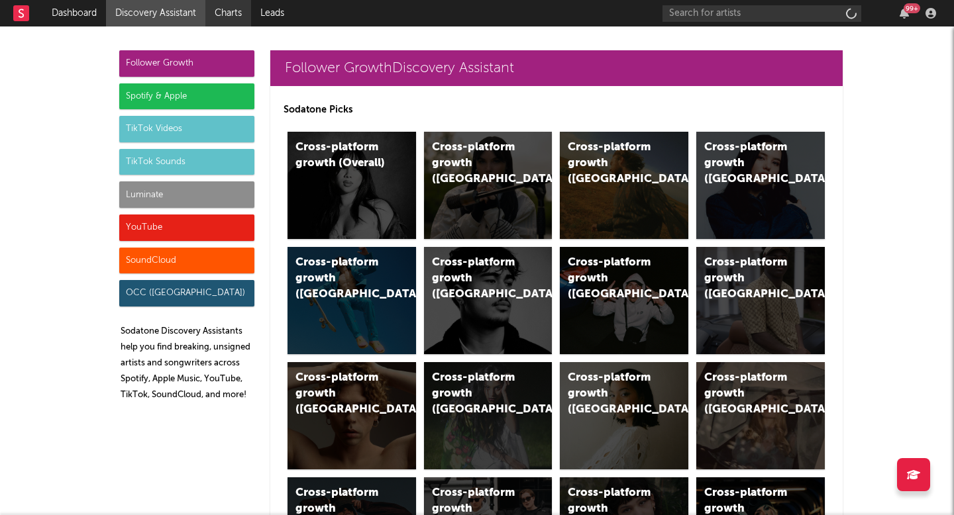
click at [220, 1] on link "Charts" at bounding box center [228, 13] width 46 height 26
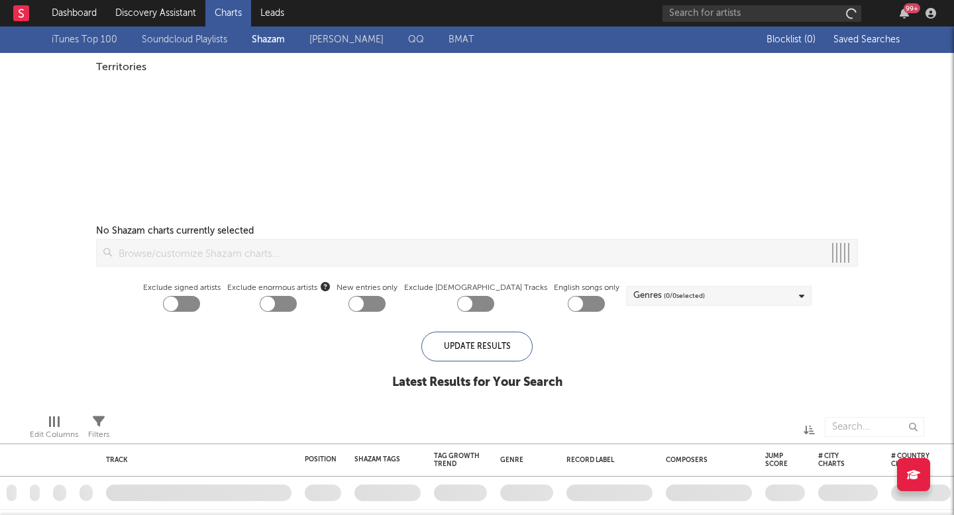
checkbox input "true"
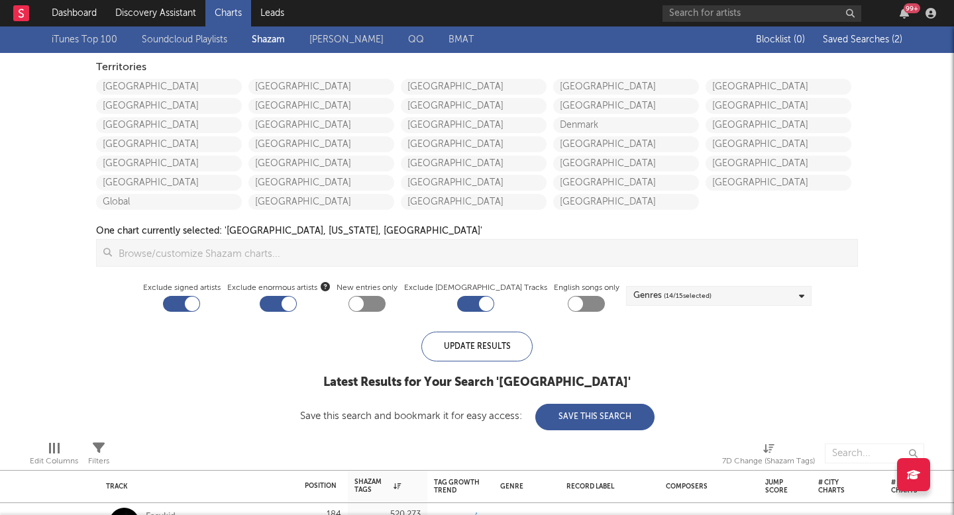
click at [865, 44] on span "Saved Searches ( 2 )" at bounding box center [862, 39] width 79 height 9
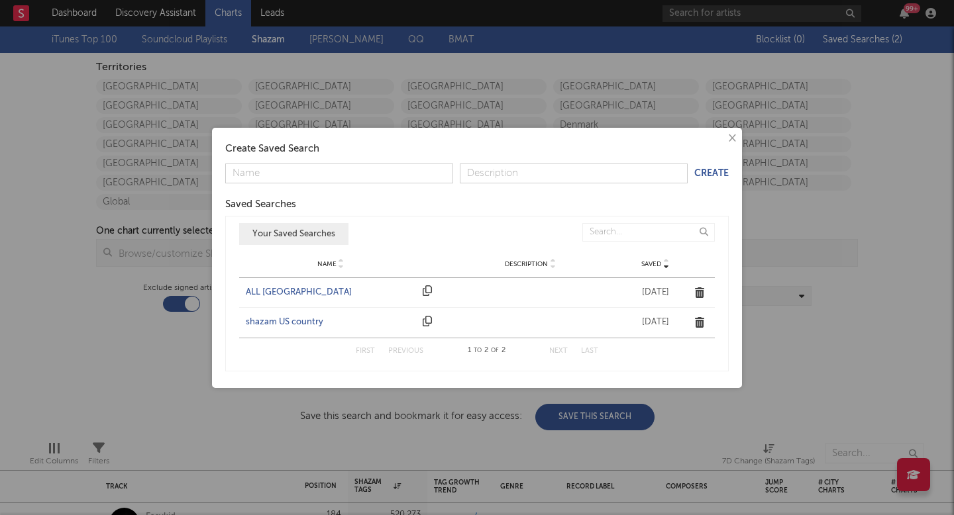
click at [317, 290] on div "ALL UNITED STATES" at bounding box center [331, 292] width 170 height 13
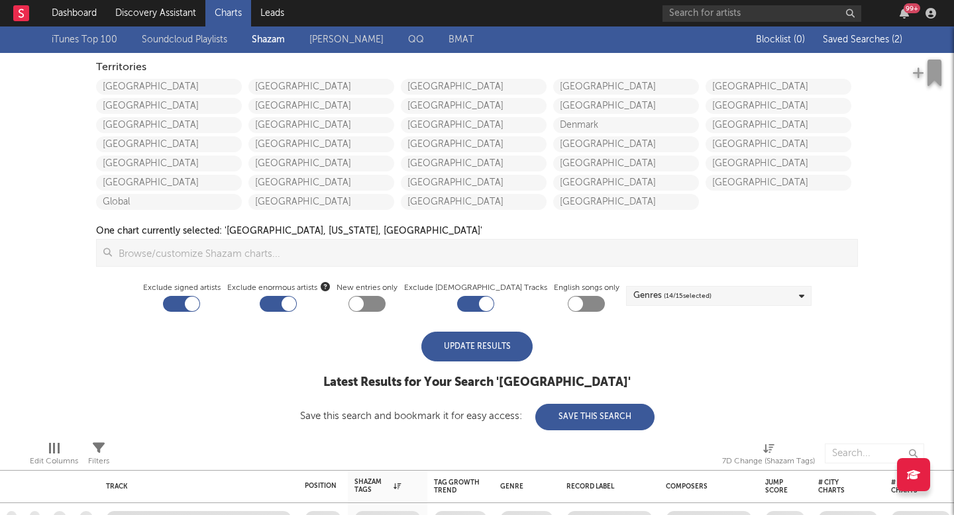
checkbox input "false"
checkbox input "true"
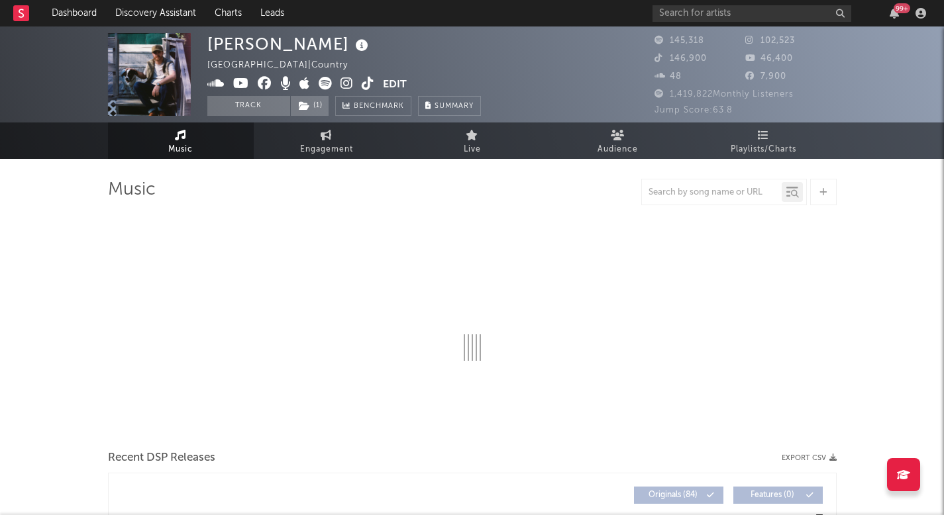
select select "6m"
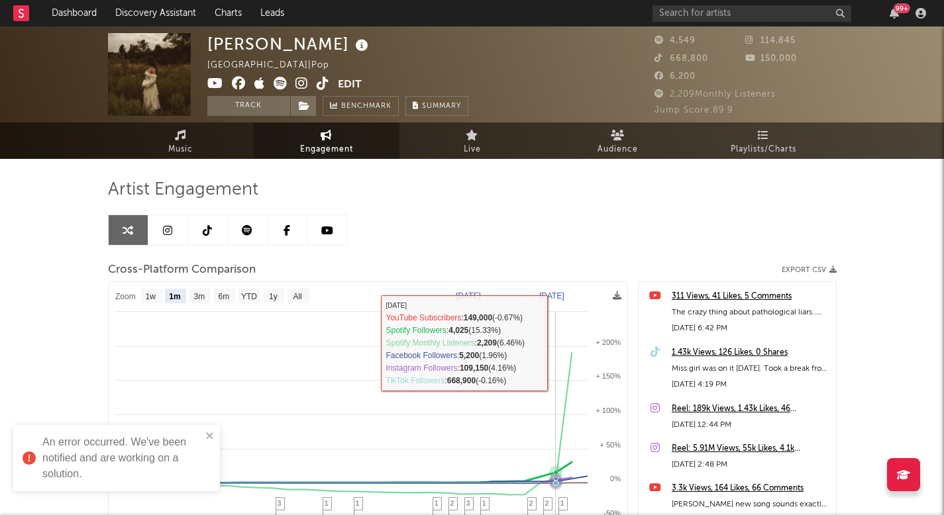
select select "1m"
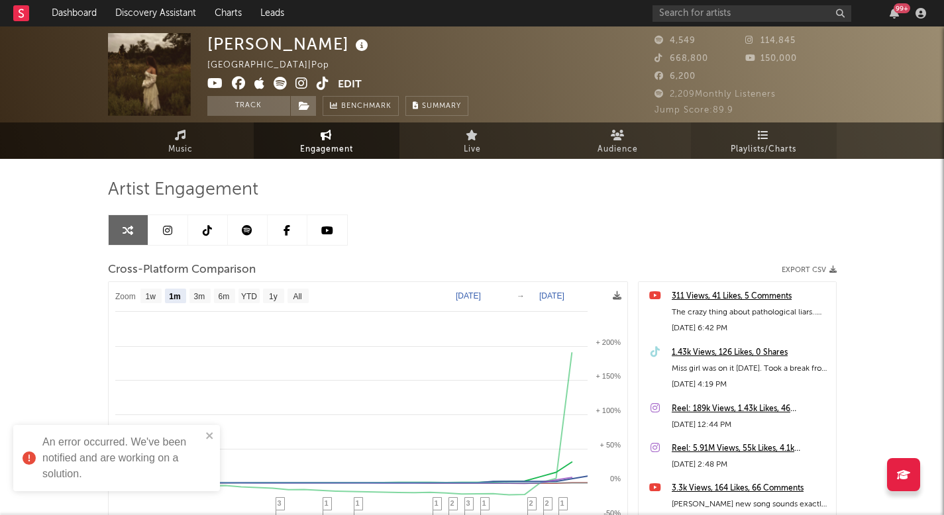
click at [750, 158] on link "Playlists/Charts" at bounding box center [764, 141] width 146 height 36
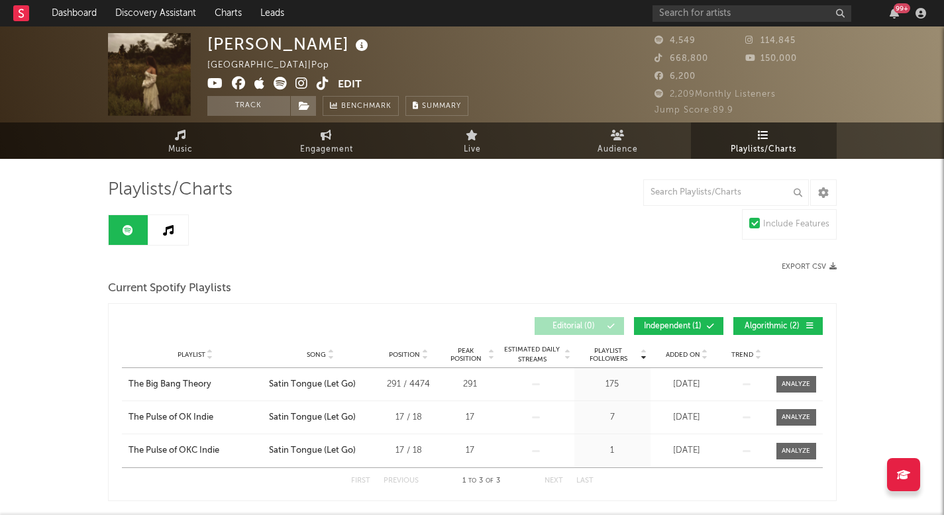
click at [326, 87] on icon at bounding box center [323, 83] width 13 height 13
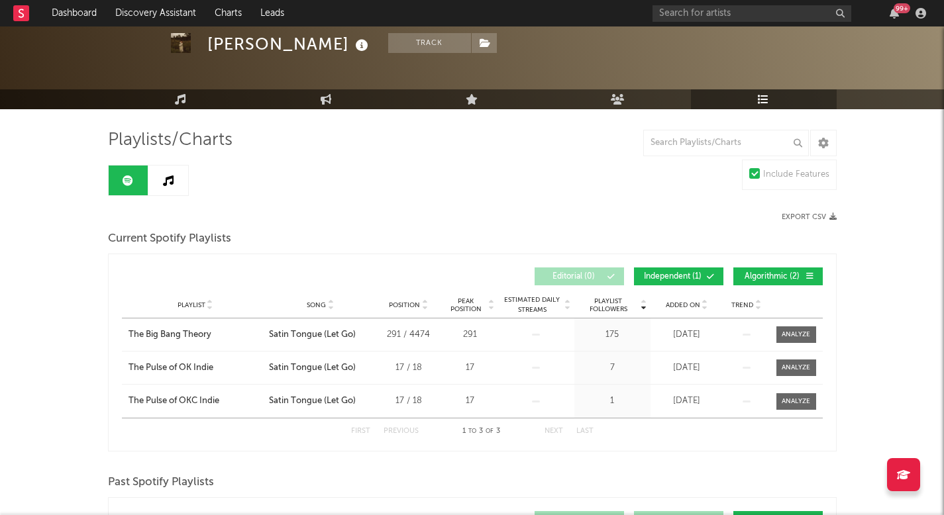
scroll to position [60, 0]
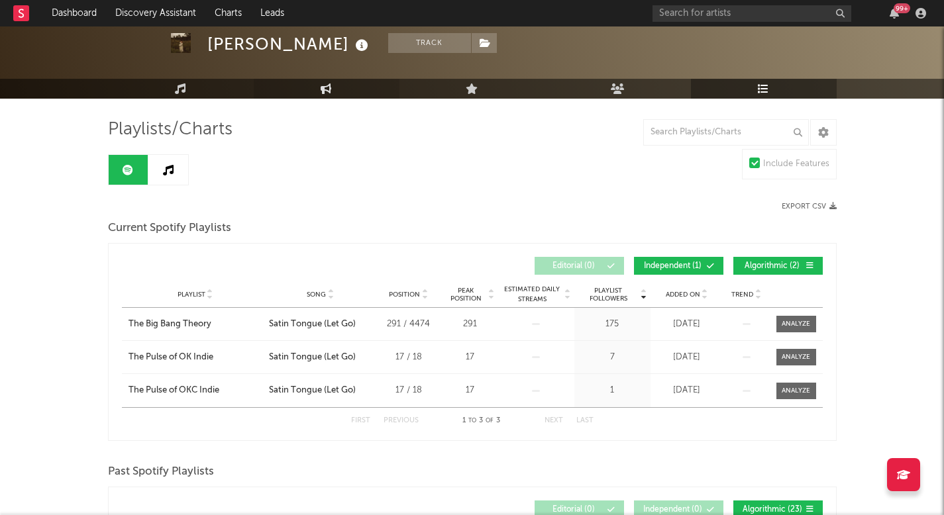
click at [338, 93] on link "Engagement" at bounding box center [327, 89] width 146 height 20
select select "1w"
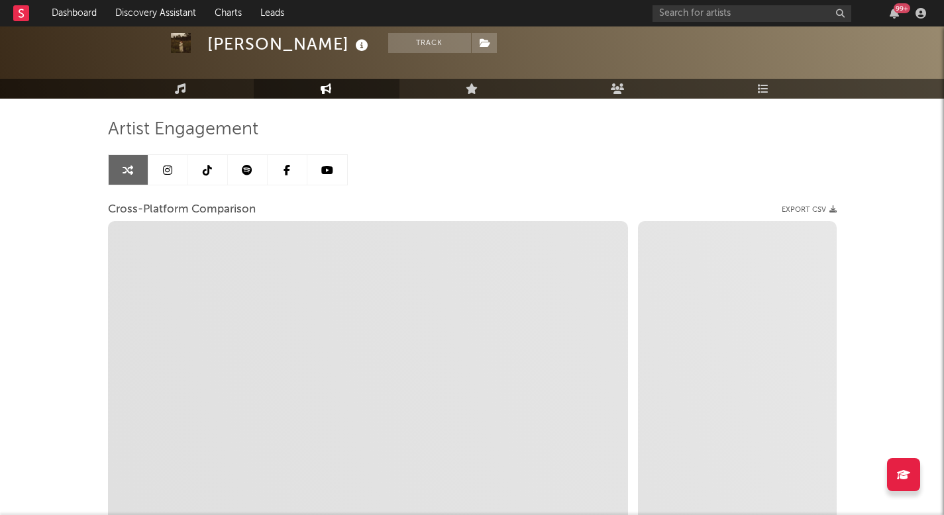
click at [260, 171] on link at bounding box center [248, 170] width 40 height 30
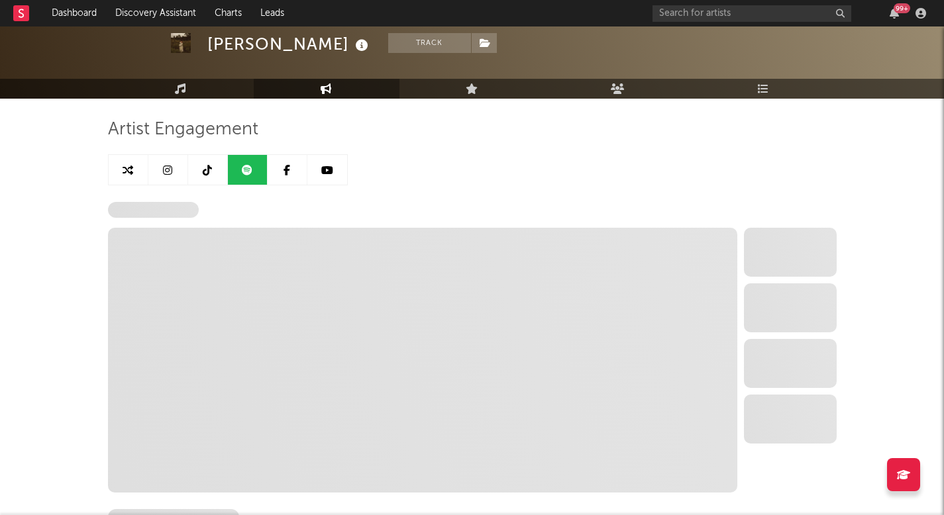
select select "6m"
select select "1w"
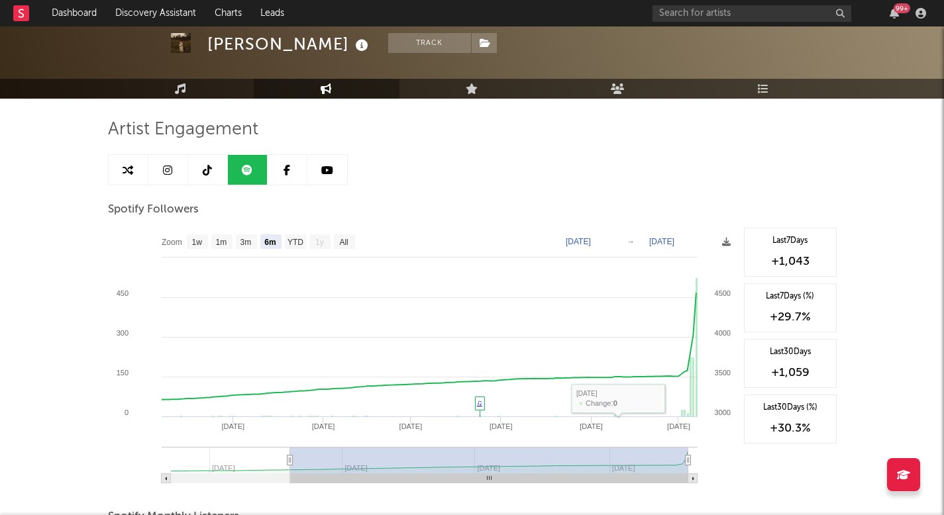
click at [177, 164] on link at bounding box center [168, 170] width 40 height 30
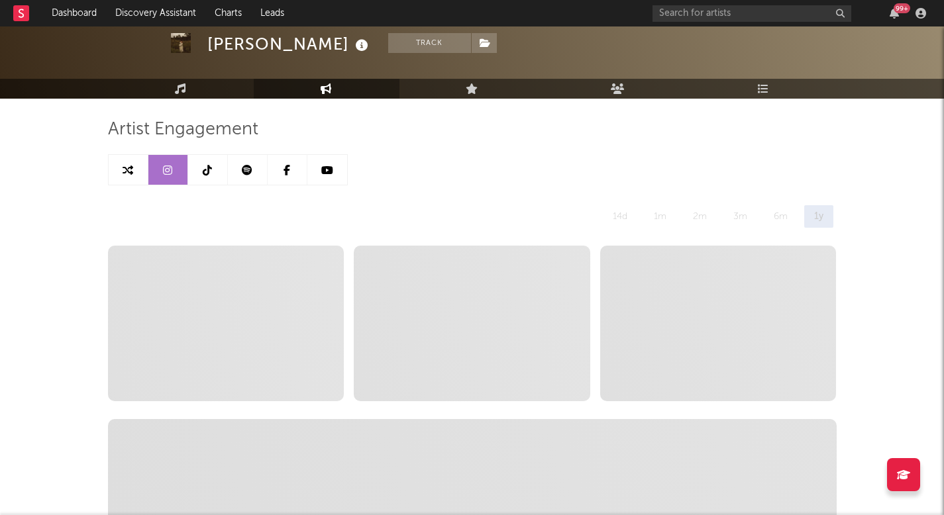
select select "6m"
click at [209, 173] on icon at bounding box center [207, 170] width 9 height 11
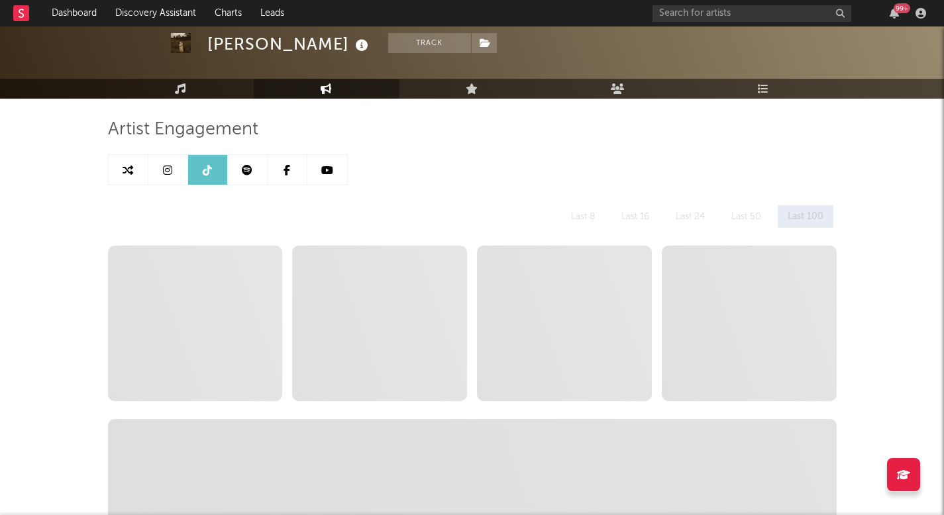
select select "6m"
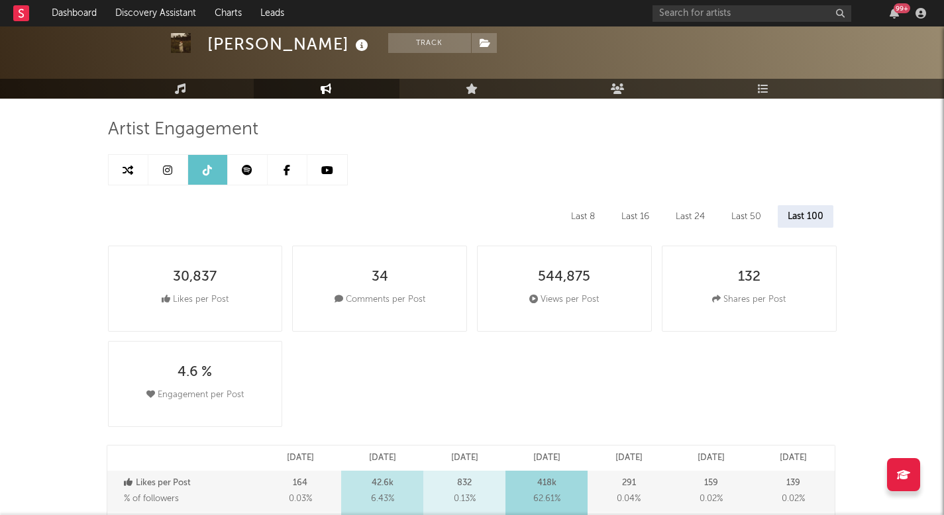
click at [170, 184] on link at bounding box center [168, 170] width 40 height 30
select select "6m"
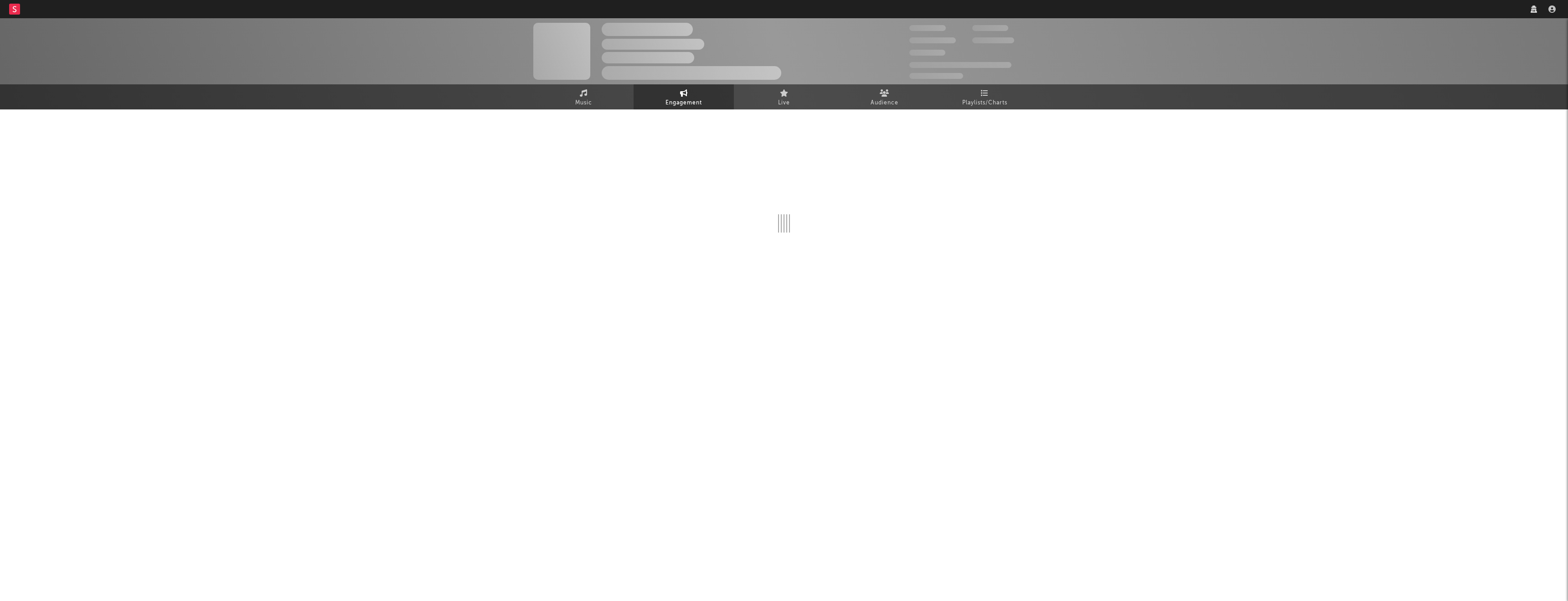
select select "1w"
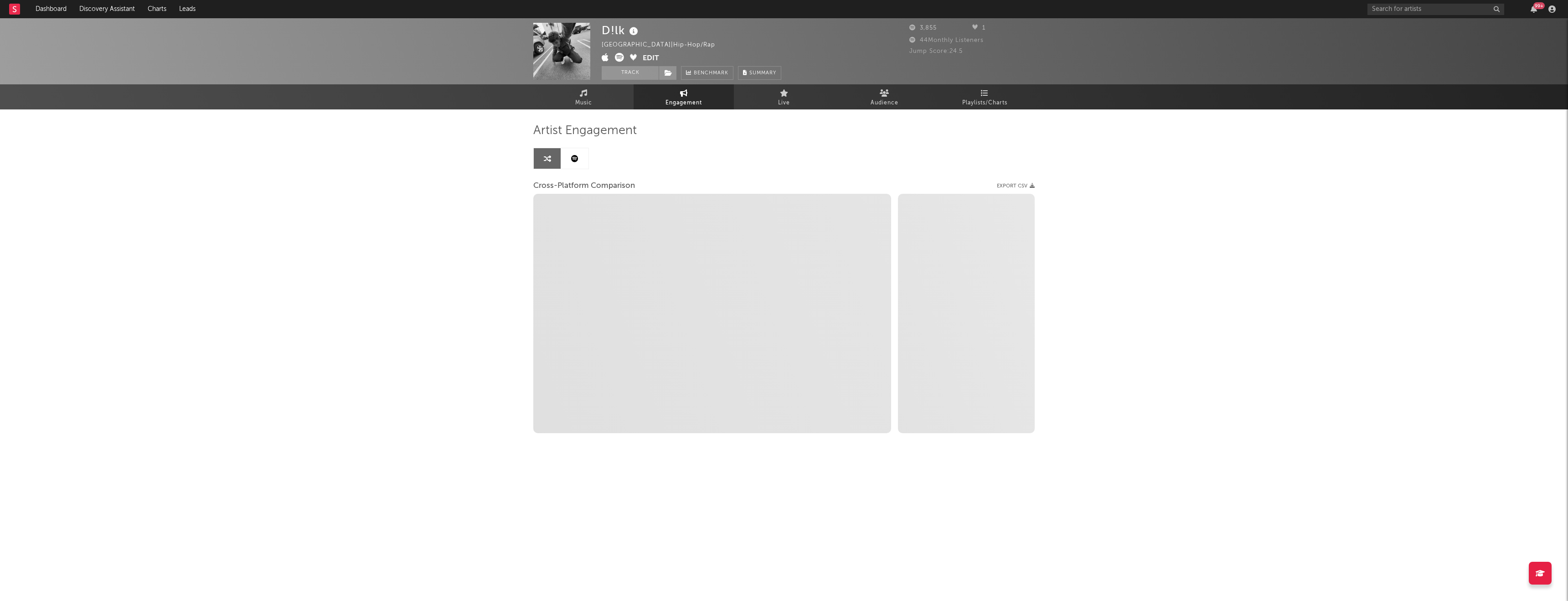
select select "1m"
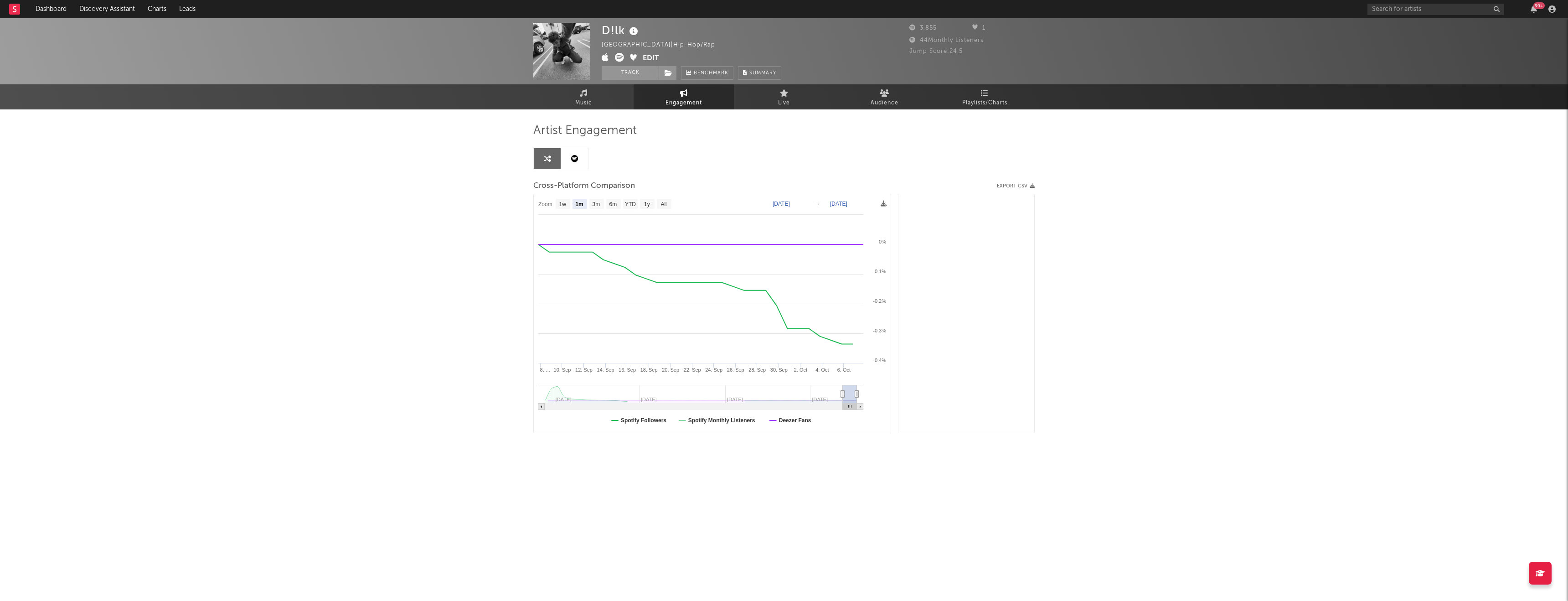
select select "1m"
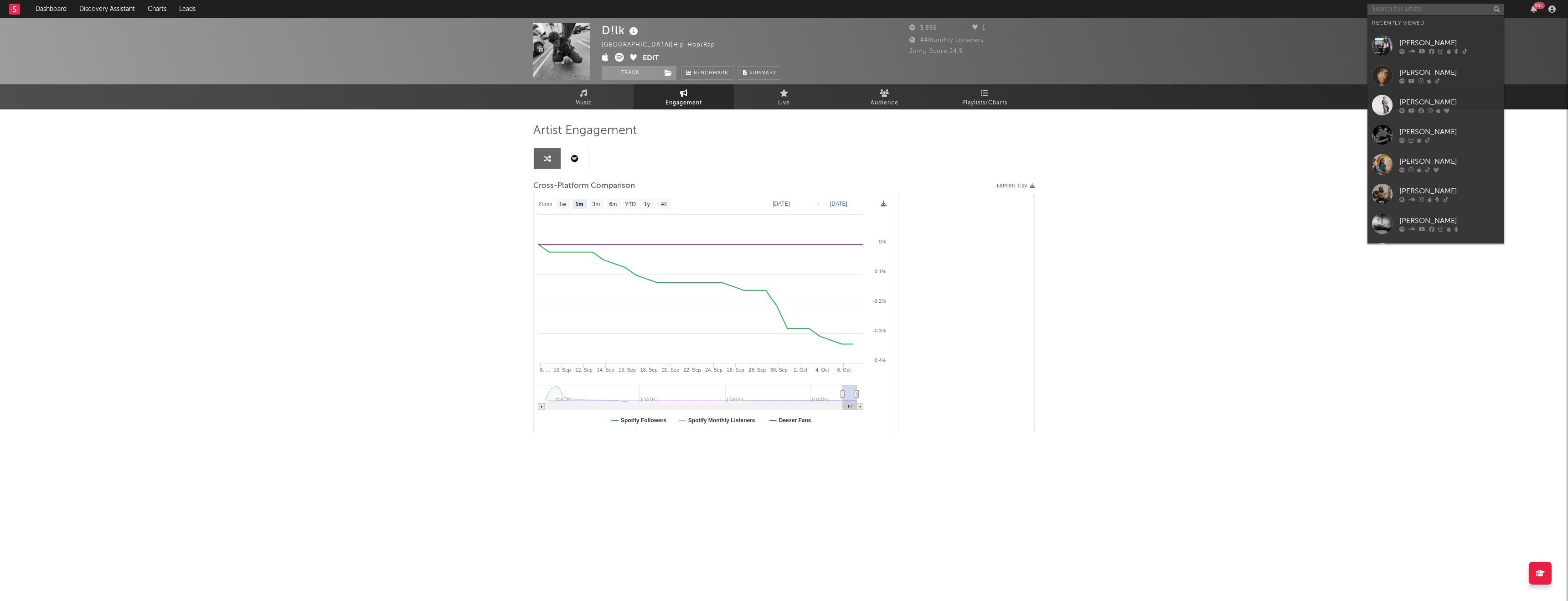
click at [1392, 8] on input "text" at bounding box center [1436, 9] width 137 height 12
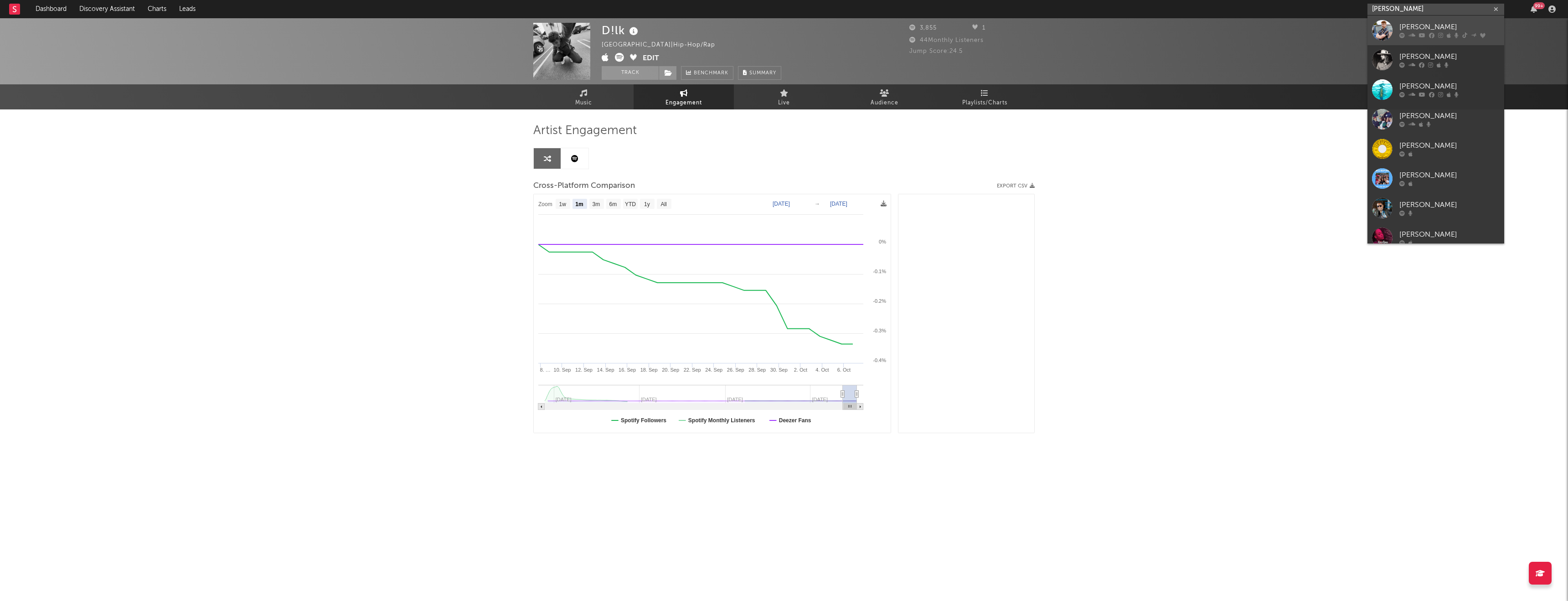
type input "lance ro"
click at [1458, 33] on icon at bounding box center [1456, 36] width 4 height 6
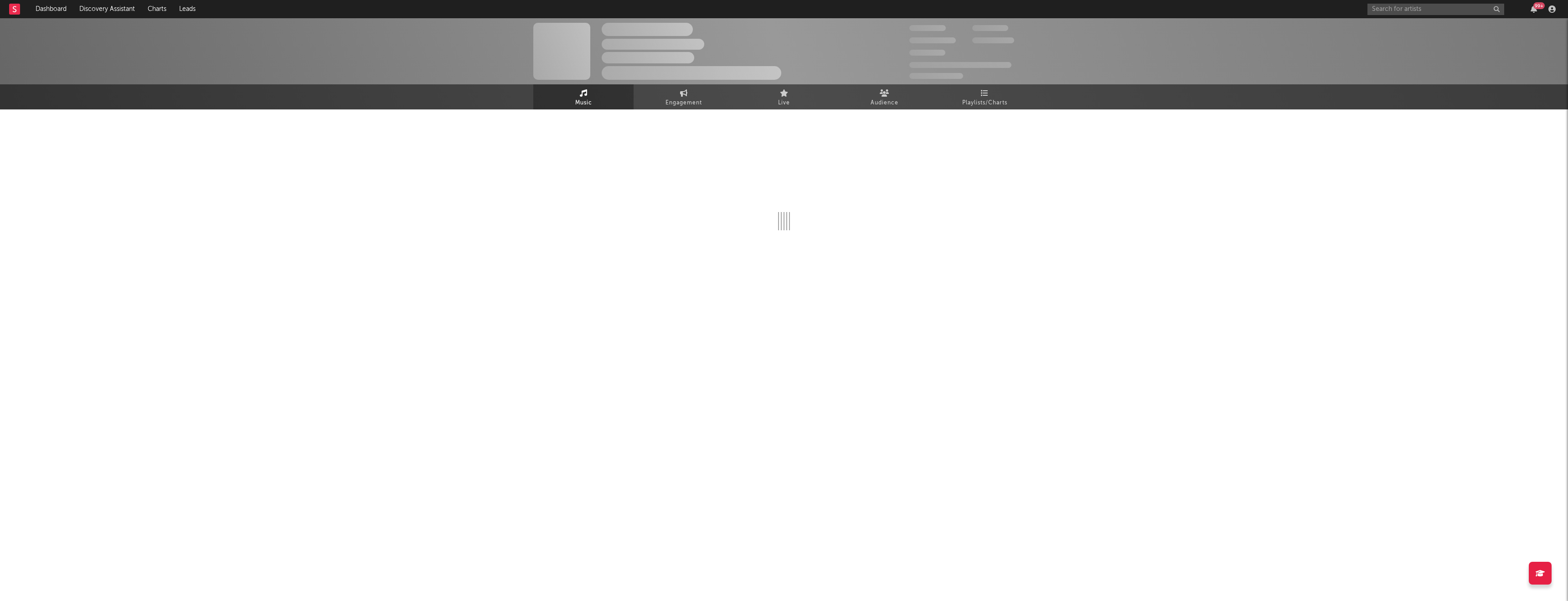
select select "6m"
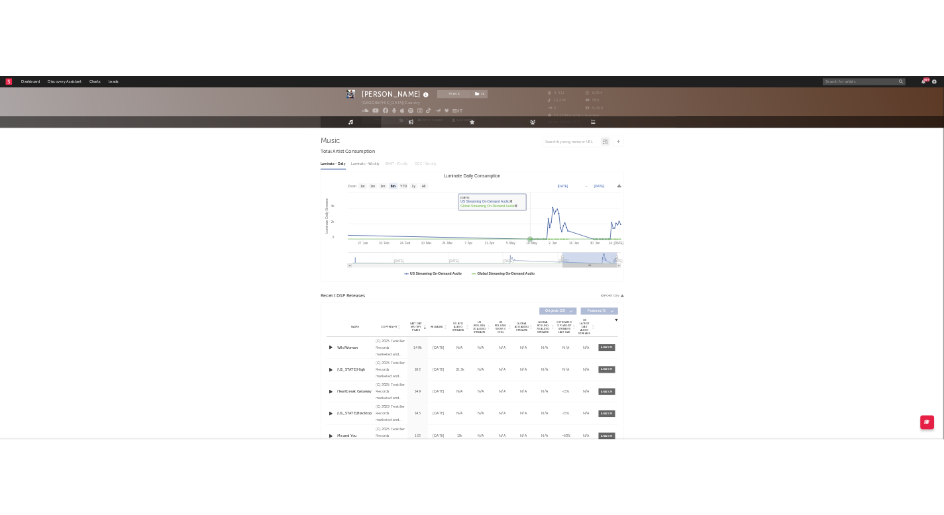
scroll to position [37, 0]
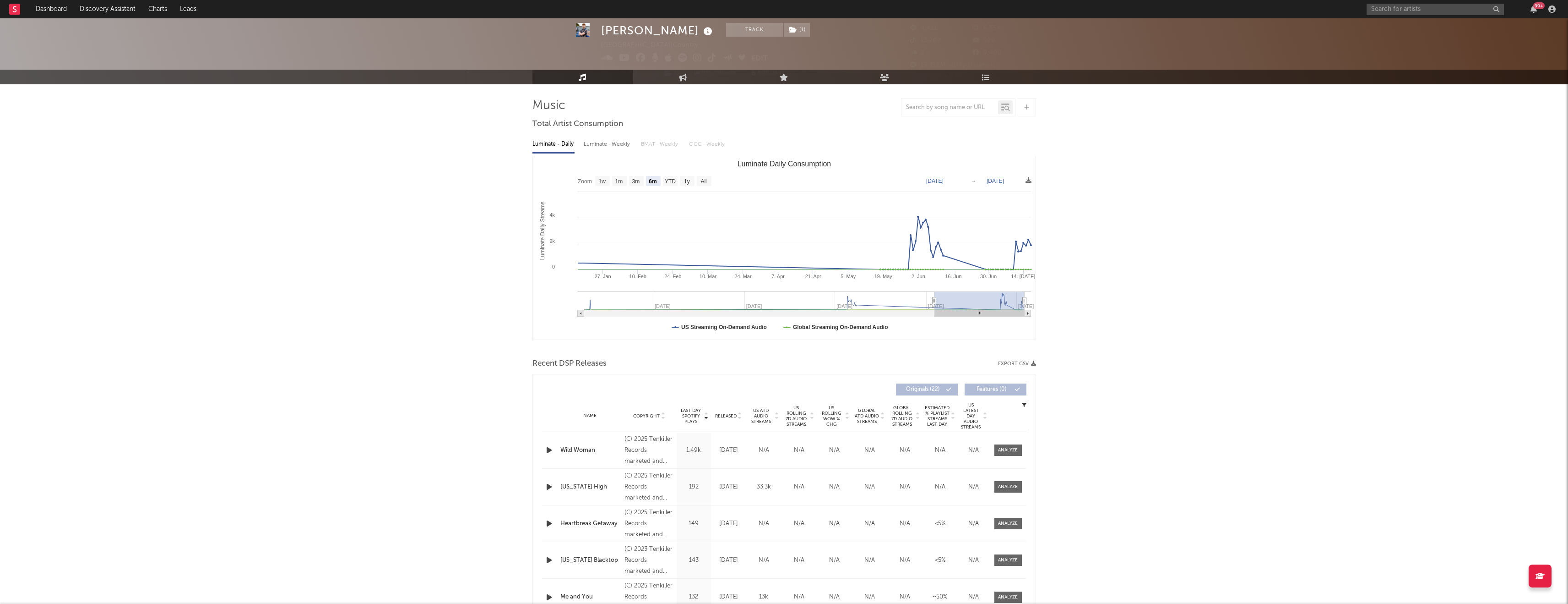
click at [725, 416] on span "Released" at bounding box center [726, 416] width 21 height 6
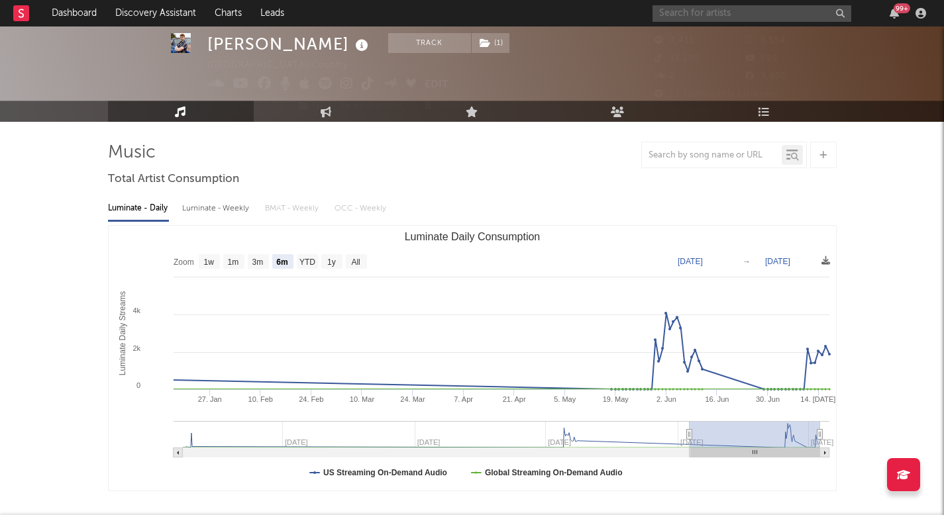
click at [695, 17] on input "text" at bounding box center [751, 13] width 199 height 17
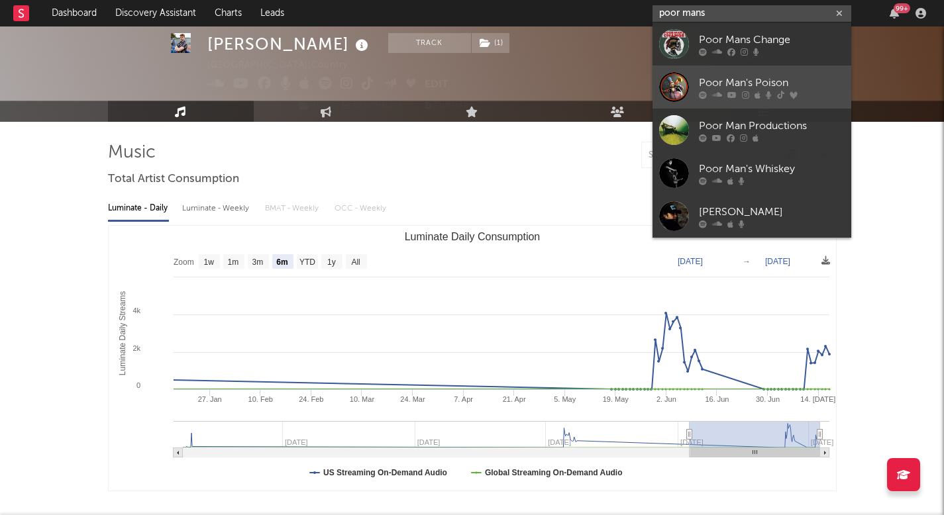
type input "poor mans"
click at [723, 85] on div "Poor Man's Poison" at bounding box center [772, 83] width 146 height 16
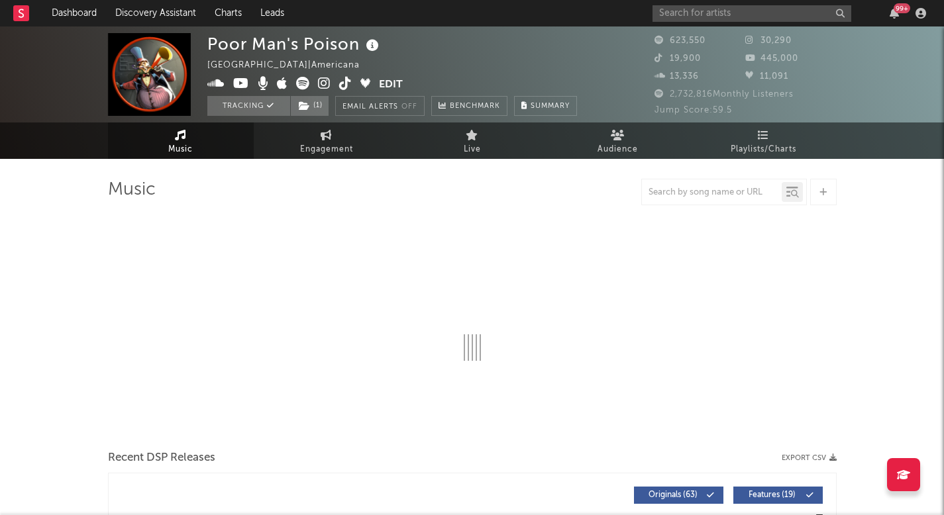
select select "6m"
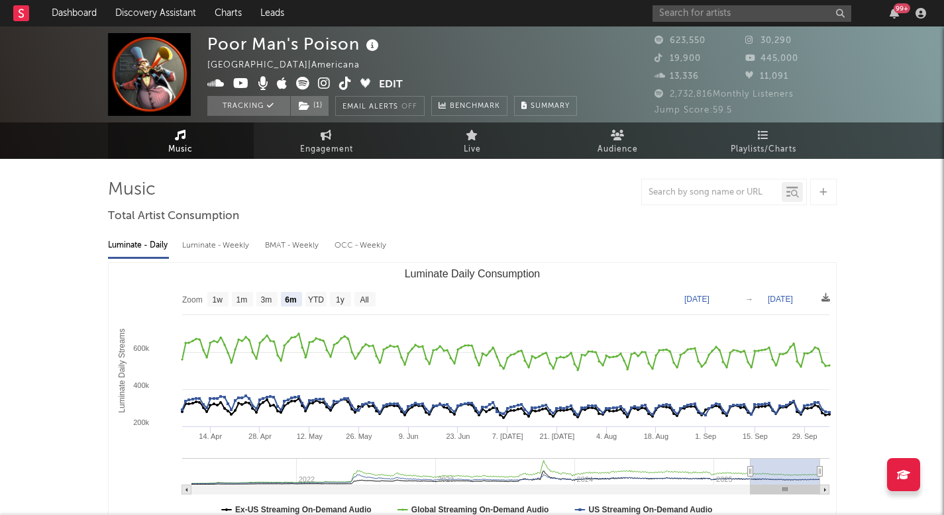
click at [537, 260] on div "Luminate - Daily Luminate - Weekly BMAT - Weekly OCC - Weekly Zoom 1w 1m 3m 6m …" at bounding box center [472, 380] width 729 height 304
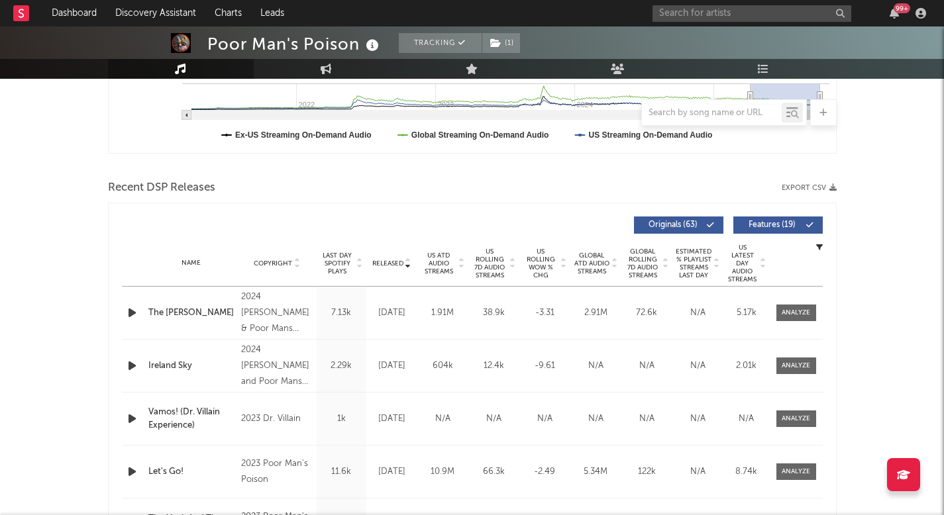
scroll to position [376, 0]
click at [393, 263] on span "Released" at bounding box center [387, 262] width 31 height 8
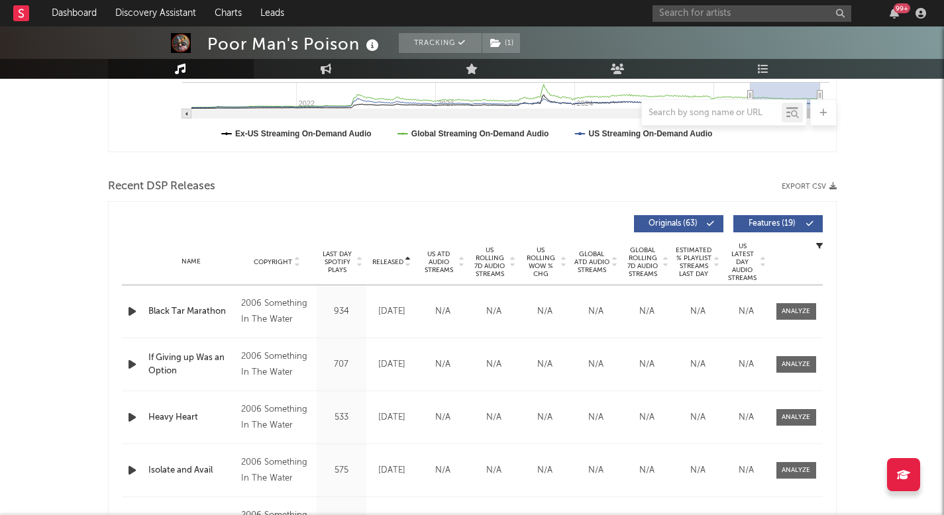
click at [495, 264] on span "US Rolling 7D Audio Streams" at bounding box center [490, 262] width 36 height 32
